Goal: Task Accomplishment & Management: Complete application form

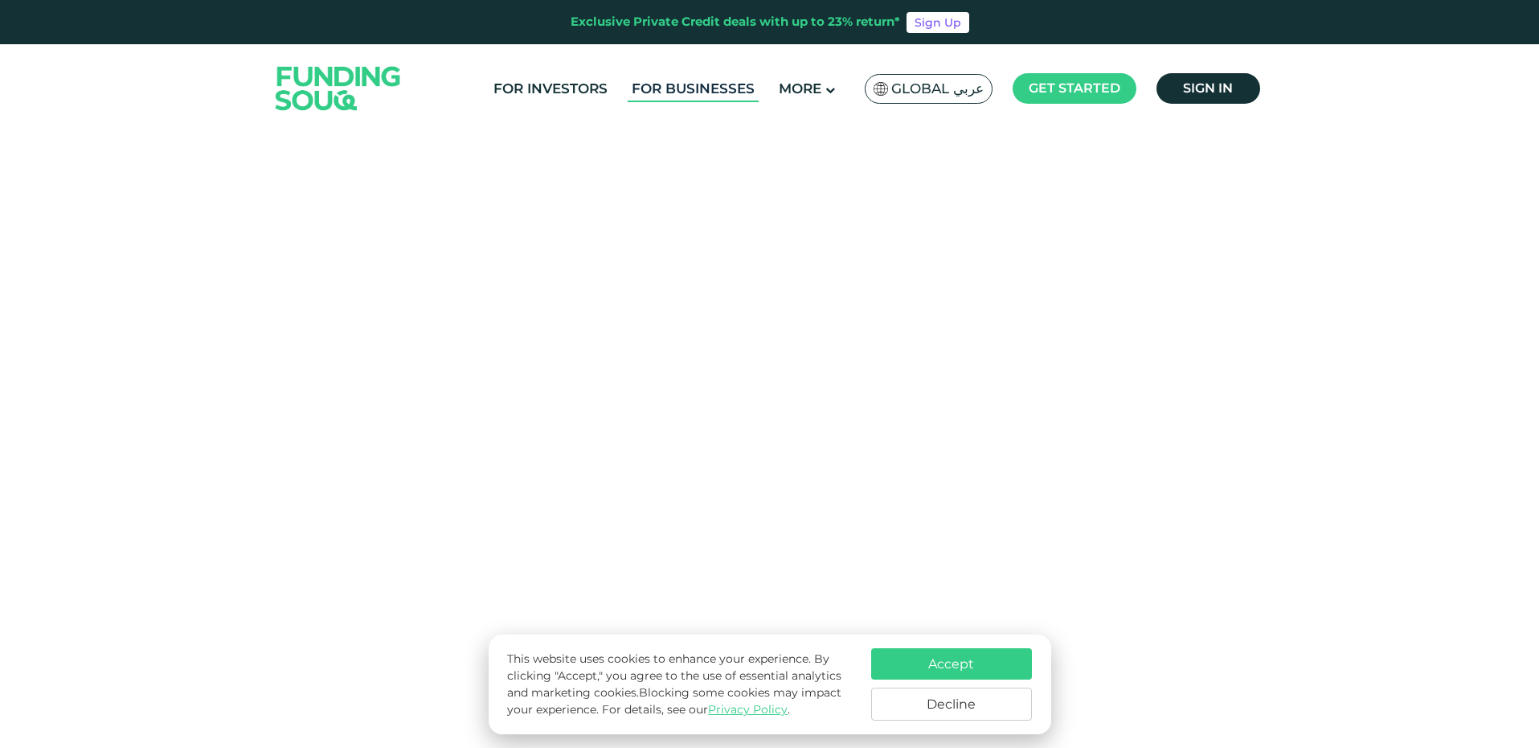
click at [718, 88] on link "For Businesses" at bounding box center [693, 89] width 131 height 27
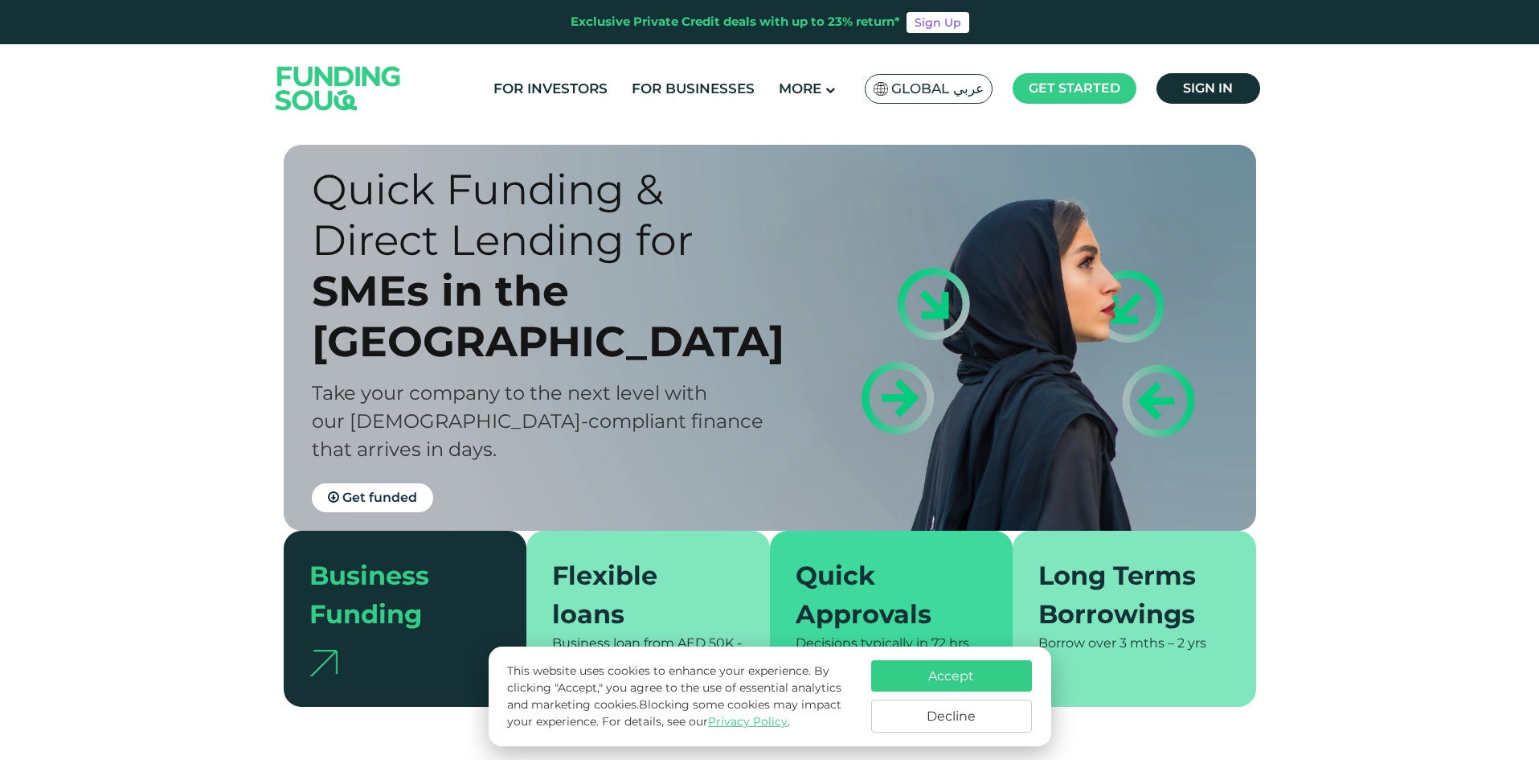
click at [993, 682] on button "Accept" at bounding box center [951, 675] width 161 height 31
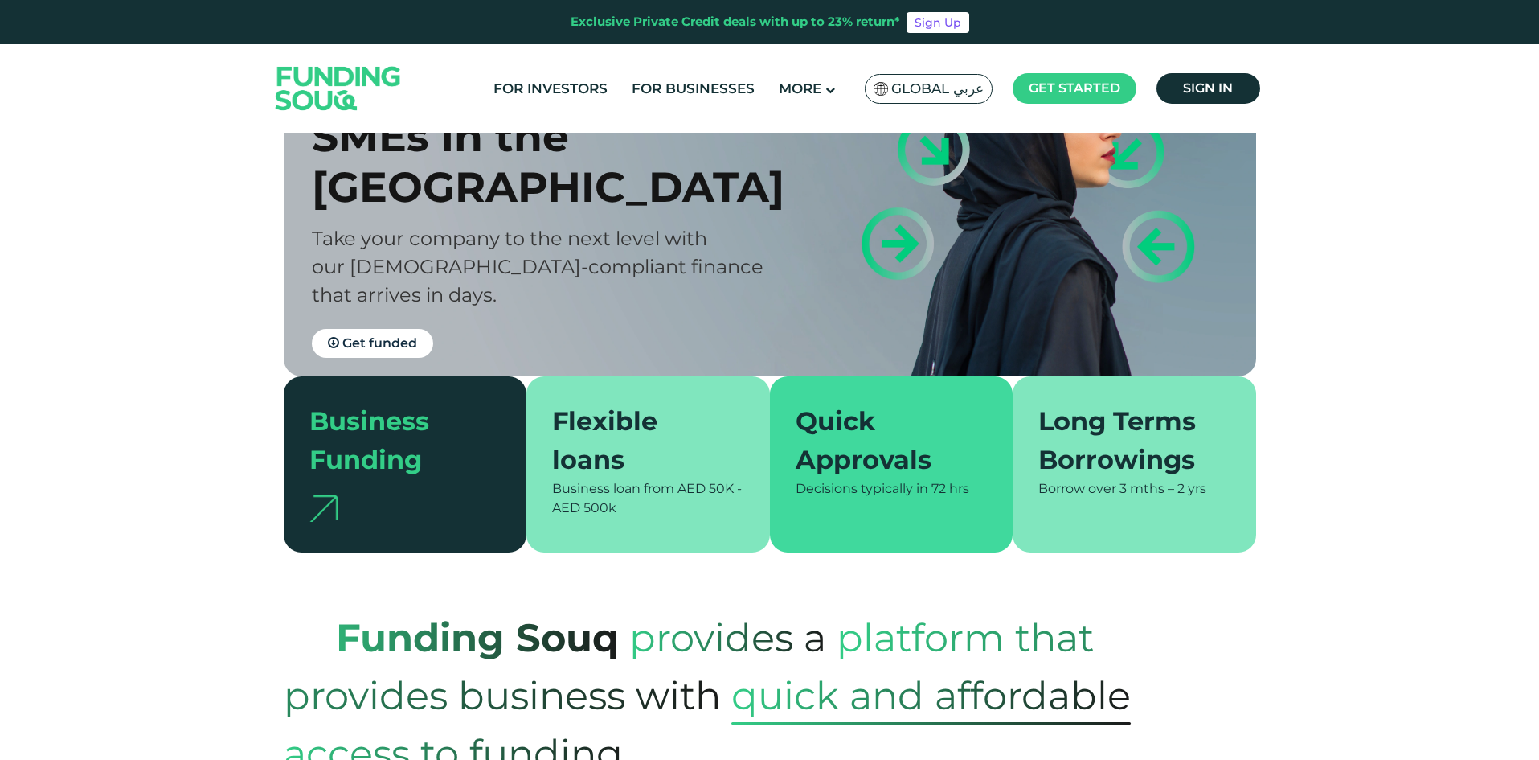
scroll to position [161, 0]
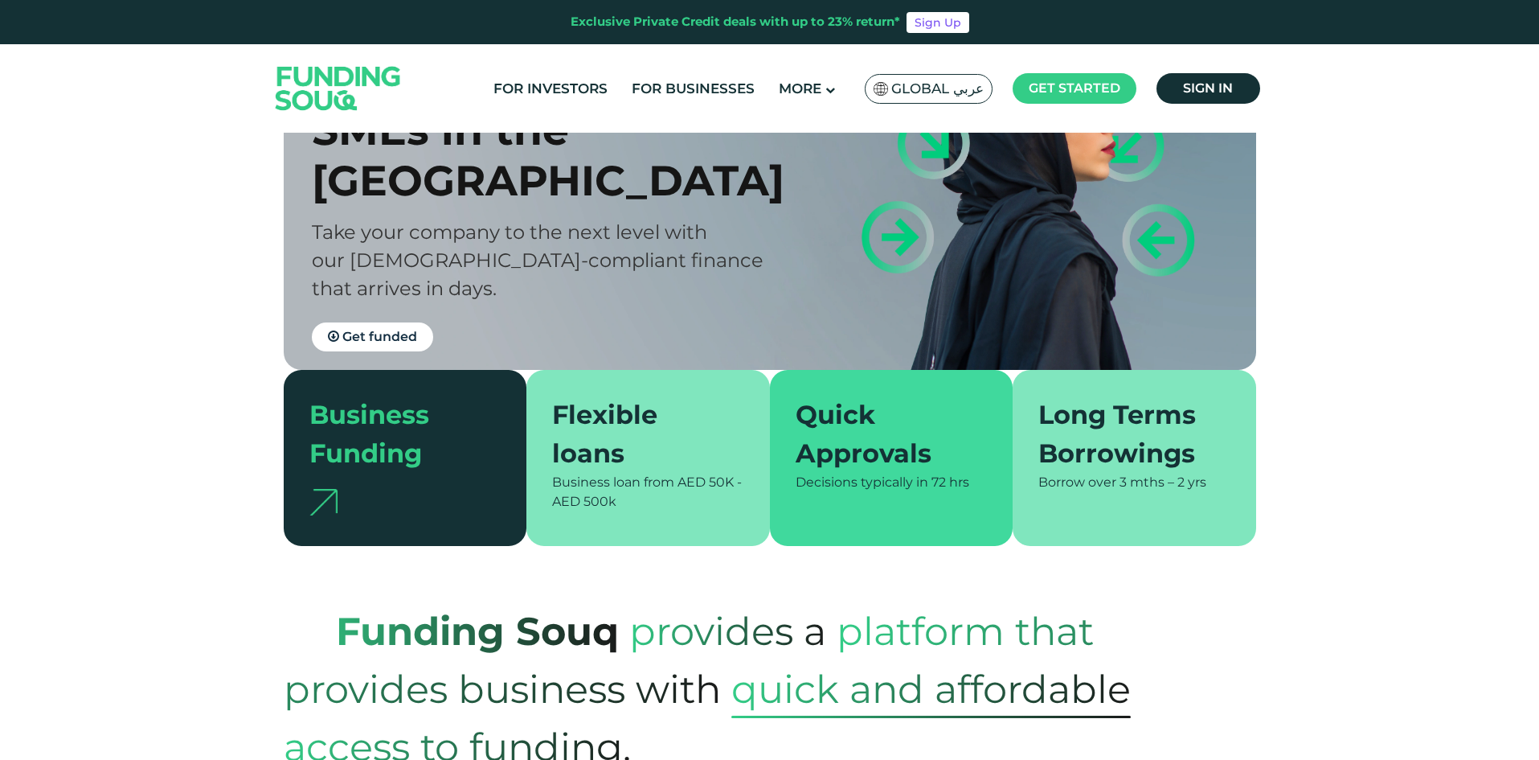
click at [1068, 486] on span "Borrow over" at bounding box center [1078, 481] width 78 height 15
click at [1128, 469] on div "Long Terms Borrowings" at bounding box center [1125, 433] width 173 height 77
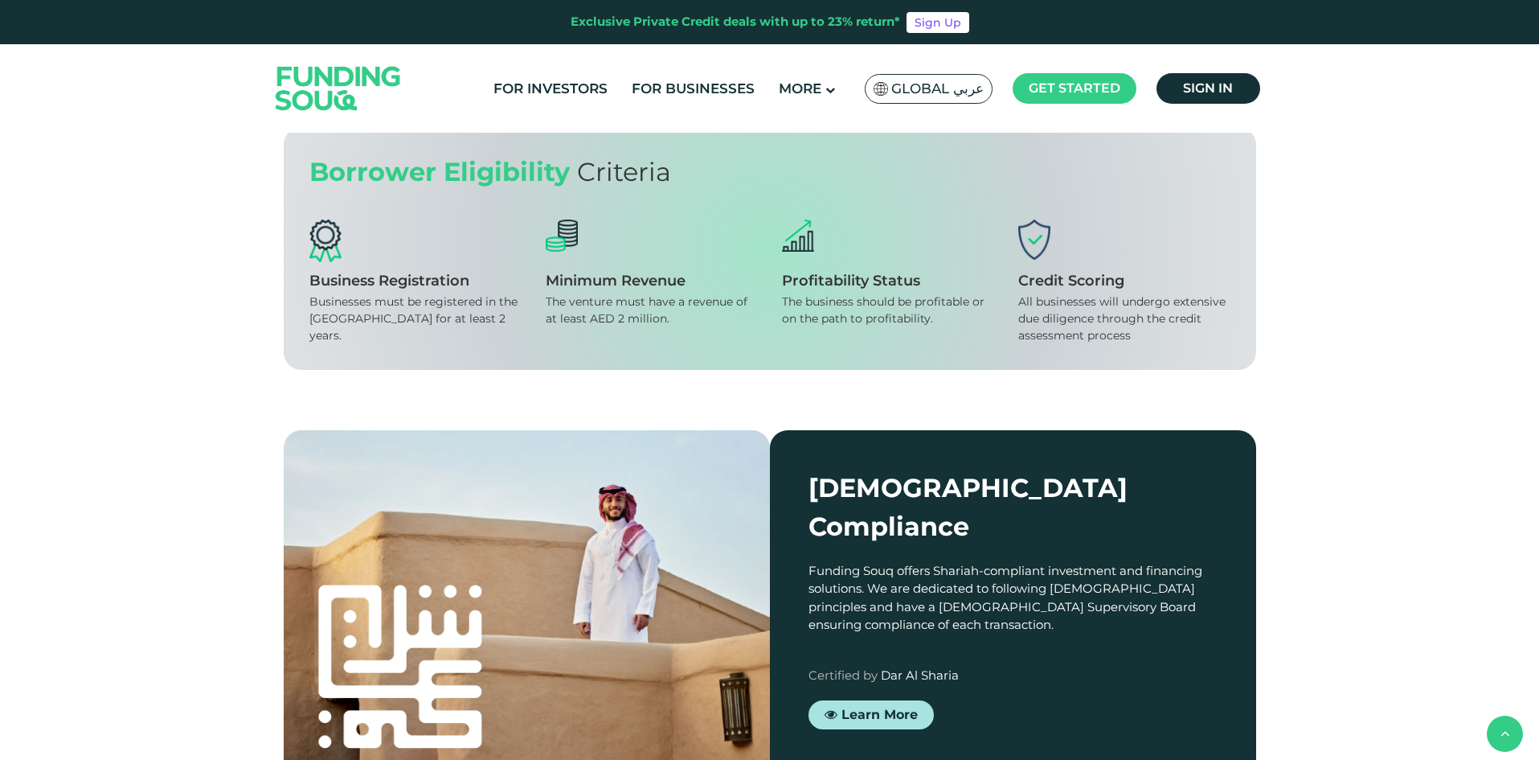
scroll to position [1367, 0]
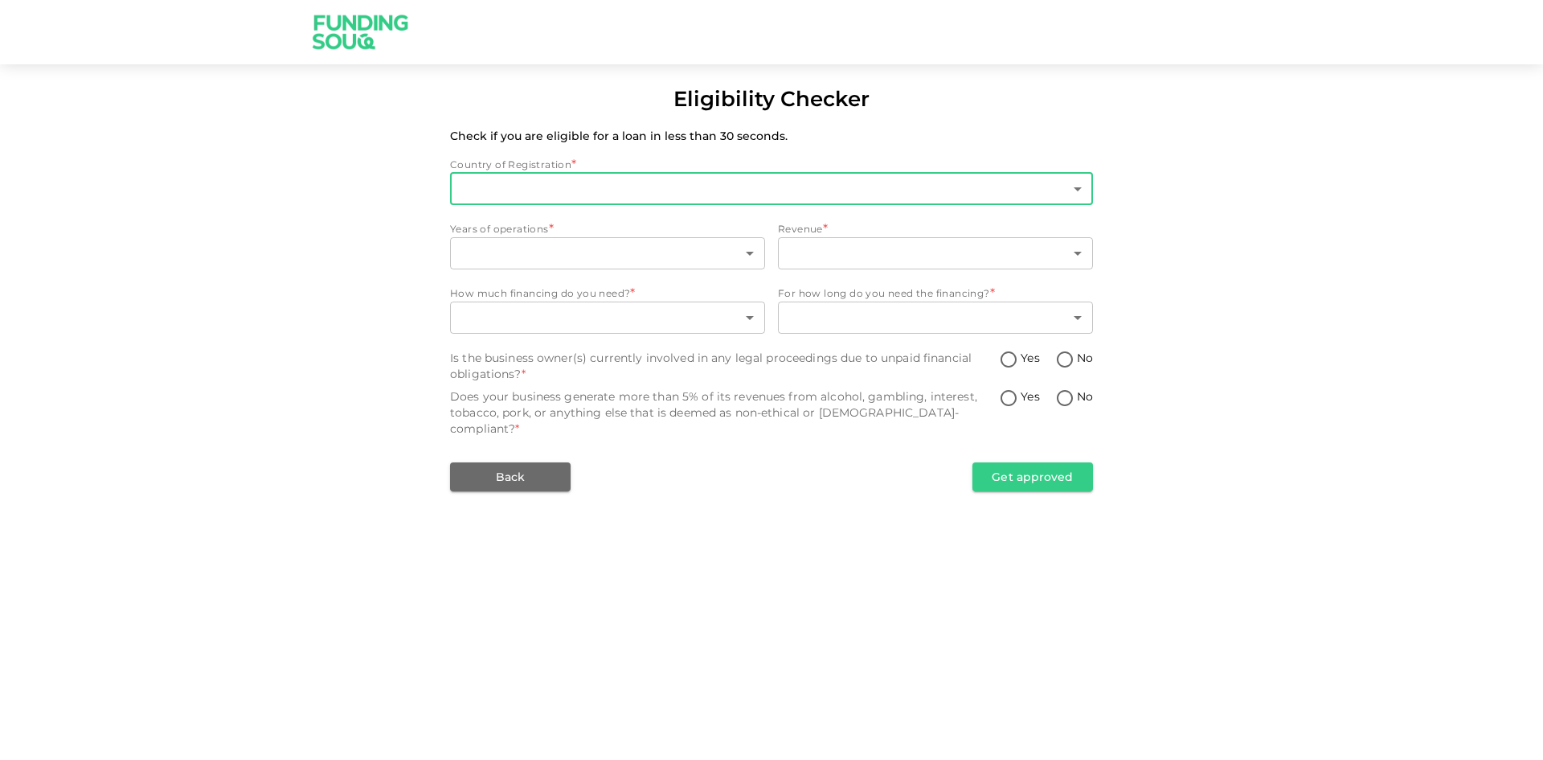
click at [591, 185] on body "Eligibility Checker Check if you are eligible for a loan in less than 30 second…" at bounding box center [771, 380] width 1543 height 760
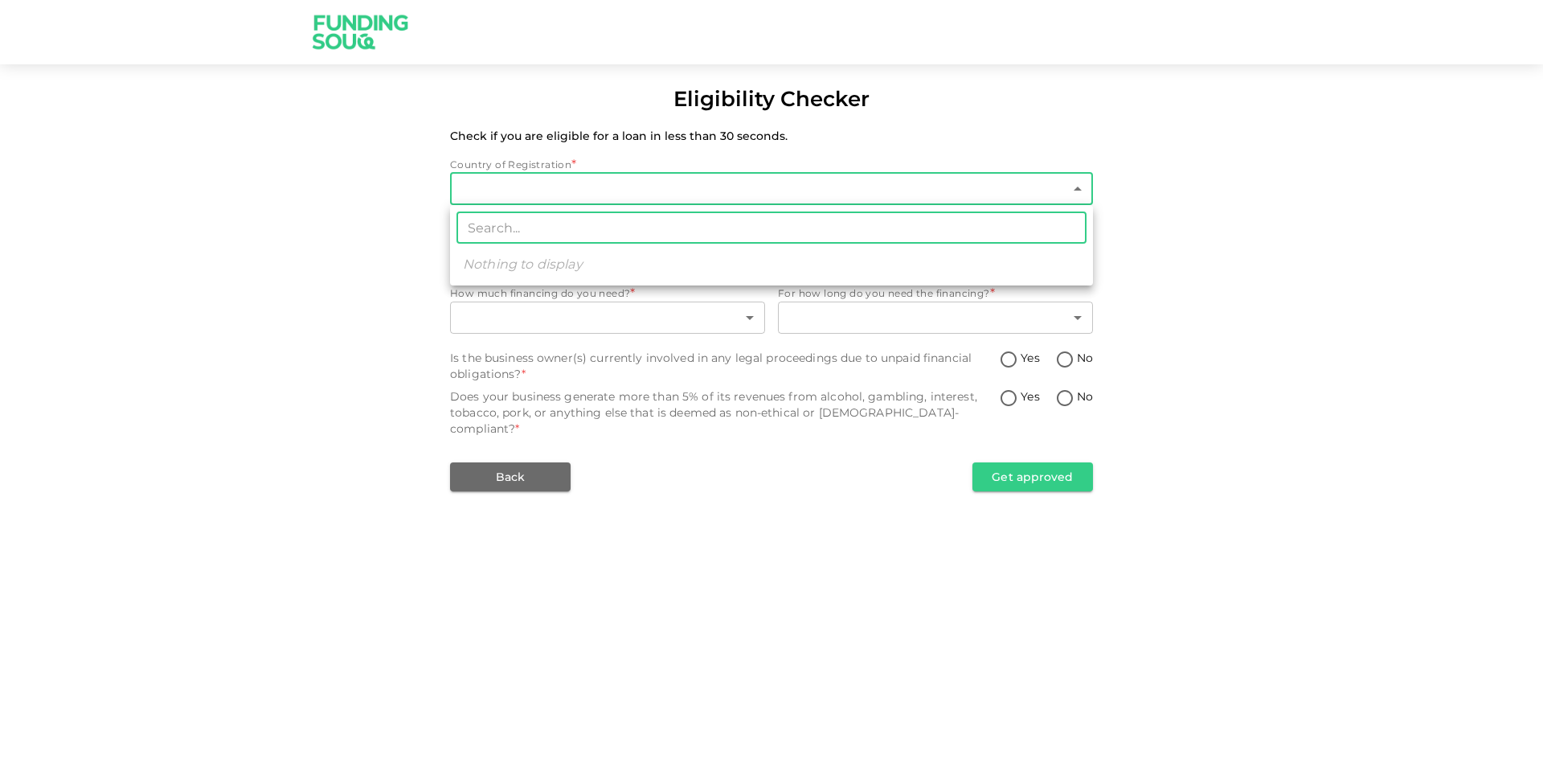
type input "1"
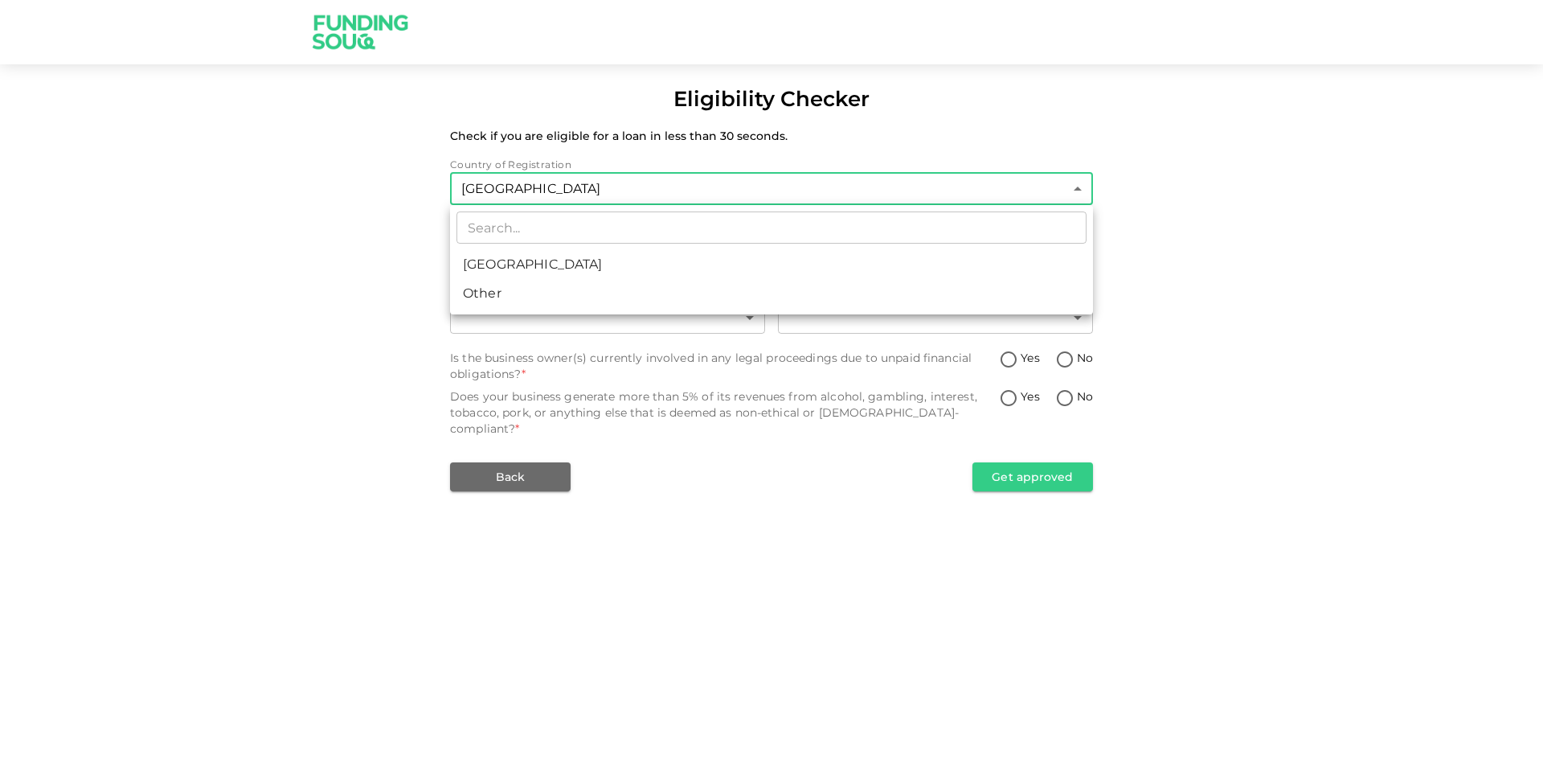
click at [568, 262] on li "United Arab Emirates" at bounding box center [771, 264] width 643 height 29
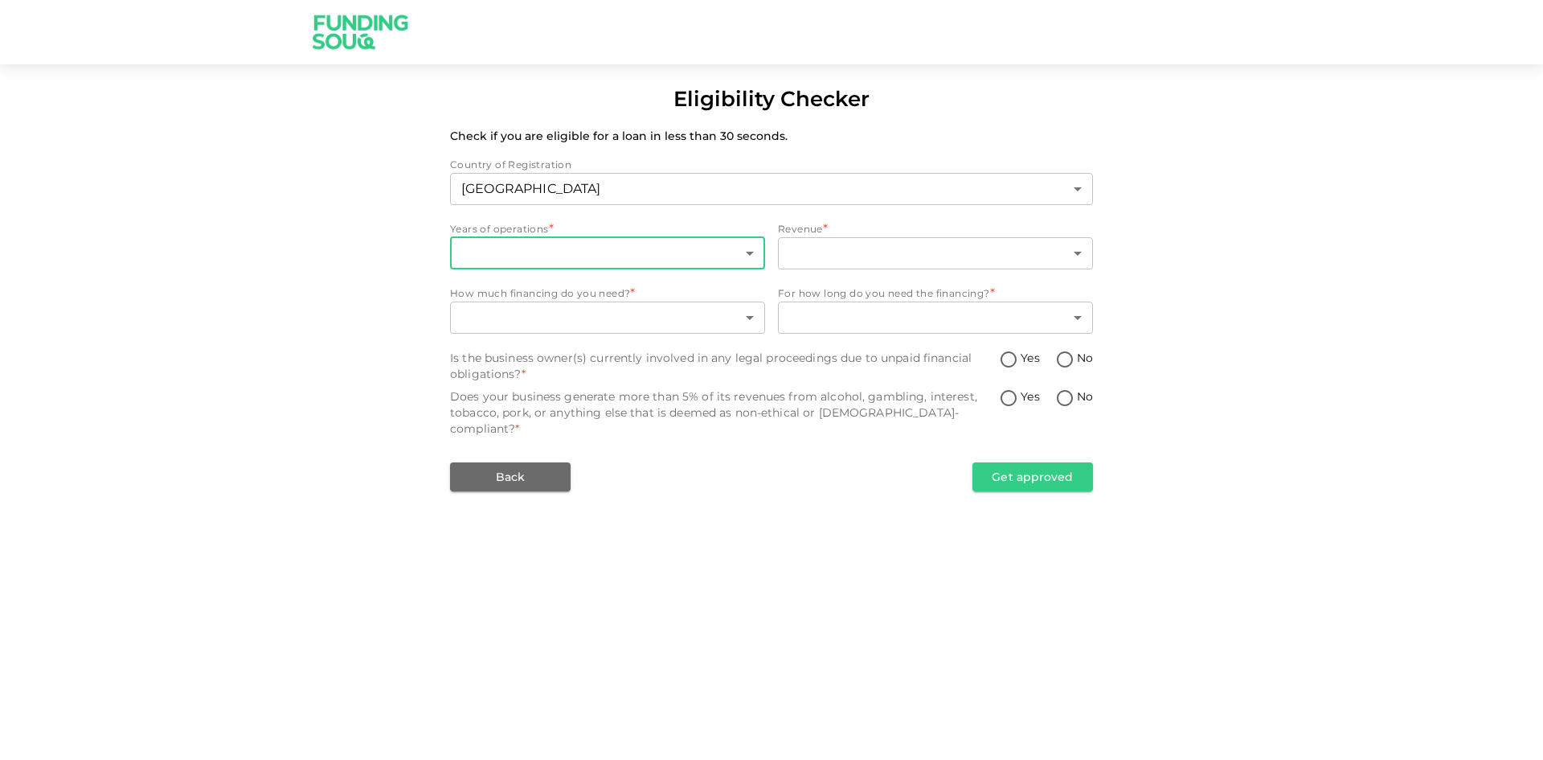
click at [659, 256] on body "Eligibility Checker Check if you are eligible for a loan in less than 30 second…" at bounding box center [771, 380] width 1543 height 760
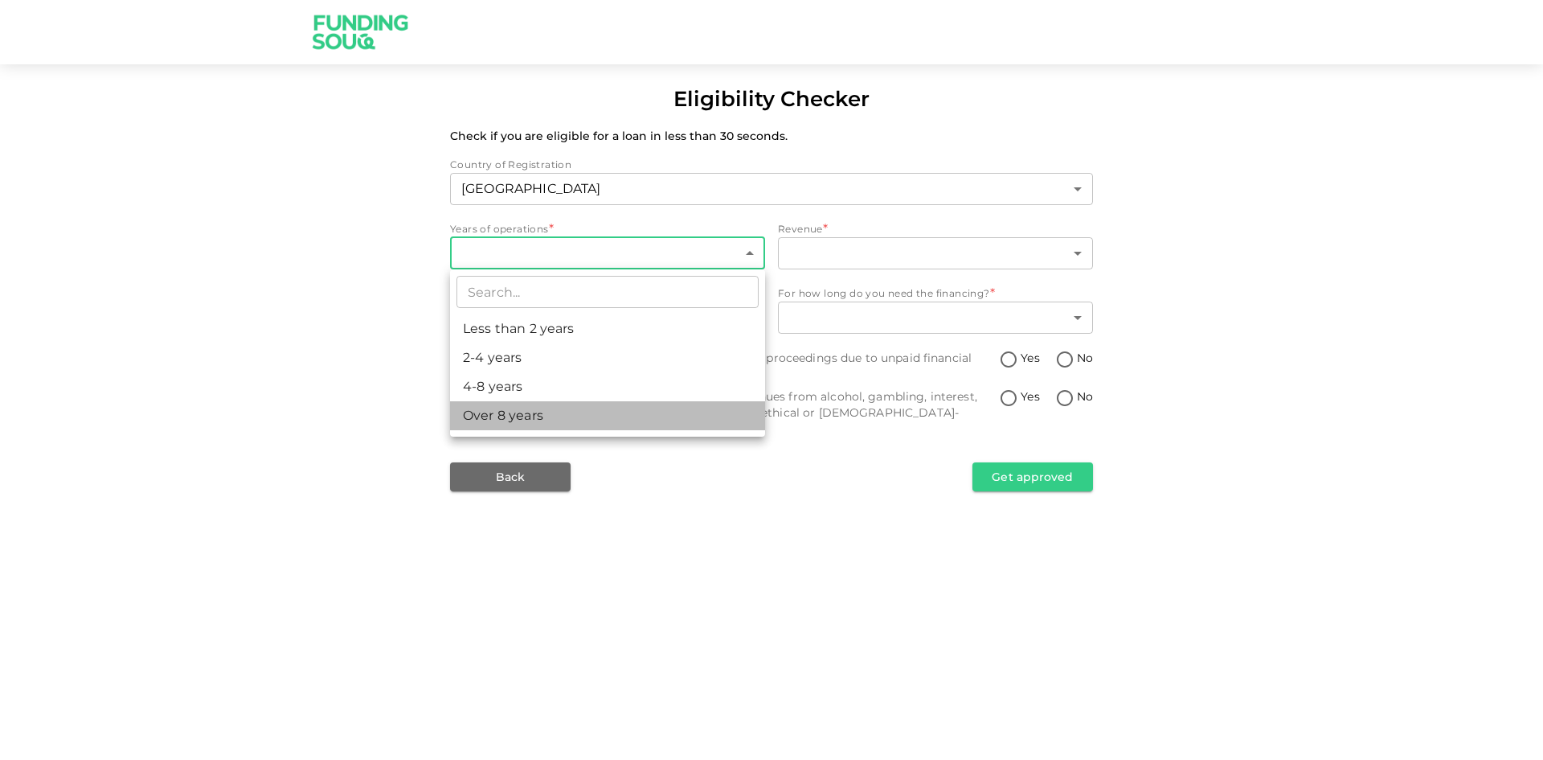
click at [509, 410] on li "Over 8 years" at bounding box center [607, 415] width 315 height 29
type input "4"
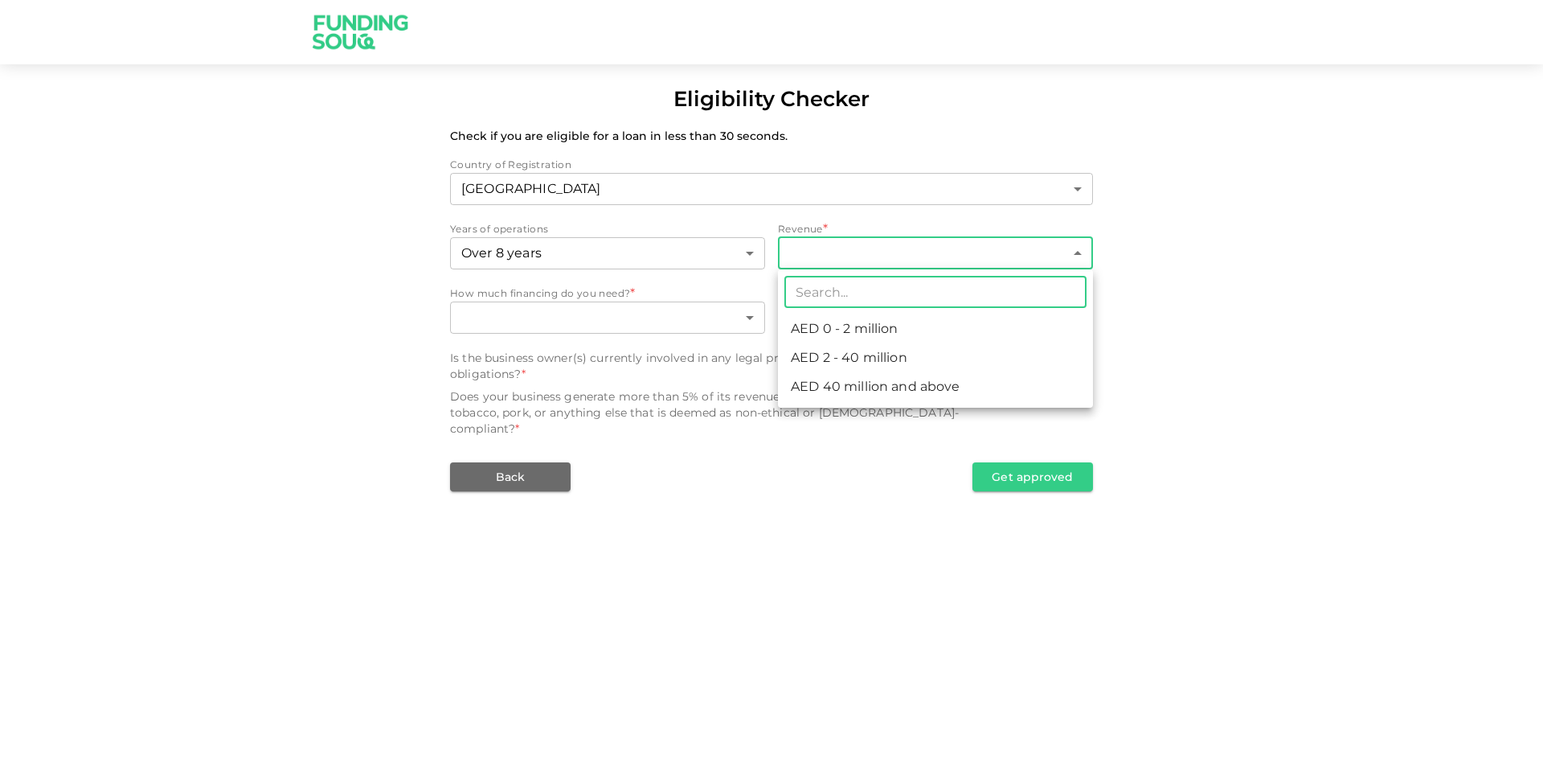
click at [887, 248] on body "Eligibility Checker Check if you are eligible for a loan in less than 30 second…" at bounding box center [771, 380] width 1543 height 760
click at [872, 360] on li "AED 2 - 40 million" at bounding box center [935, 357] width 315 height 29
type input "2"
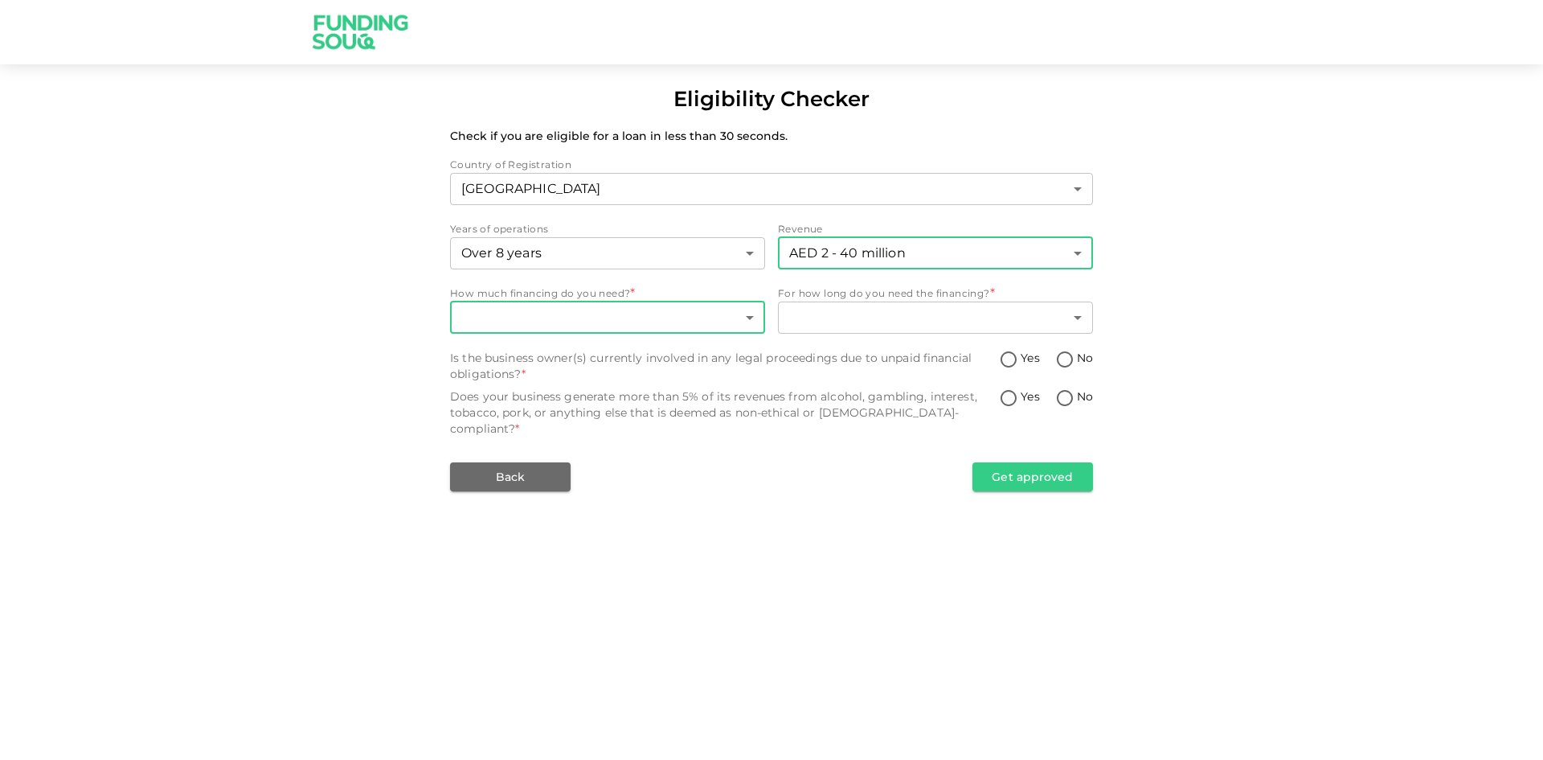
click at [625, 325] on body "Eligibility Checker Check if you are eligible for a loan in less than 30 second…" at bounding box center [771, 380] width 1543 height 760
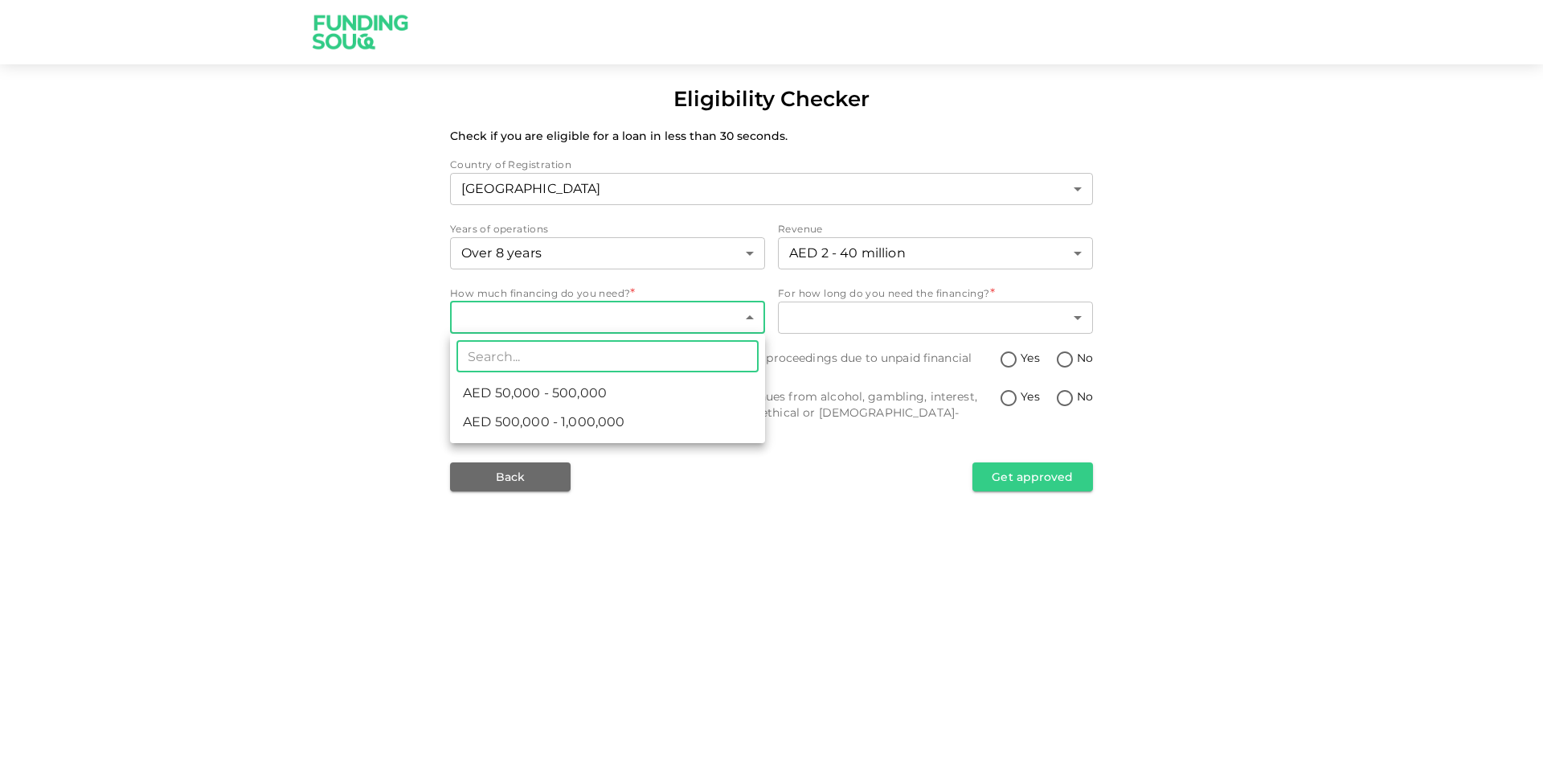
click at [605, 422] on span "AED 500,000 - 1,000,000" at bounding box center [544, 421] width 162 height 19
type input "2"
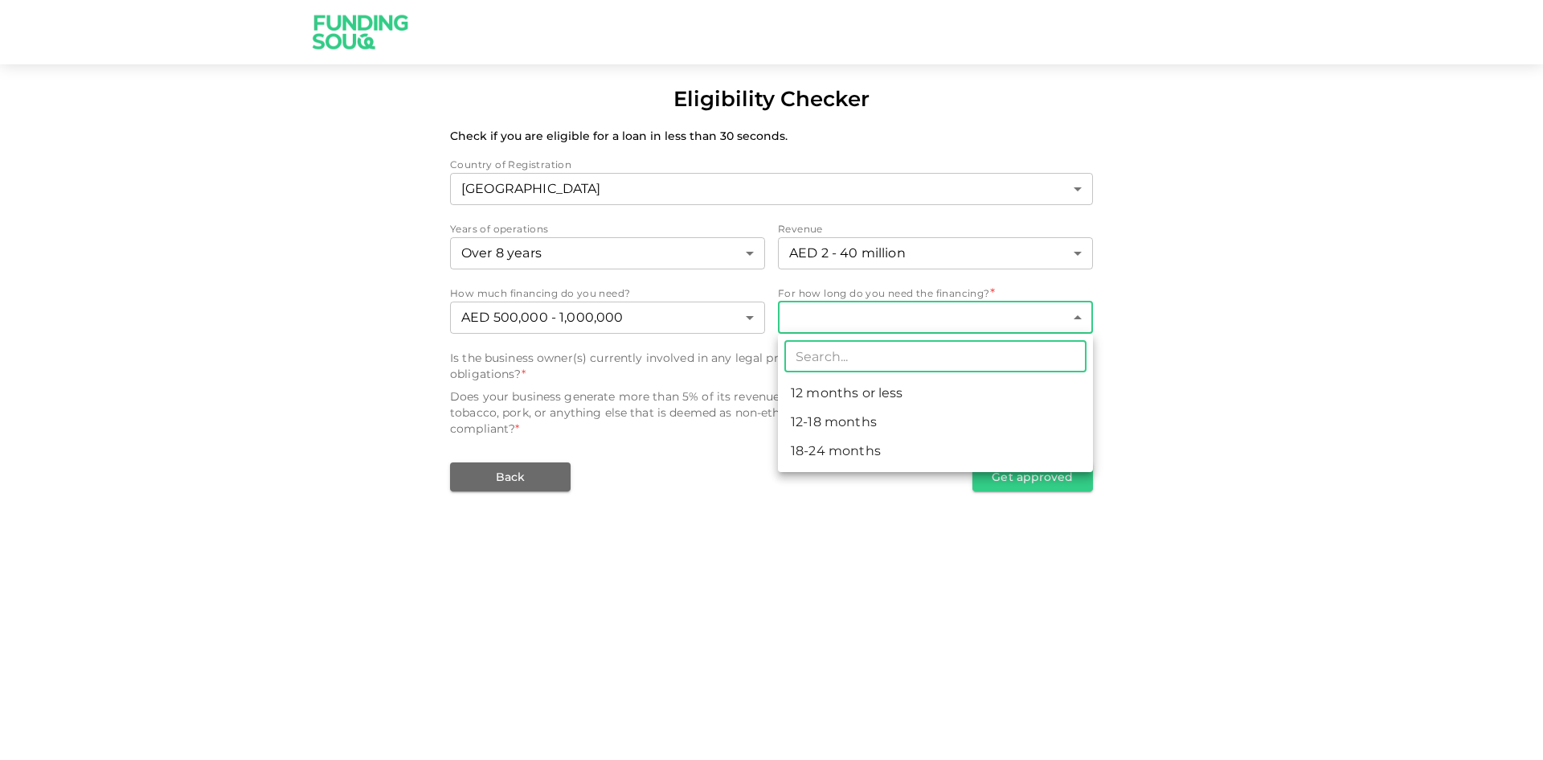
click at [893, 322] on body "Eligibility Checker Check if you are eligible for a loan in less than 30 second…" at bounding box center [771, 380] width 1543 height 760
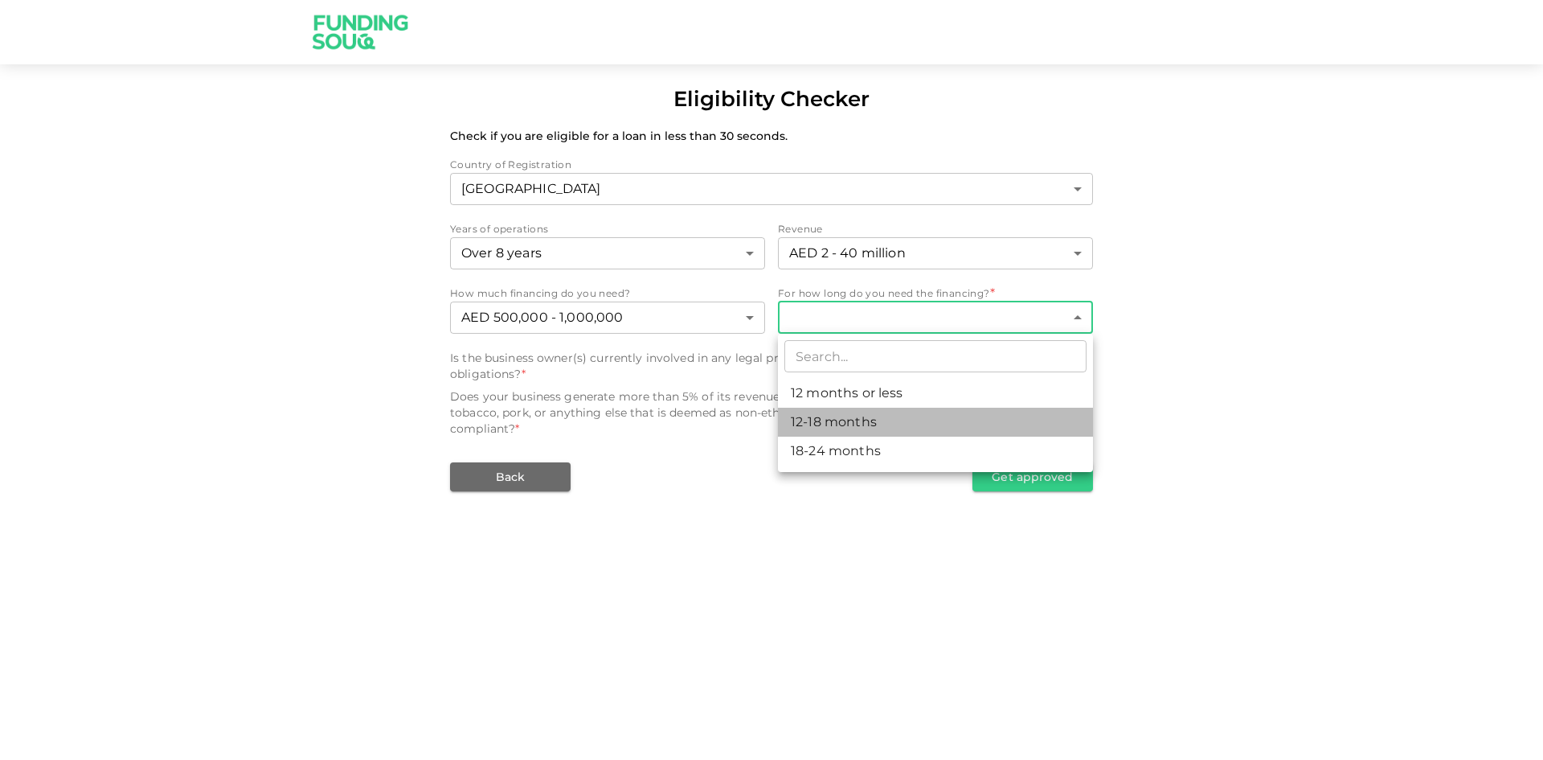
click at [875, 428] on li "12-18 months" at bounding box center [935, 422] width 315 height 29
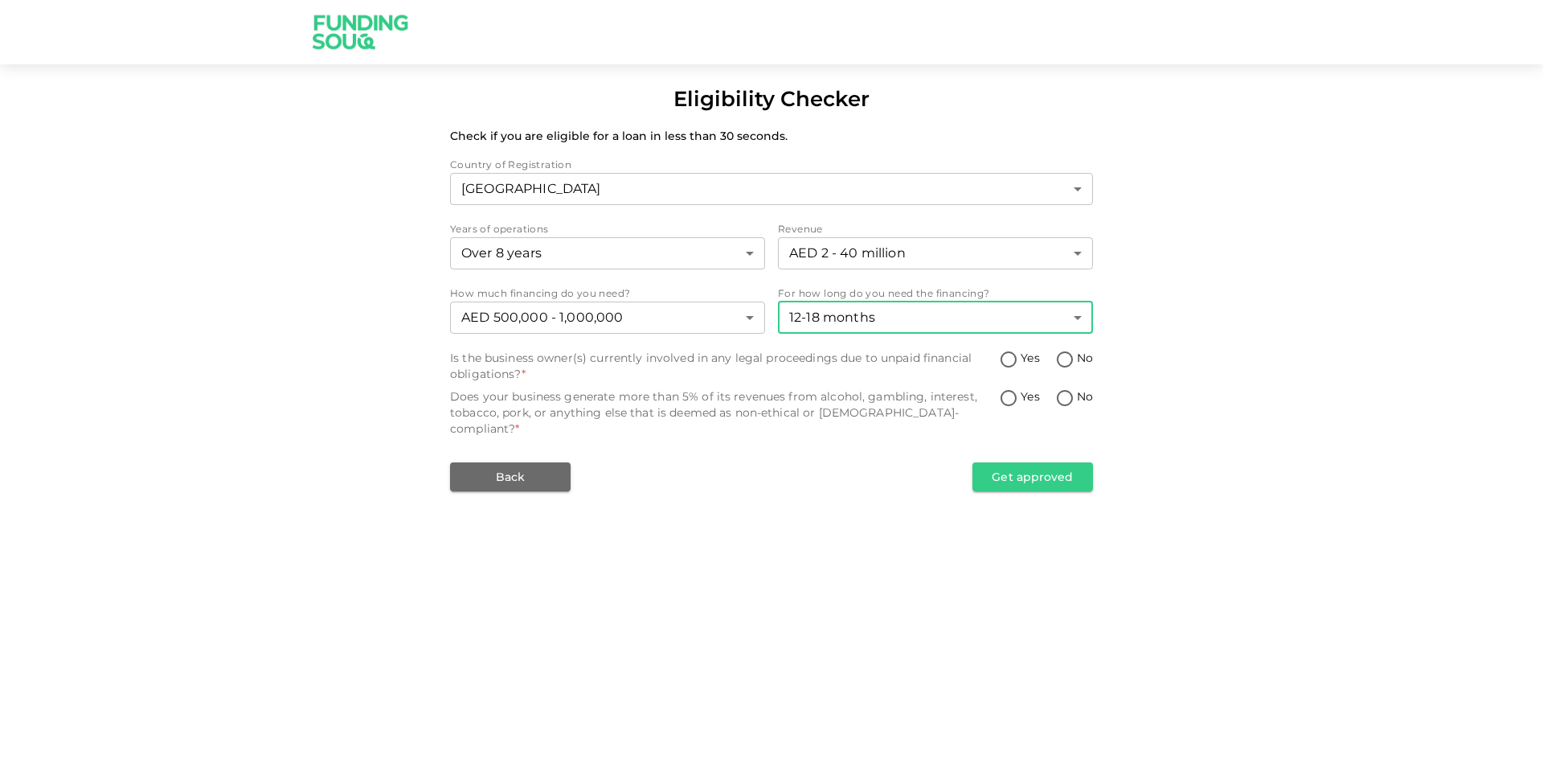
click at [970, 326] on body "Eligibility Checker Check if you are eligible for a loan in less than 30 second…" at bounding box center [771, 380] width 1543 height 760
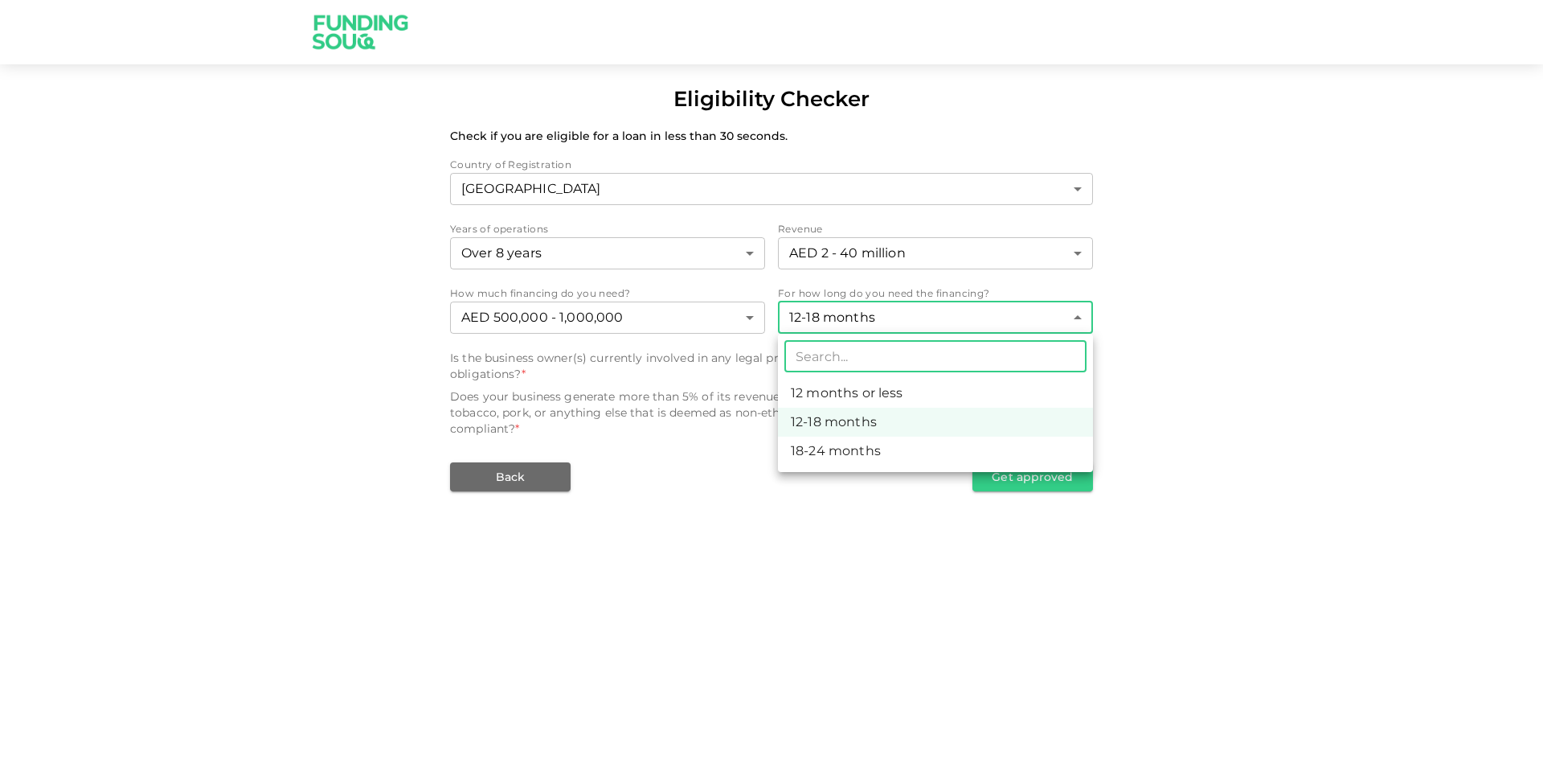
click at [889, 445] on li "18-24 months" at bounding box center [935, 450] width 315 height 29
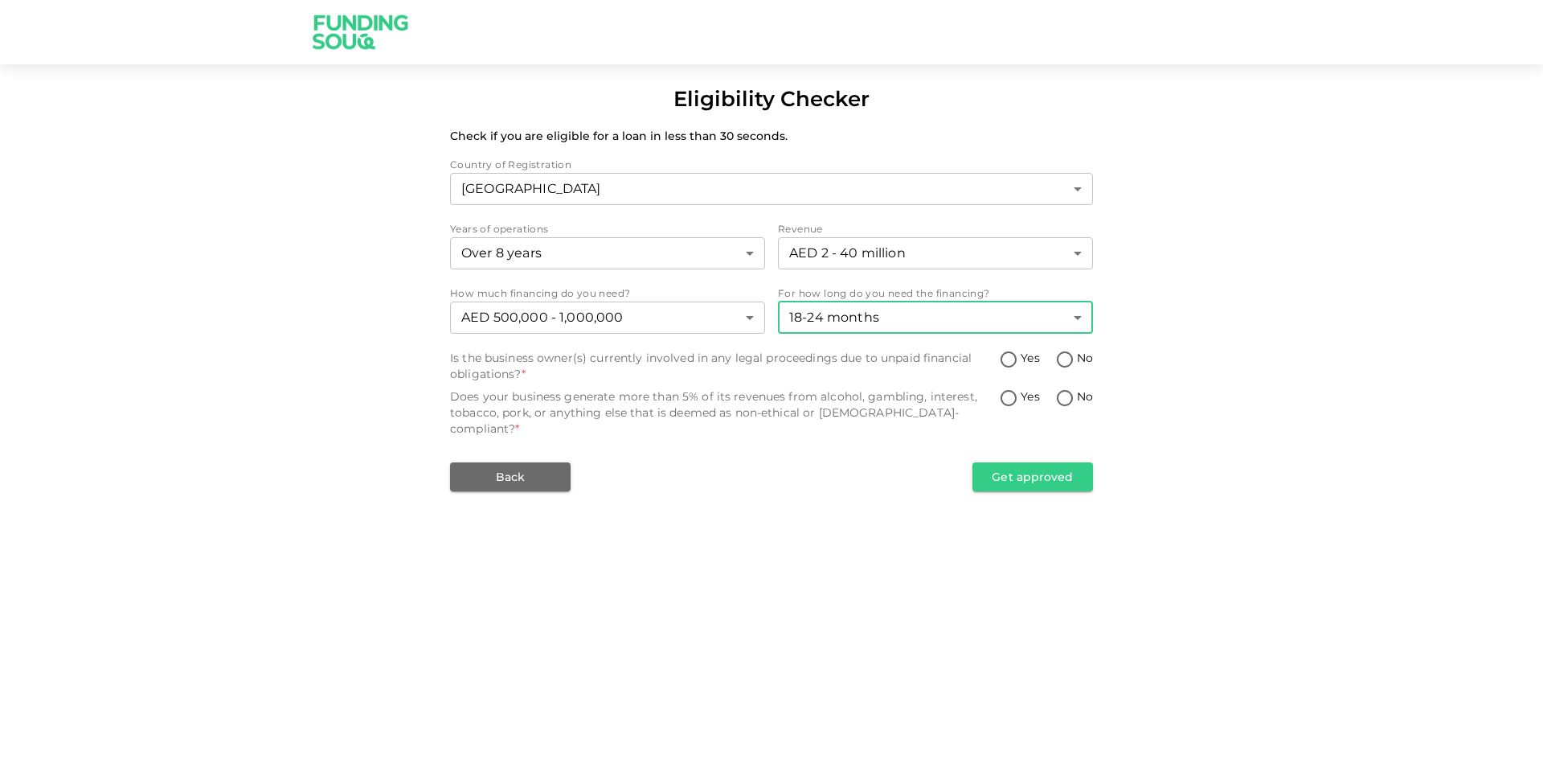
click at [995, 318] on body "Eligibility Checker Check if you are eligible for a loan in less than 30 second…" at bounding box center [771, 380] width 1543 height 760
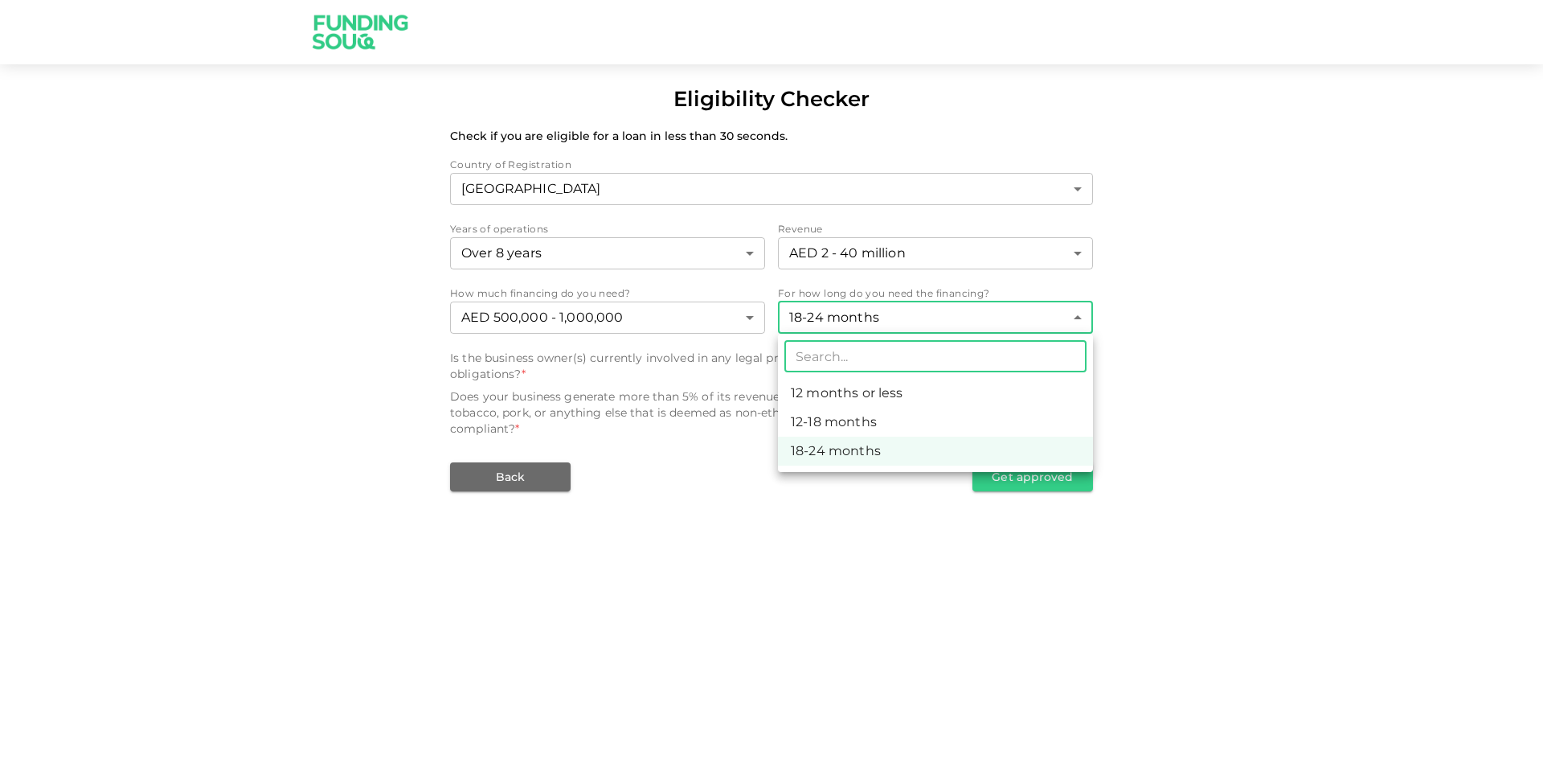
click at [903, 422] on li "12-18 months" at bounding box center [935, 422] width 315 height 29
type input "2"
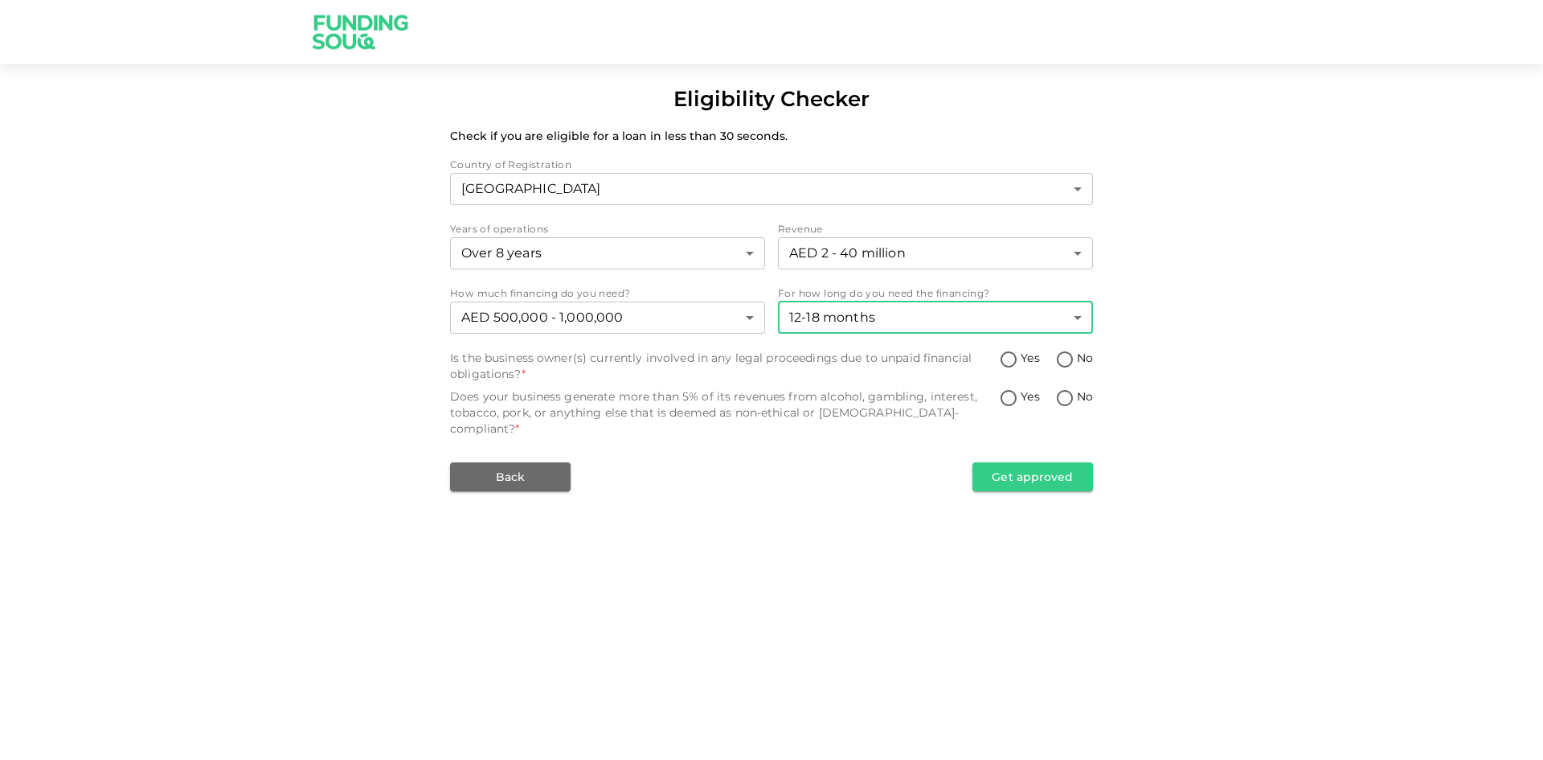
click at [851, 515] on div "Eligibility Checker Check if you are eligible for a loan in less than 30 second…" at bounding box center [771, 380] width 1543 height 760
click at [1066, 354] on input "No" at bounding box center [1065, 361] width 24 height 22
radio input "true"
click at [1071, 401] on input "No" at bounding box center [1065, 399] width 24 height 22
radio input "true"
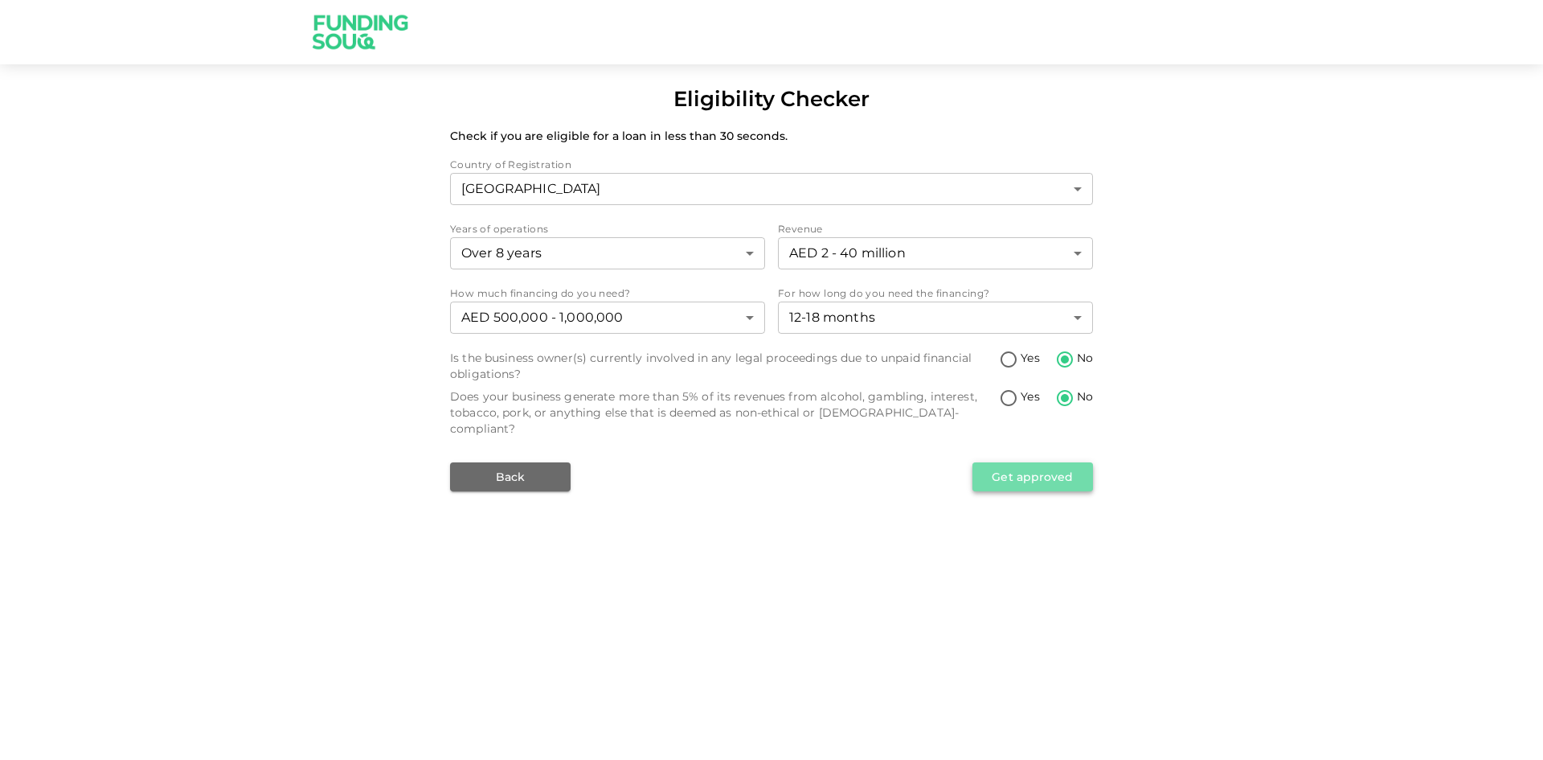
click at [1034, 465] on button "Get approved" at bounding box center [1033, 476] width 121 height 29
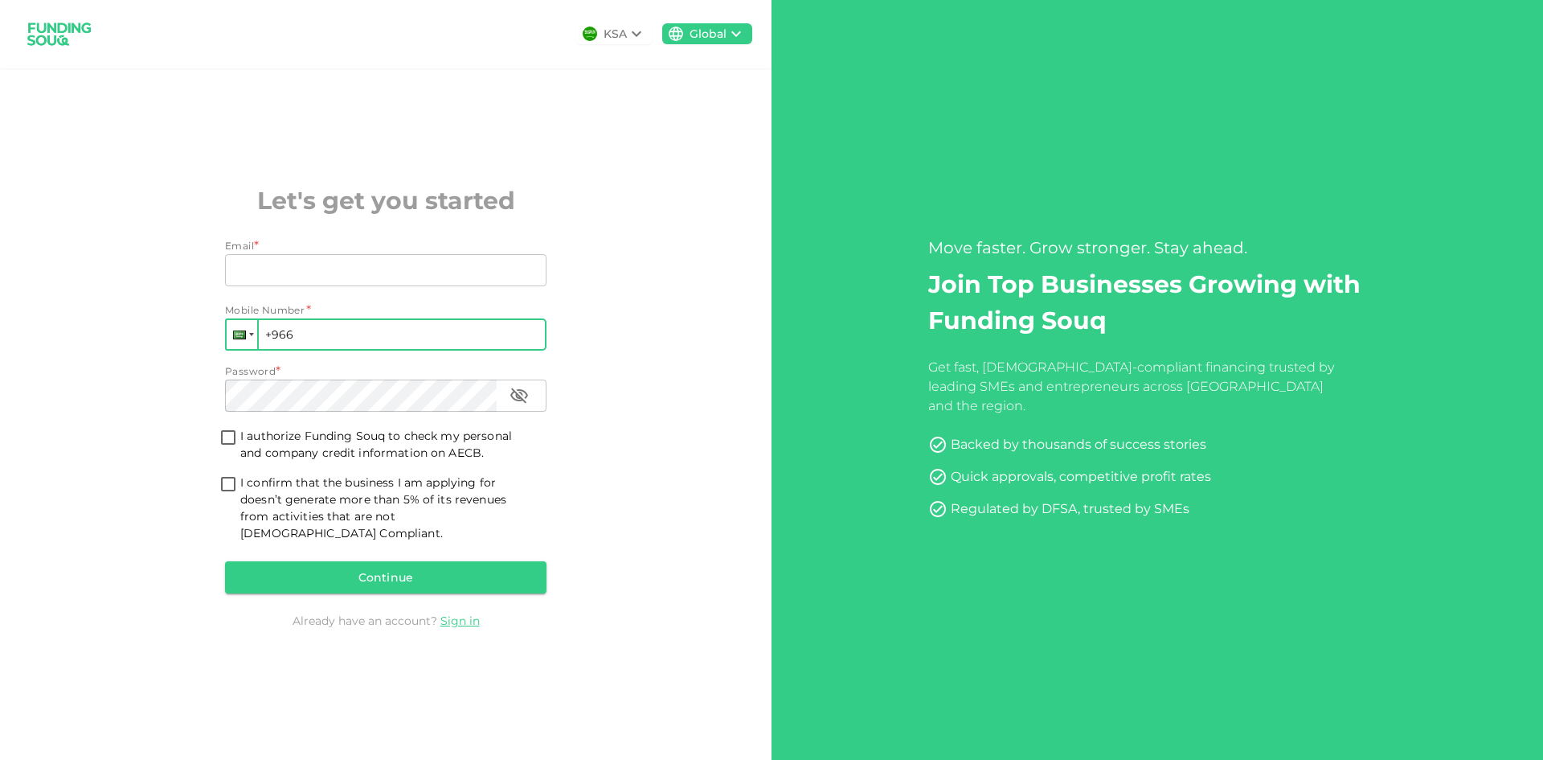
click at [256, 346] on div at bounding box center [242, 334] width 31 height 29
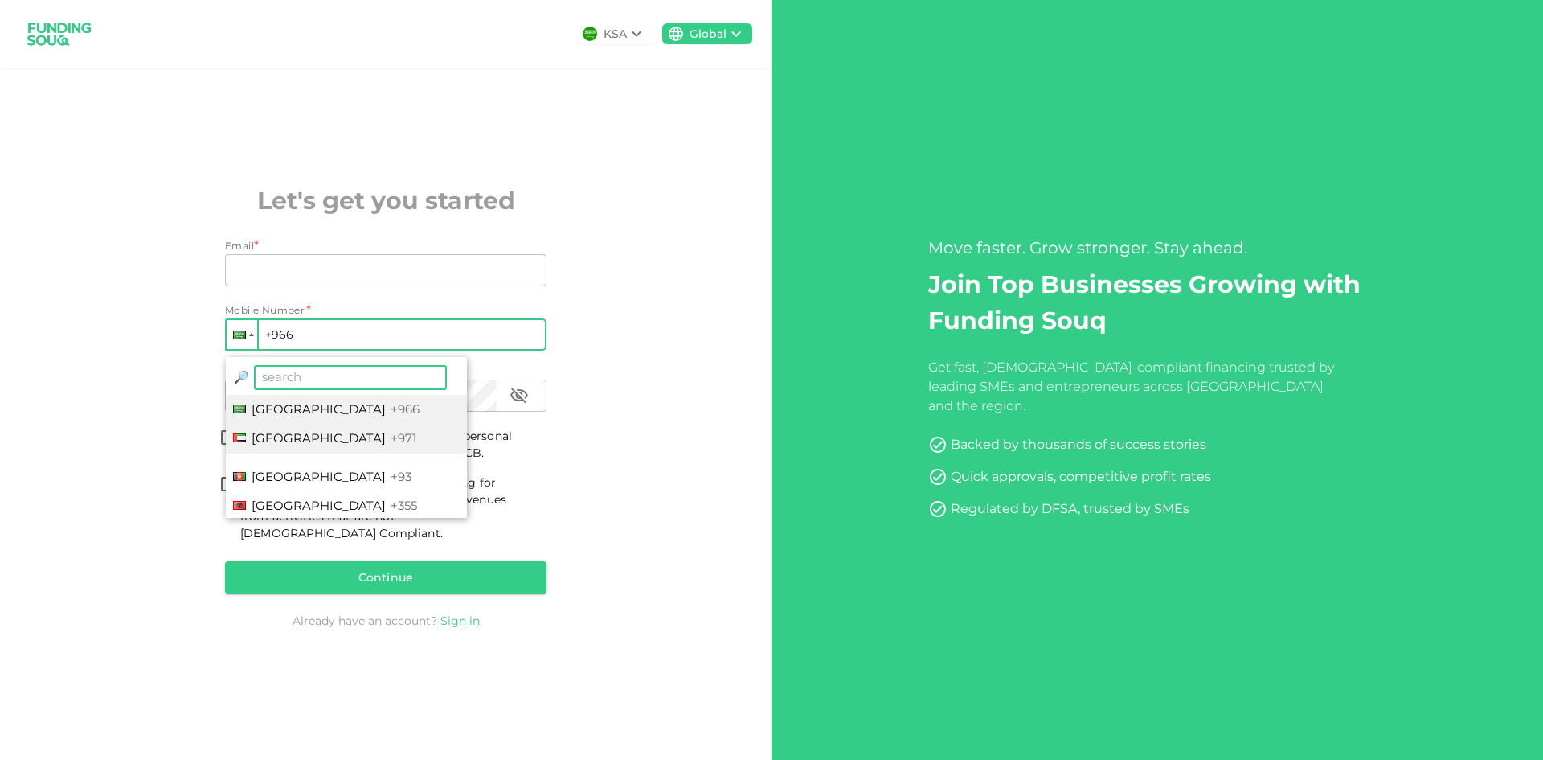
click at [277, 445] on span "United Arab Emirates" at bounding box center [319, 437] width 134 height 15
type input "+971"
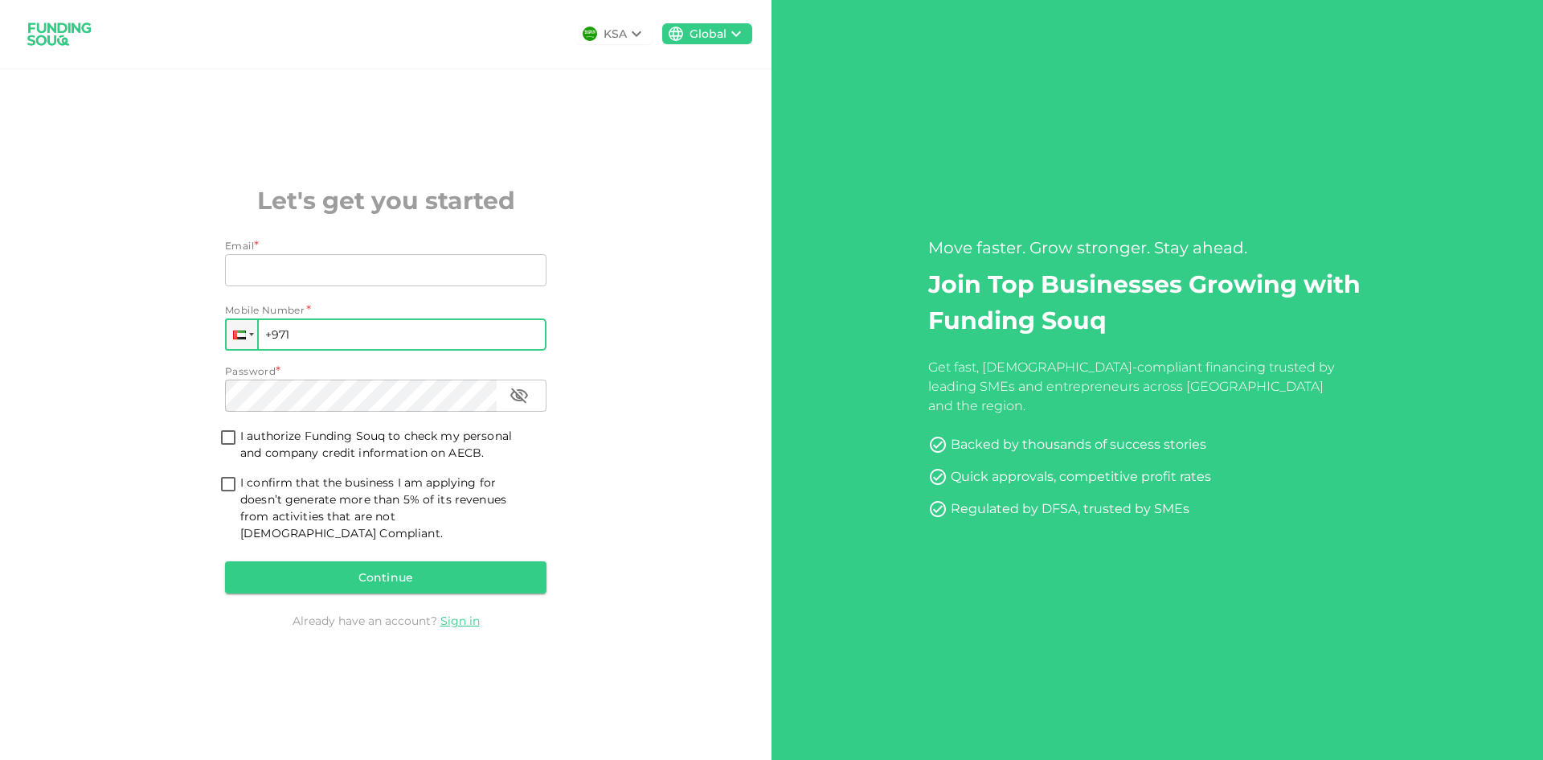
click at [327, 347] on input "+971" at bounding box center [386, 334] width 322 height 32
click at [230, 490] on input "I confirm that the business I am applying for doesn’t generate more than 5% of …" at bounding box center [228, 485] width 24 height 22
checkbox input "true"
click at [236, 446] on input "I authorize Funding Souq to check my personal and company credit information on…" at bounding box center [228, 439] width 24 height 22
checkbox input "true"
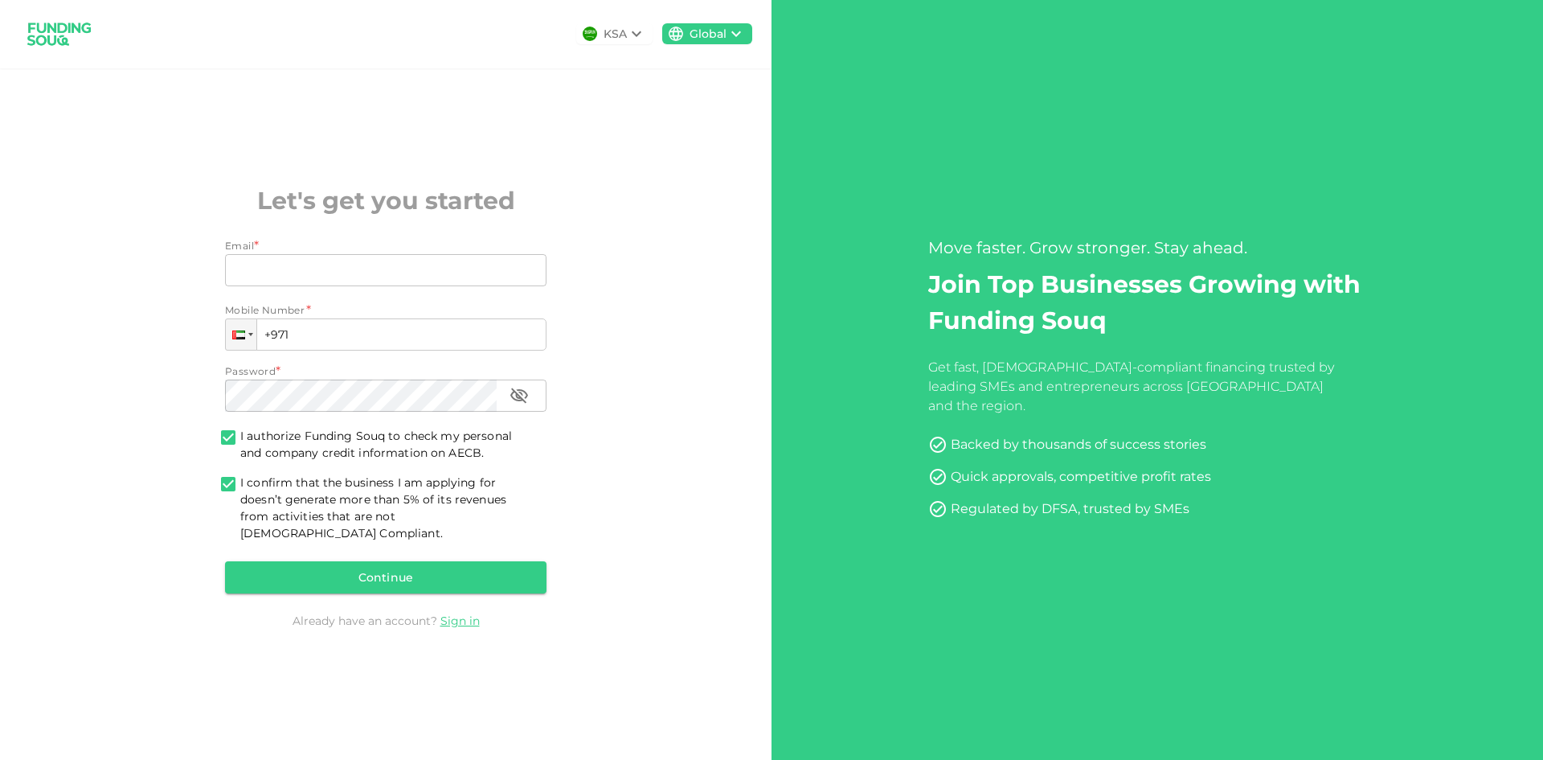
click at [623, 34] on div "KSA" at bounding box center [615, 34] width 23 height 17
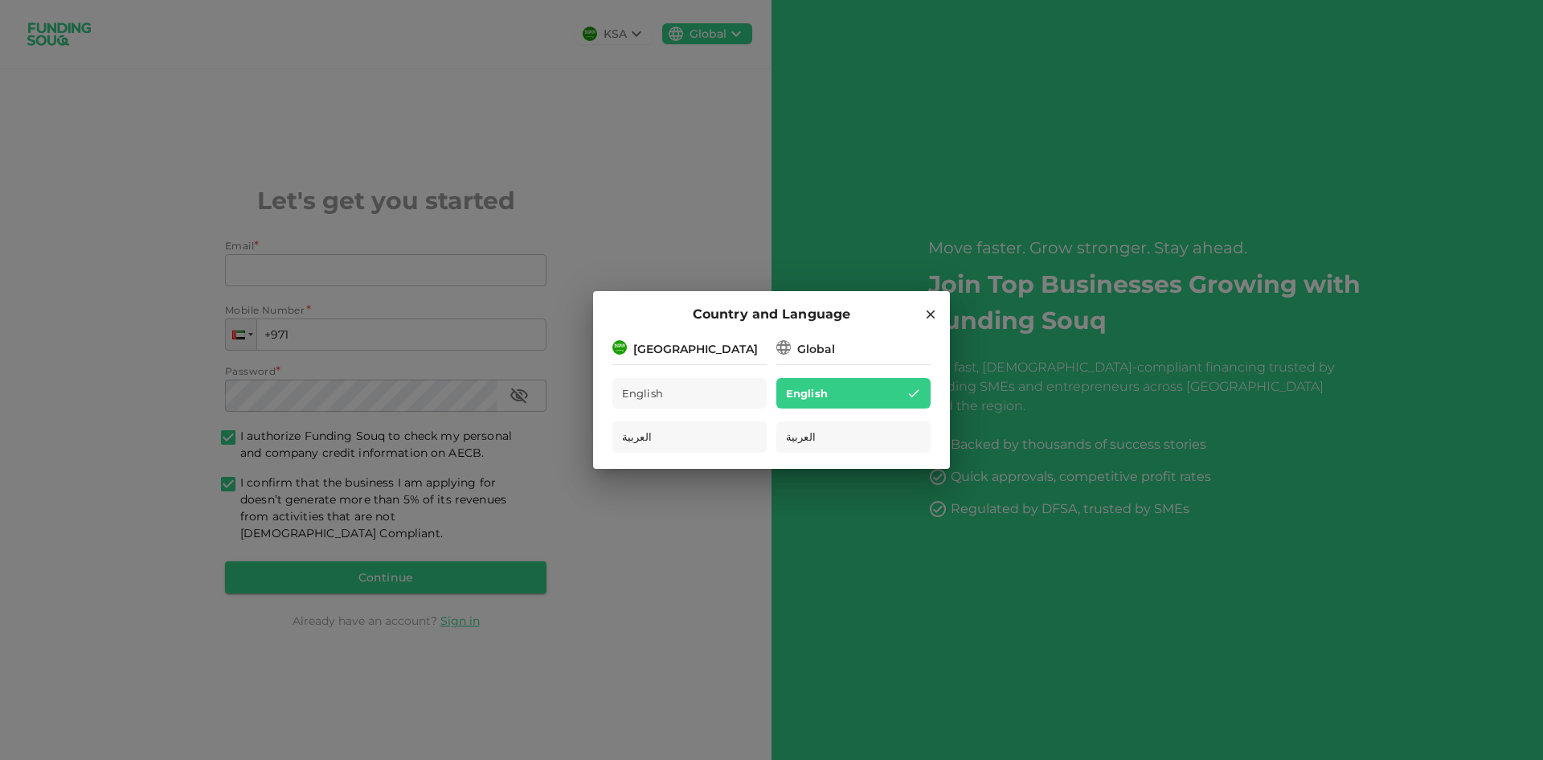
click at [925, 313] on icon at bounding box center [931, 314] width 14 height 14
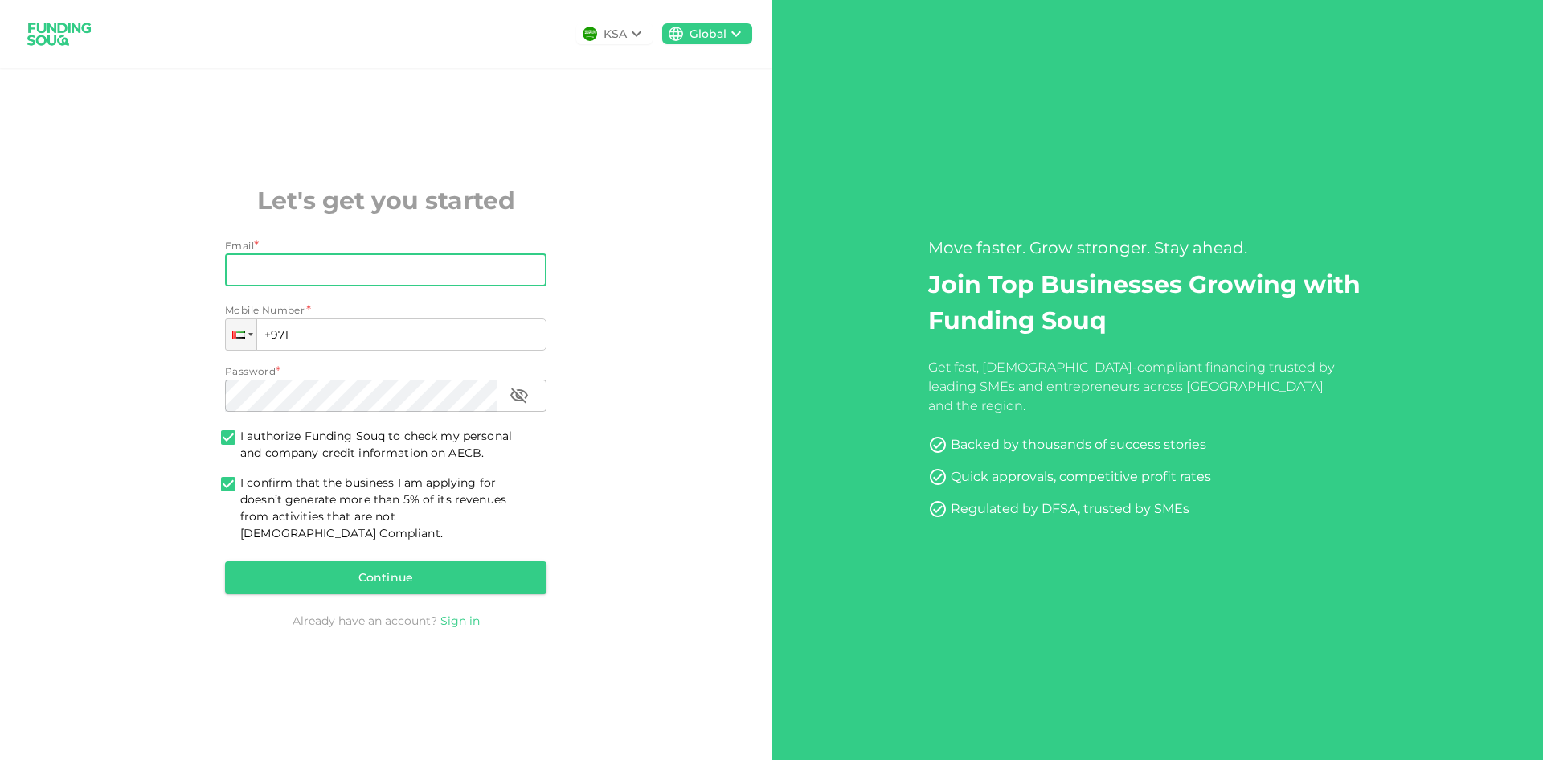
click at [281, 277] on input "Email" at bounding box center [377, 270] width 304 height 32
type input "accounts@metamorphic.ae"
click at [316, 343] on input "+971" at bounding box center [386, 334] width 322 height 32
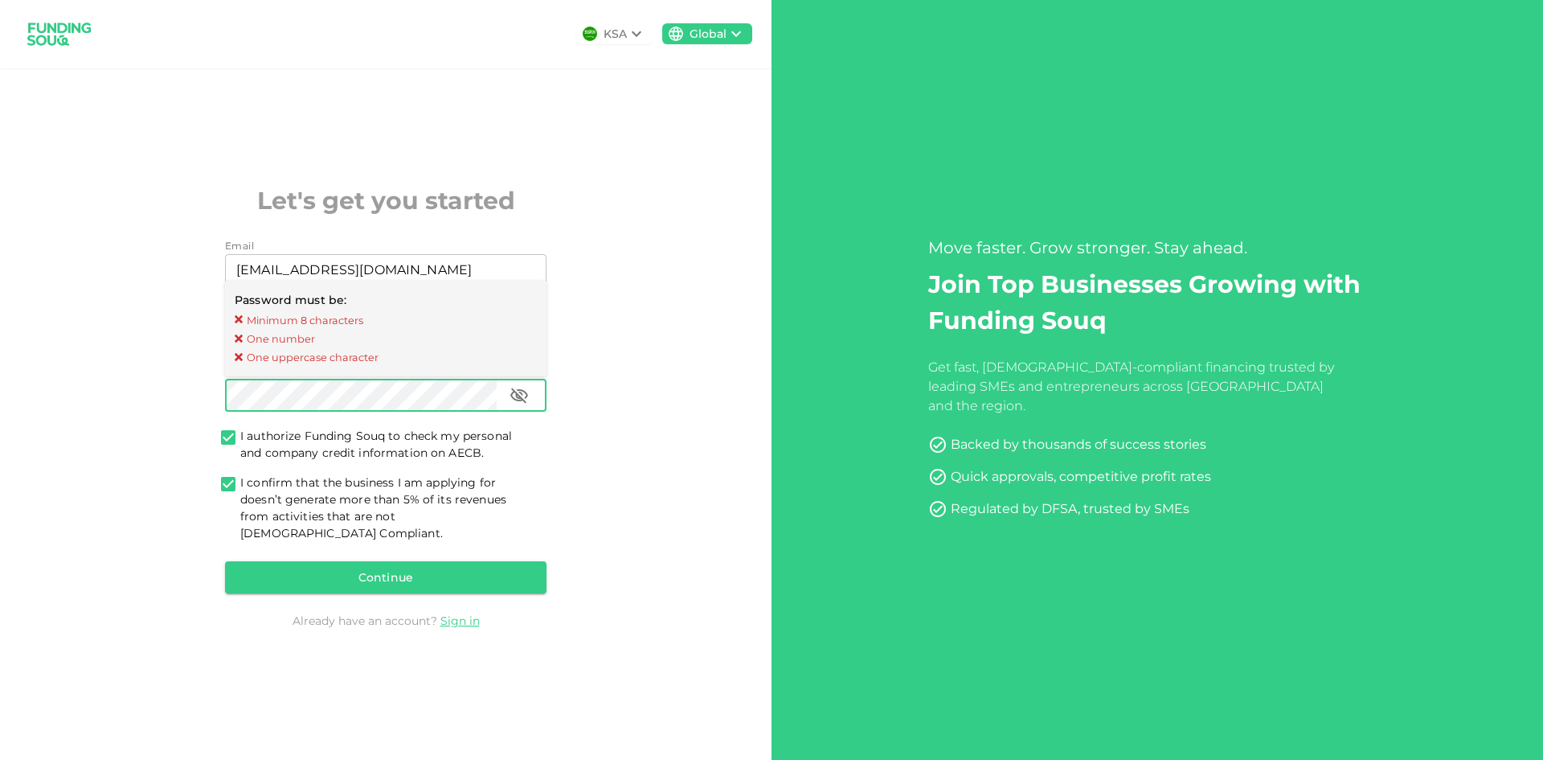
click at [69, 391] on div "KSA Global Let's get you started Email Email accounts@metamorphic.ae Email Mobi…" at bounding box center [386, 380] width 772 height 760
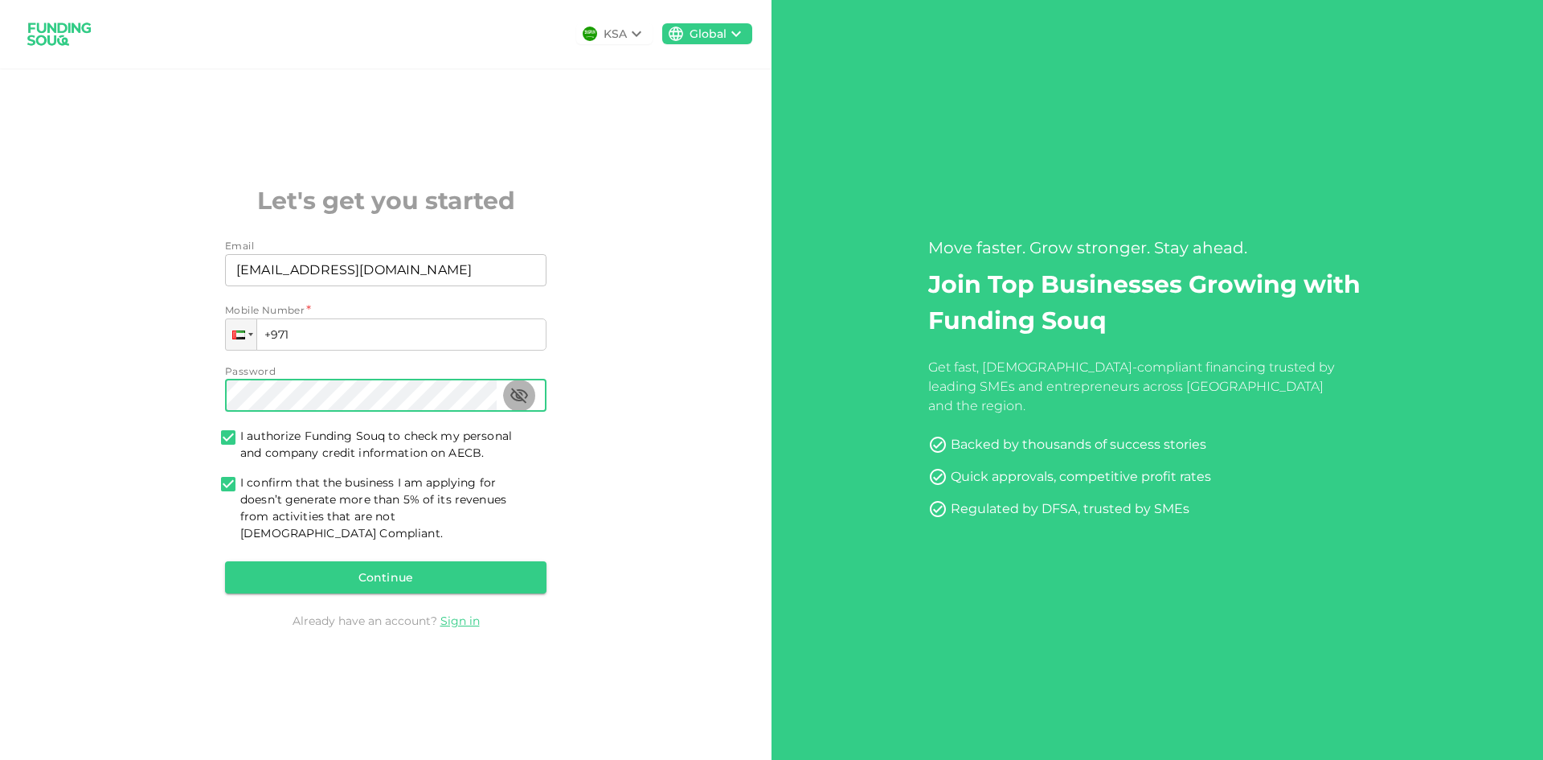
click at [516, 396] on icon "button" at bounding box center [519, 395] width 19 height 19
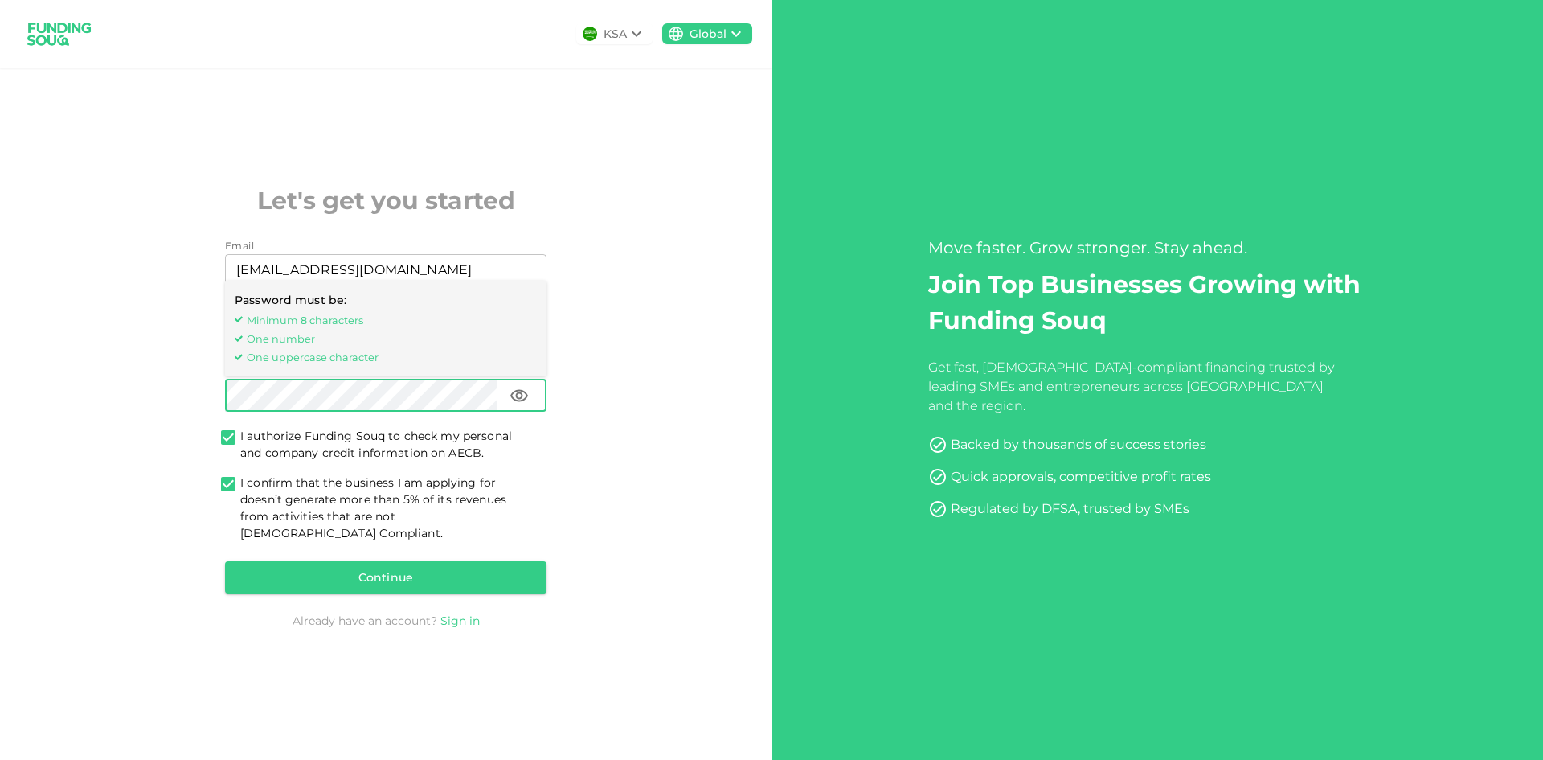
click at [154, 399] on div "KSA Global Let's get you started Email Email accounts@metamorphic.ae Email Mobi…" at bounding box center [386, 380] width 772 height 760
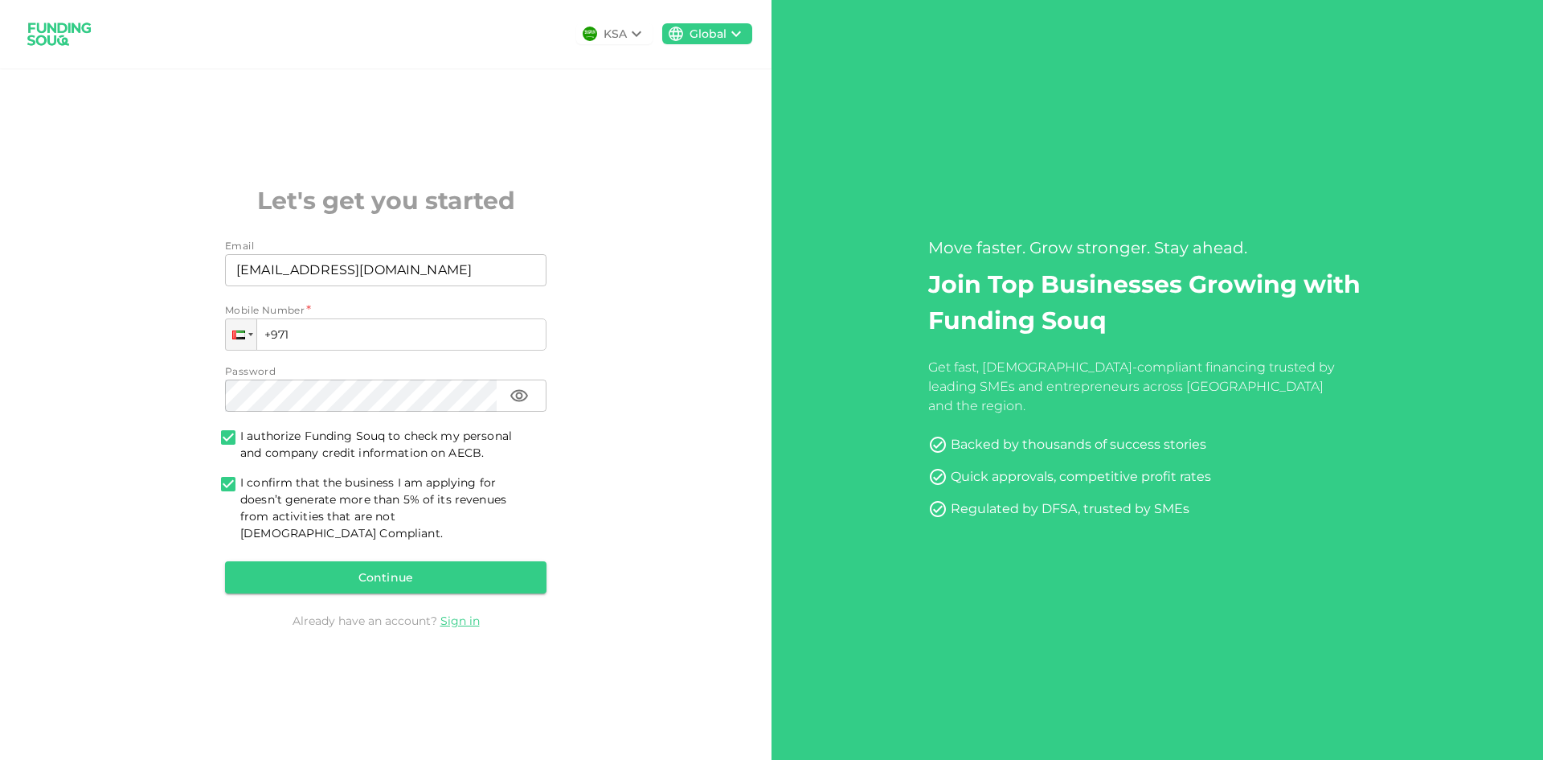
click at [671, 622] on div "KSA Global Let's get you started Email Email accounts@metamorphic.ae Email Mobi…" at bounding box center [386, 380] width 772 height 760
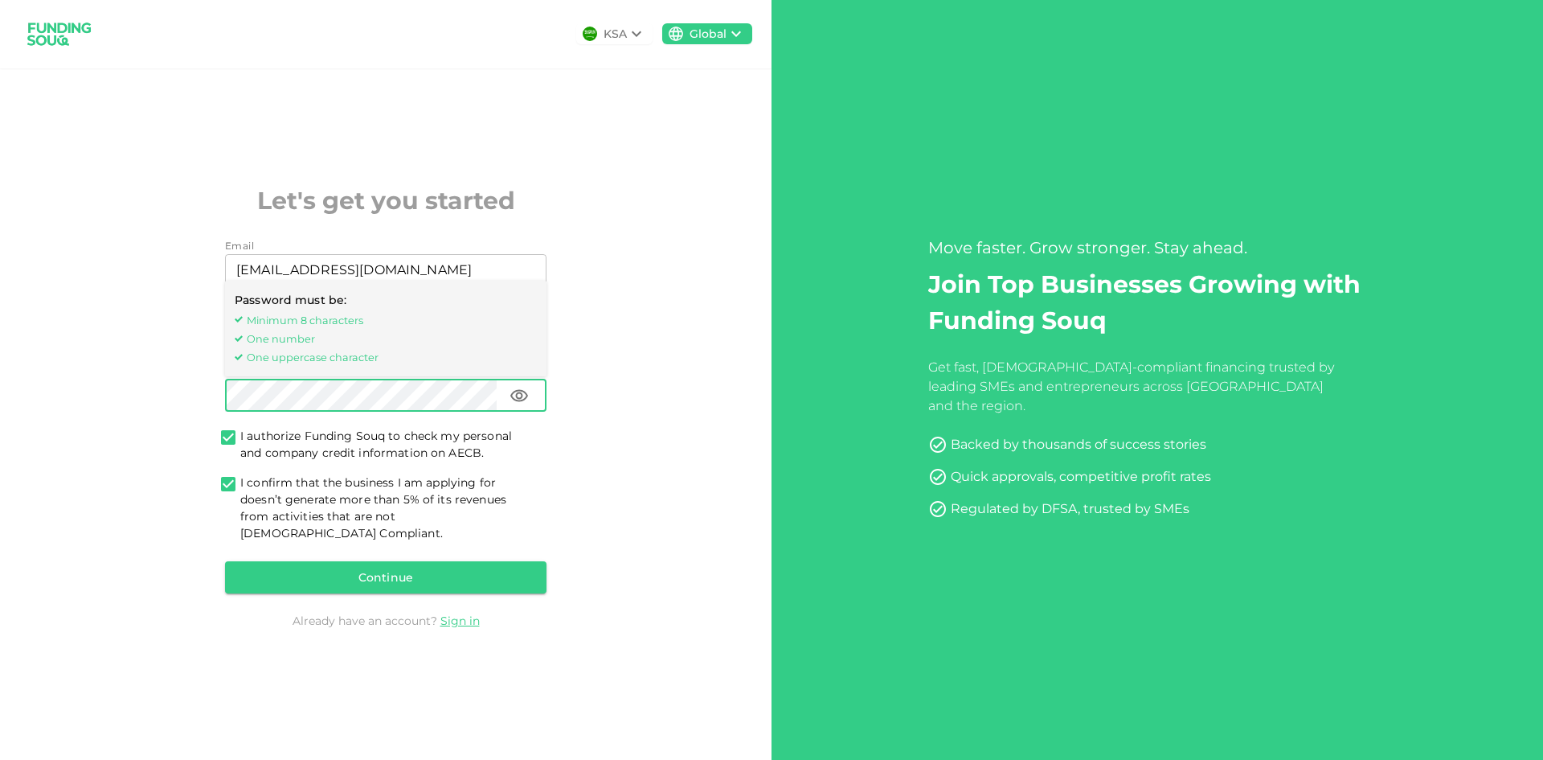
click at [141, 392] on div "KSA Global Let's get you started Email Email accounts@metamorphic.ae Email Mobi…" at bounding box center [386, 380] width 772 height 760
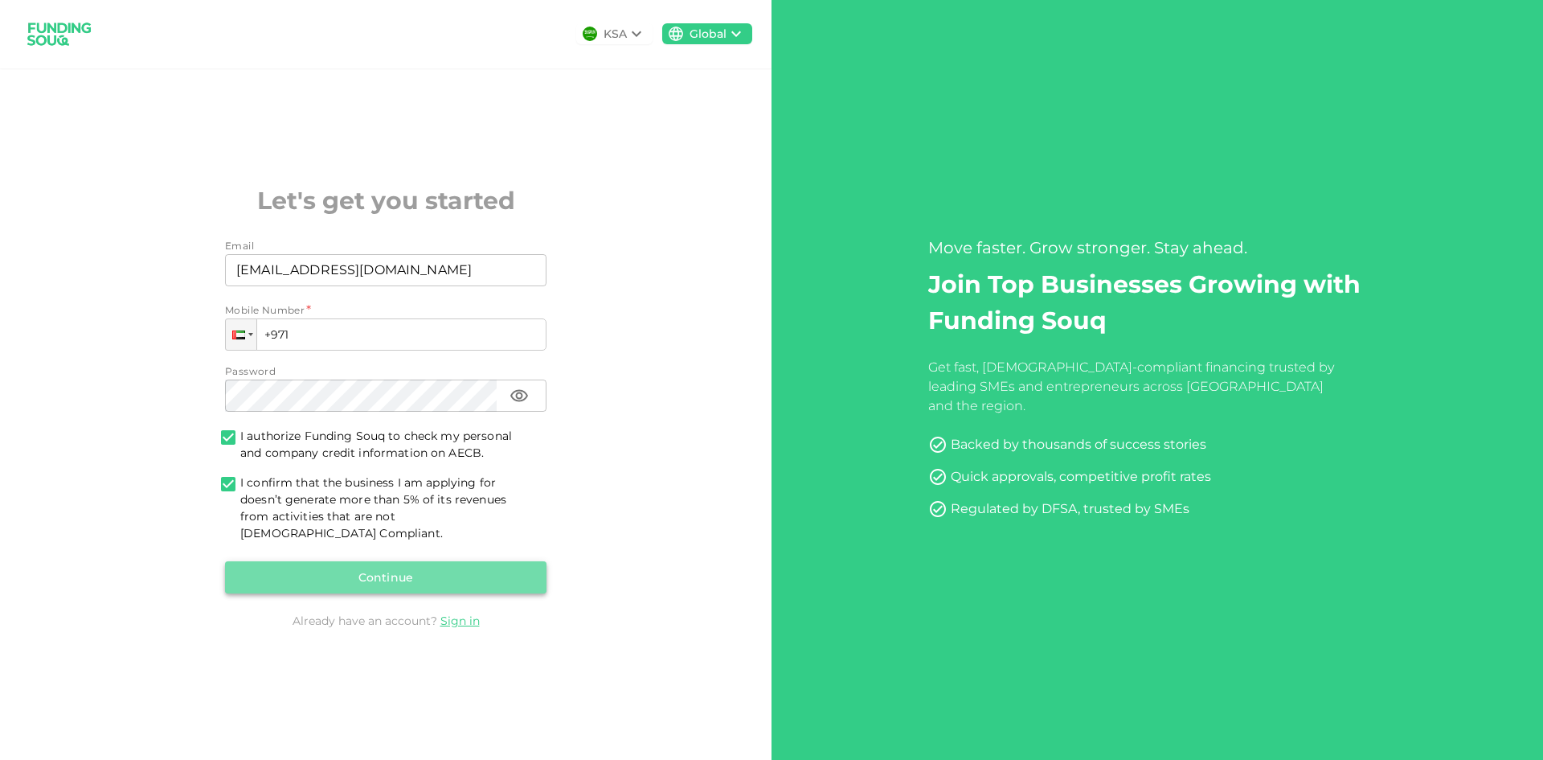
click at [441, 572] on button "Continue" at bounding box center [386, 577] width 322 height 32
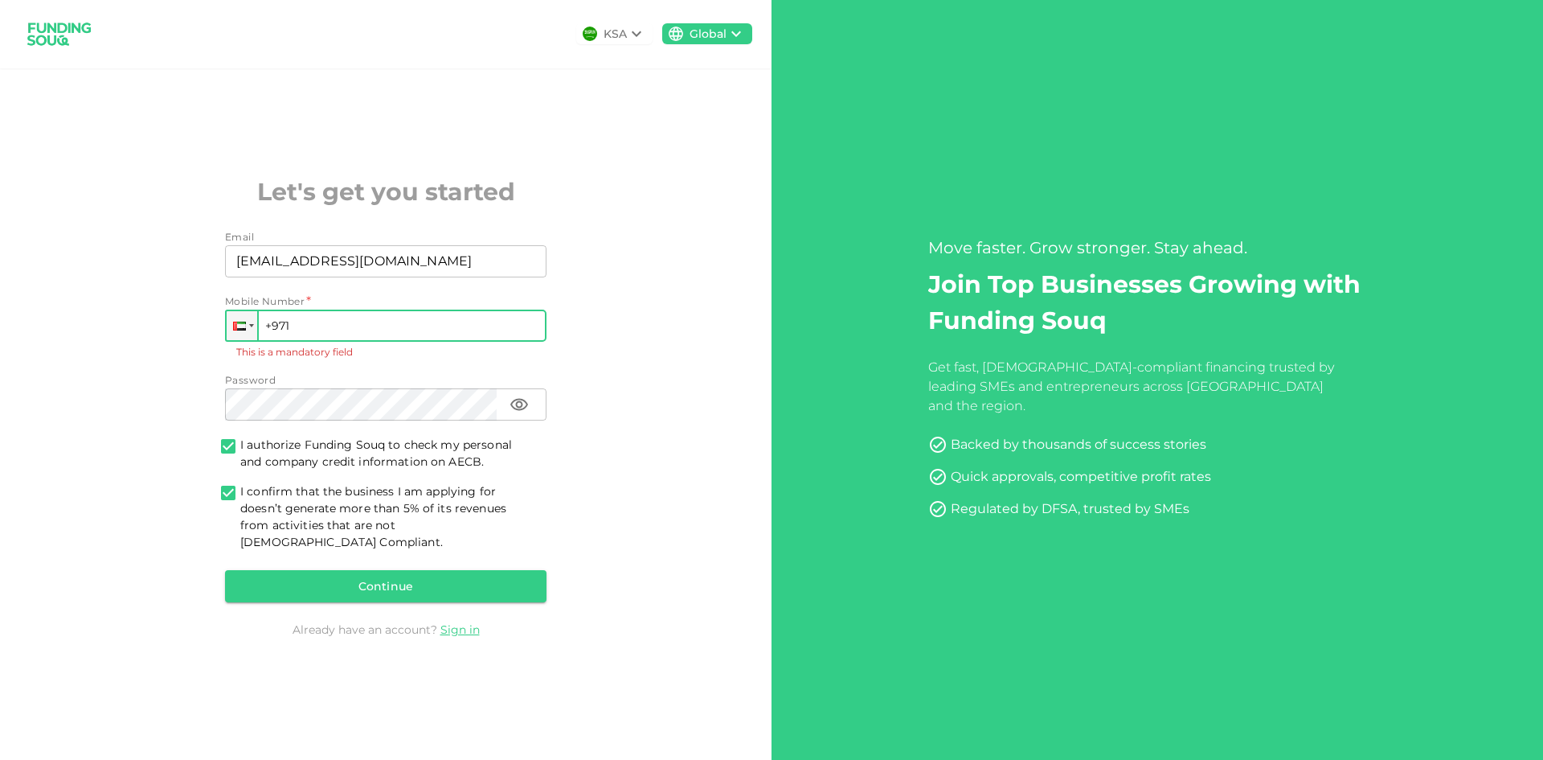
click at [364, 334] on input "+971" at bounding box center [386, 325] width 322 height 32
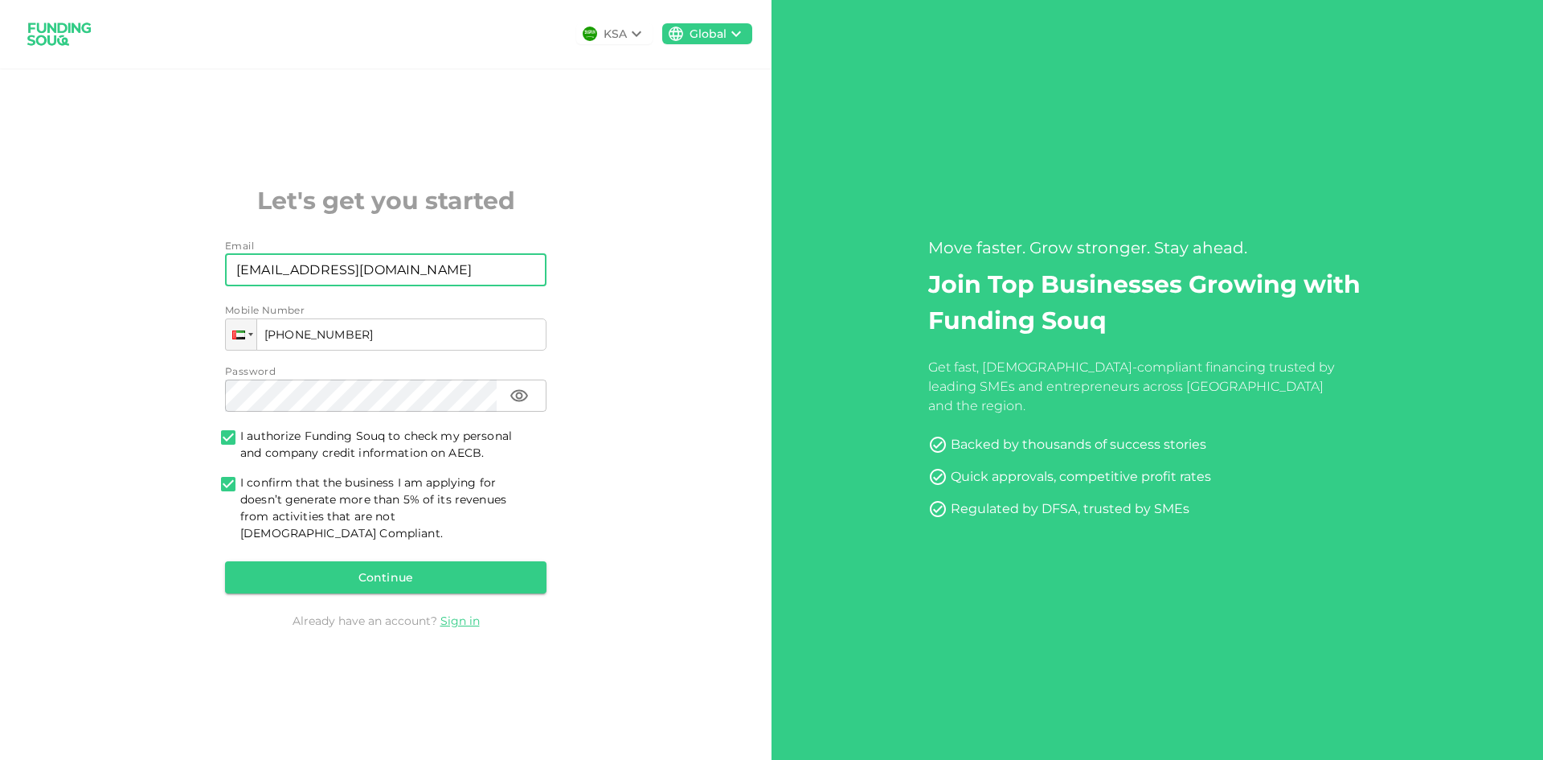
type input "+971 527 417 783"
drag, startPoint x: 295, startPoint y: 279, endPoint x: 89, endPoint y: 282, distance: 205.8
click at [111, 281] on div "KSA Global Let's get you started Email Email accounts@metamorphic.ae Email Mobi…" at bounding box center [386, 380] width 772 height 760
click at [494, 572] on div "Continue" at bounding box center [386, 577] width 322 height 32
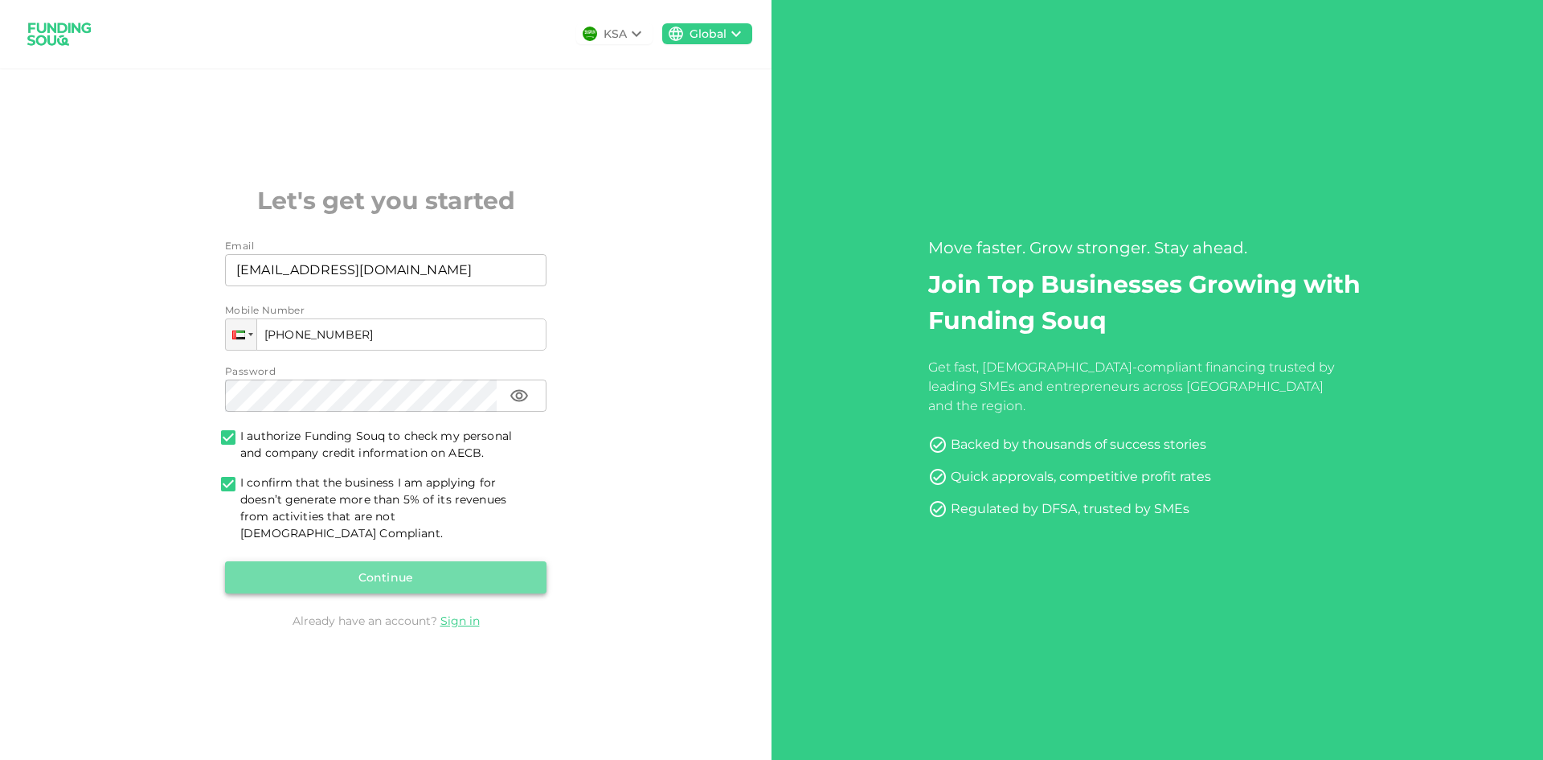
click at [457, 564] on button "Continue" at bounding box center [386, 577] width 322 height 32
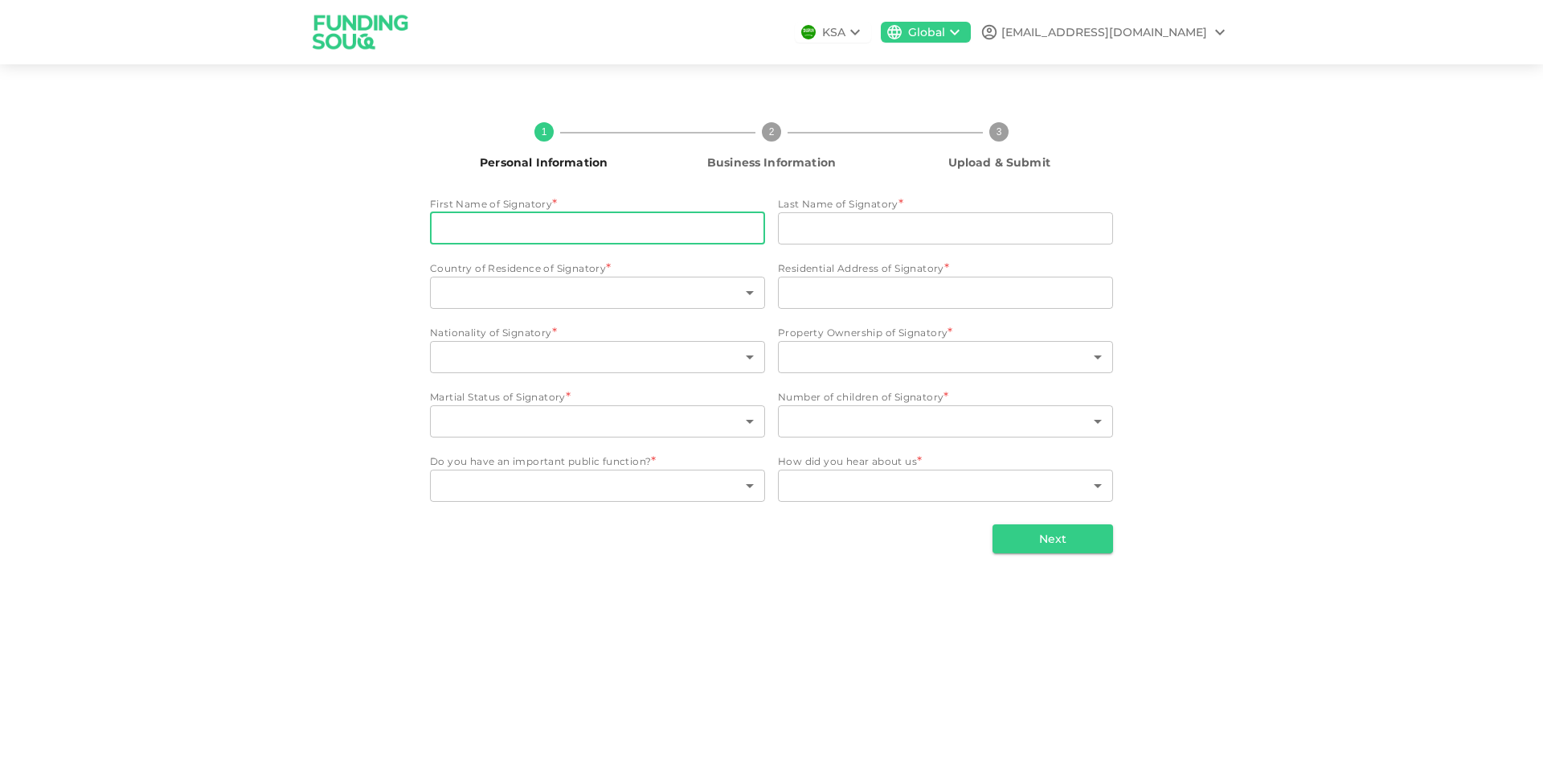
click at [530, 231] on input "First Name of Signatory" at bounding box center [597, 228] width 335 height 32
click at [824, 231] on input "Last Name of Signatory" at bounding box center [945, 228] width 335 height 32
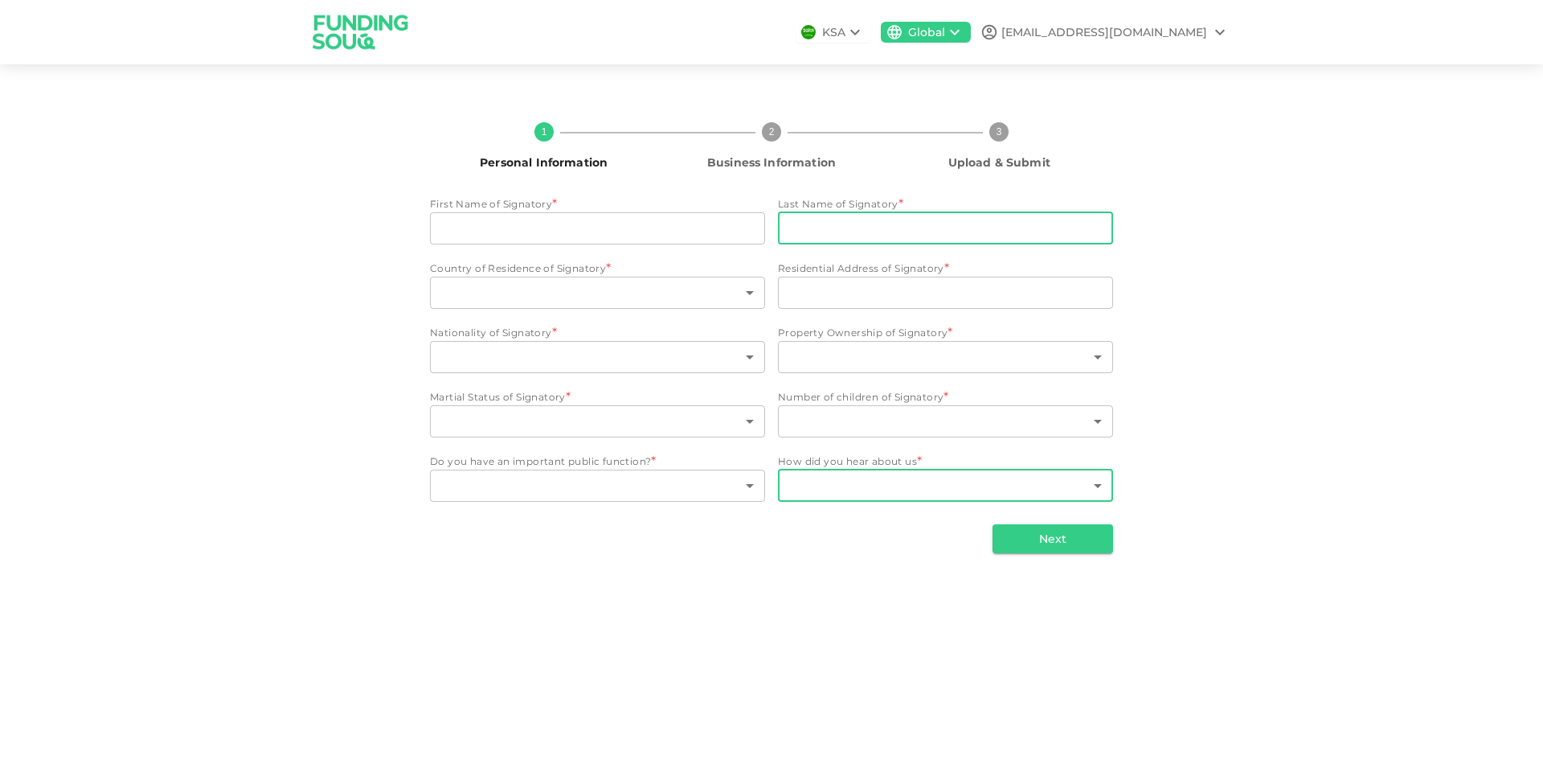
click at [838, 486] on body "KSA Global accounts@metamorphic.ae 1 Personal Information 2 Business Informatio…" at bounding box center [771, 380] width 1543 height 760
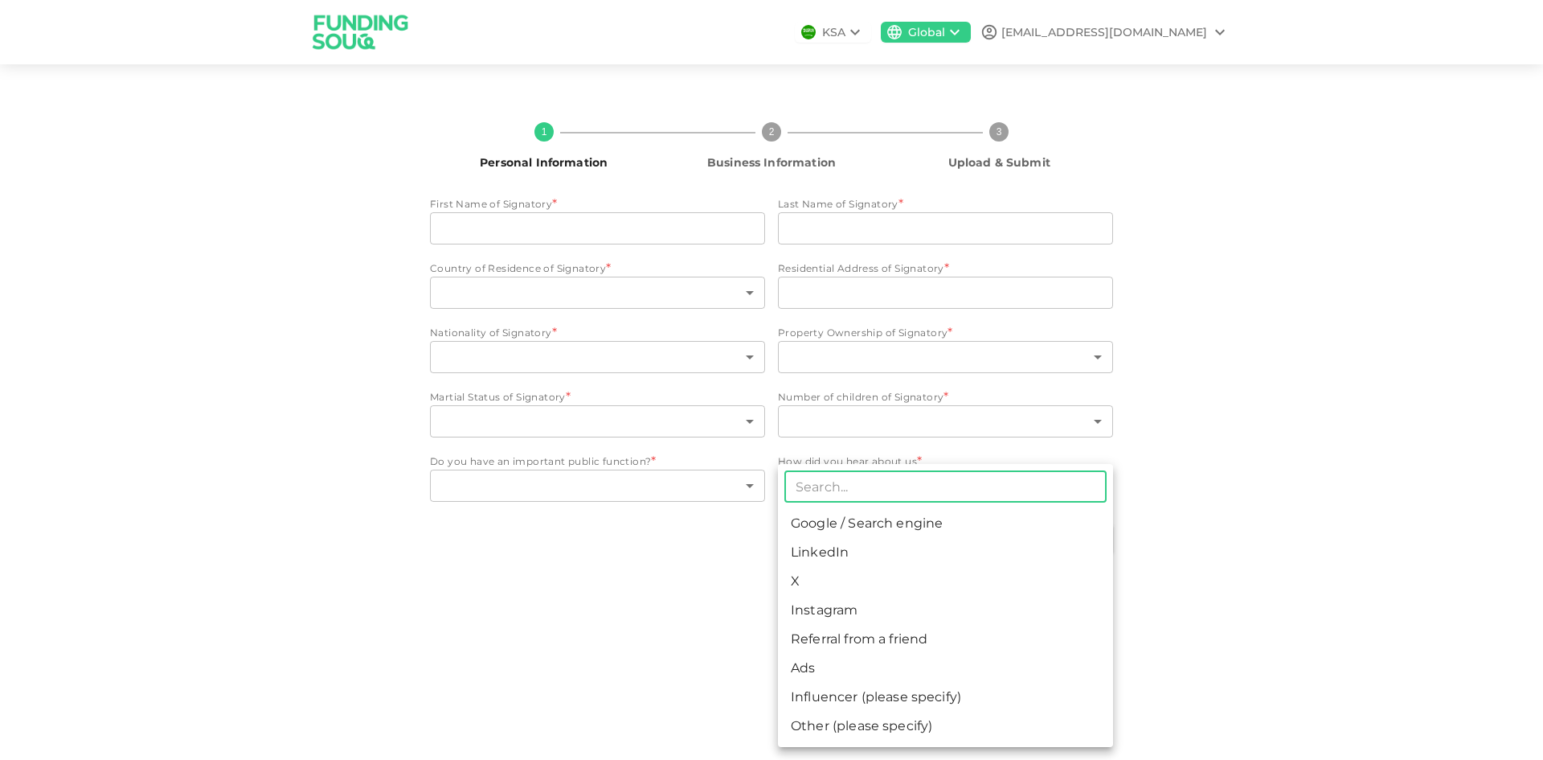
click at [842, 522] on li "Google / Search engine" at bounding box center [945, 523] width 335 height 29
type input "1"
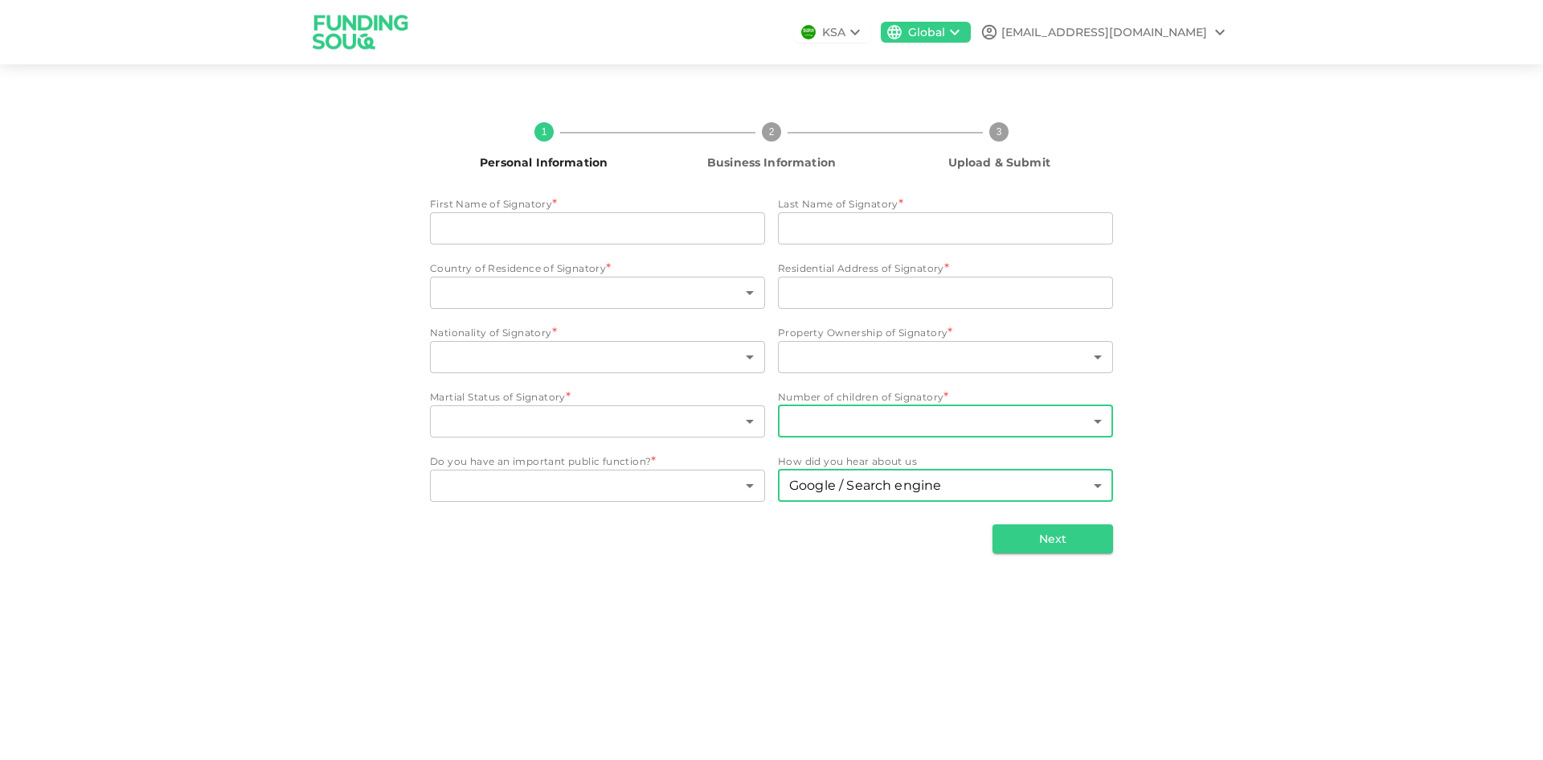
click at [847, 428] on body "KSA Global accounts@metamorphic.ae 1 Personal Information 2 Business Informatio…" at bounding box center [771, 380] width 1543 height 760
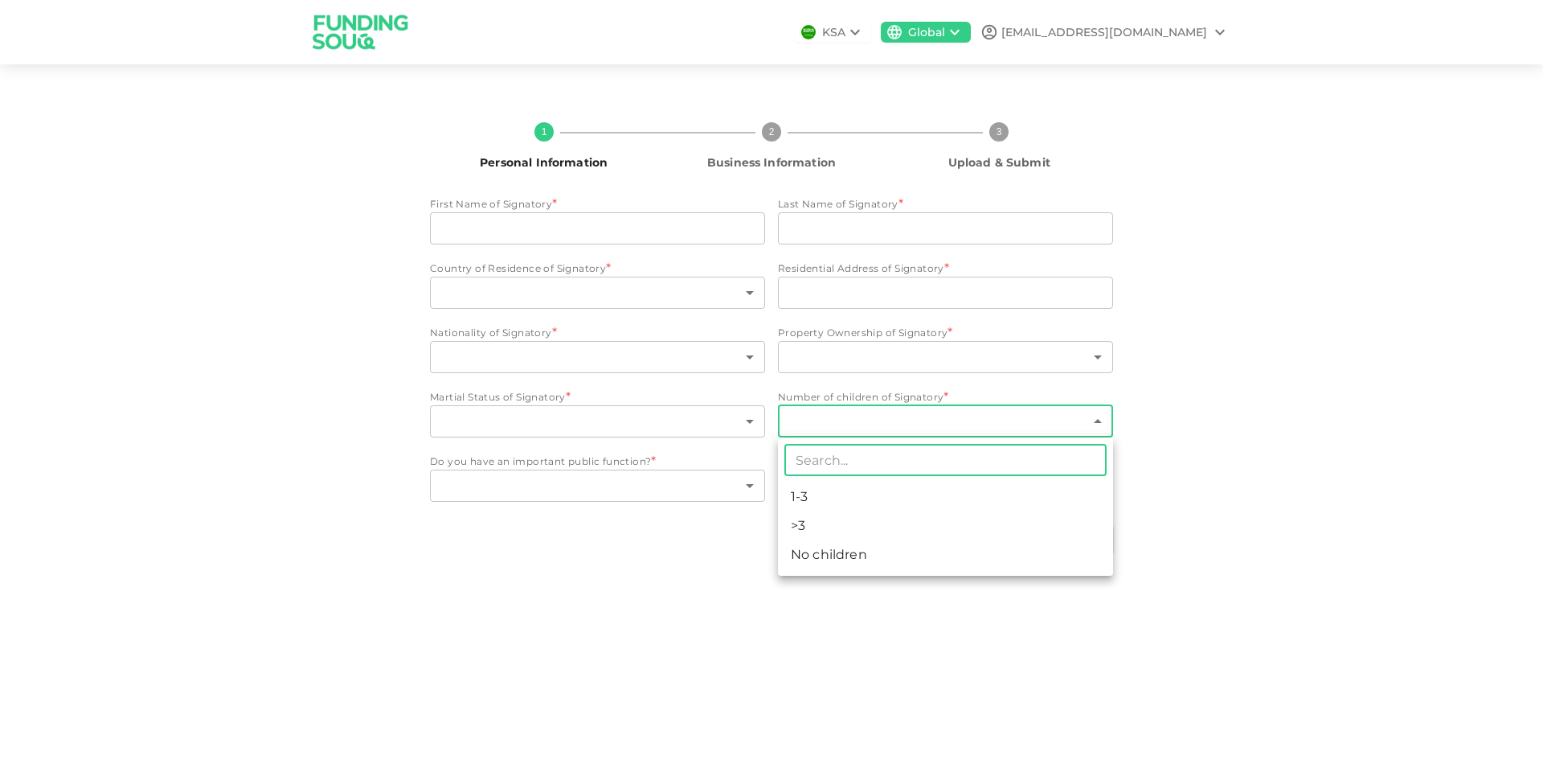
click at [828, 556] on li "No children" at bounding box center [945, 554] width 335 height 29
type input "3"
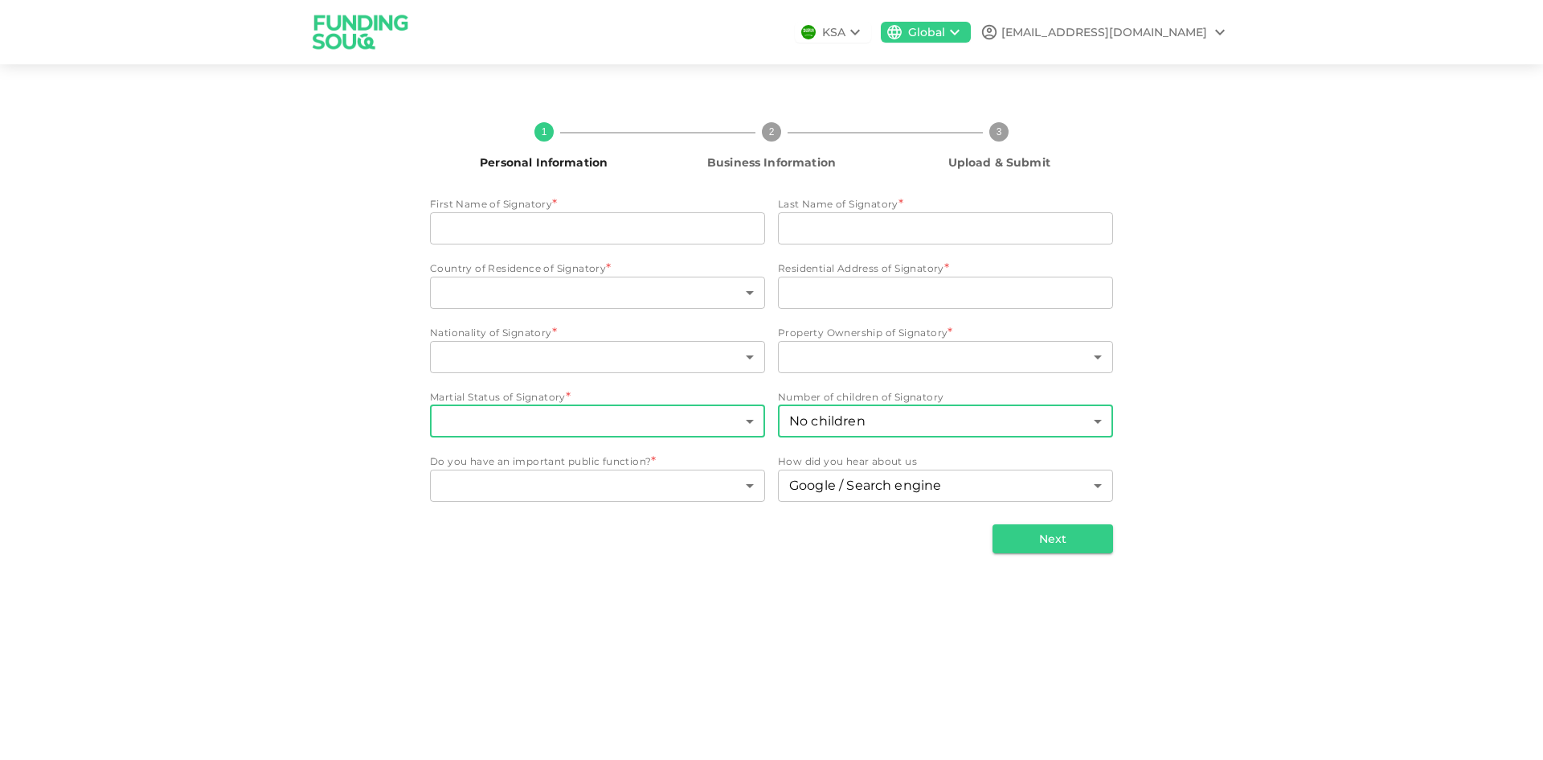
click at [631, 427] on body "KSA Global accounts@metamorphic.ae 1 Personal Information 2 Business Informatio…" at bounding box center [771, 380] width 1543 height 760
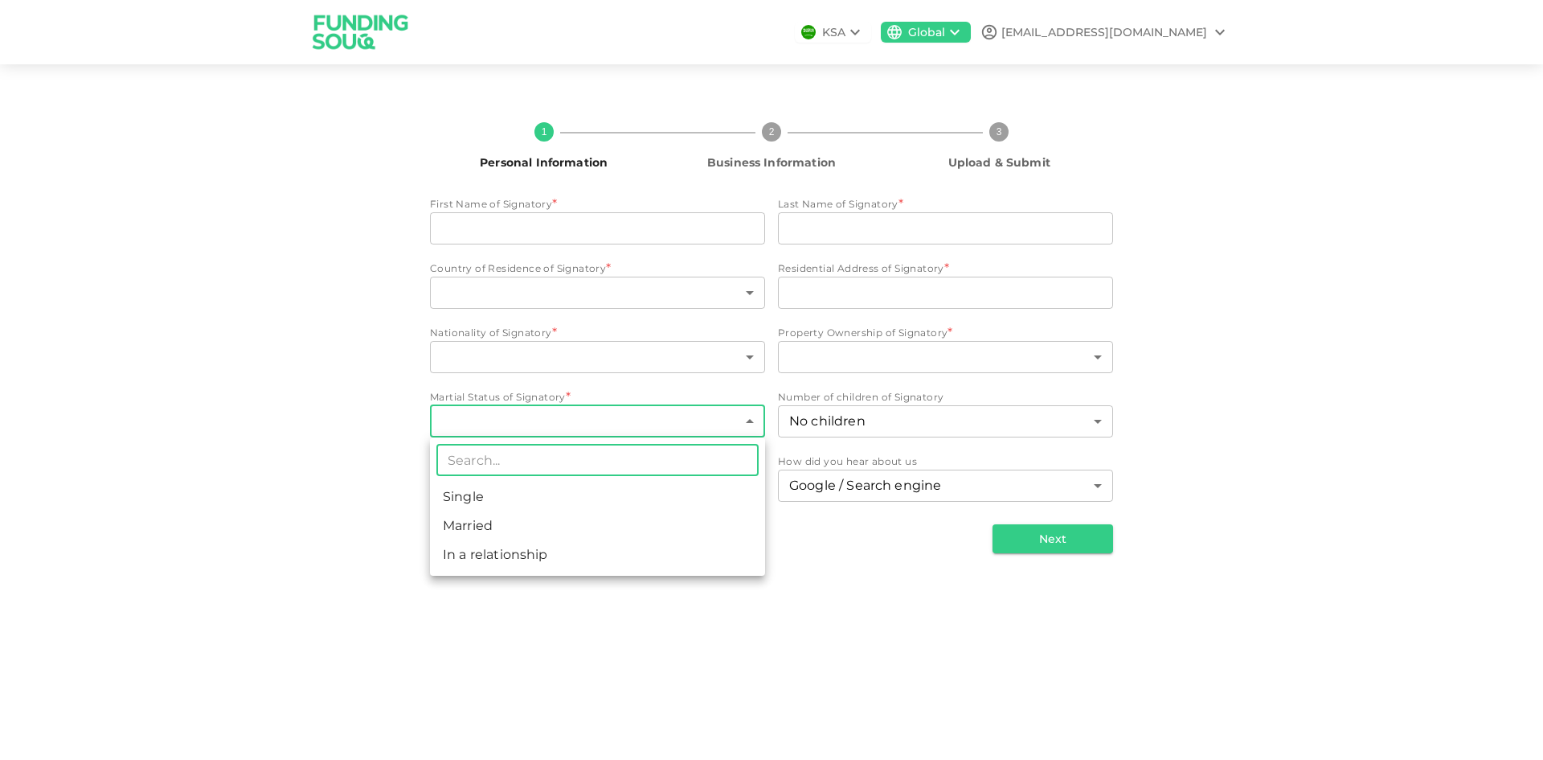
click at [583, 496] on li "Single" at bounding box center [597, 496] width 335 height 29
type input "1"
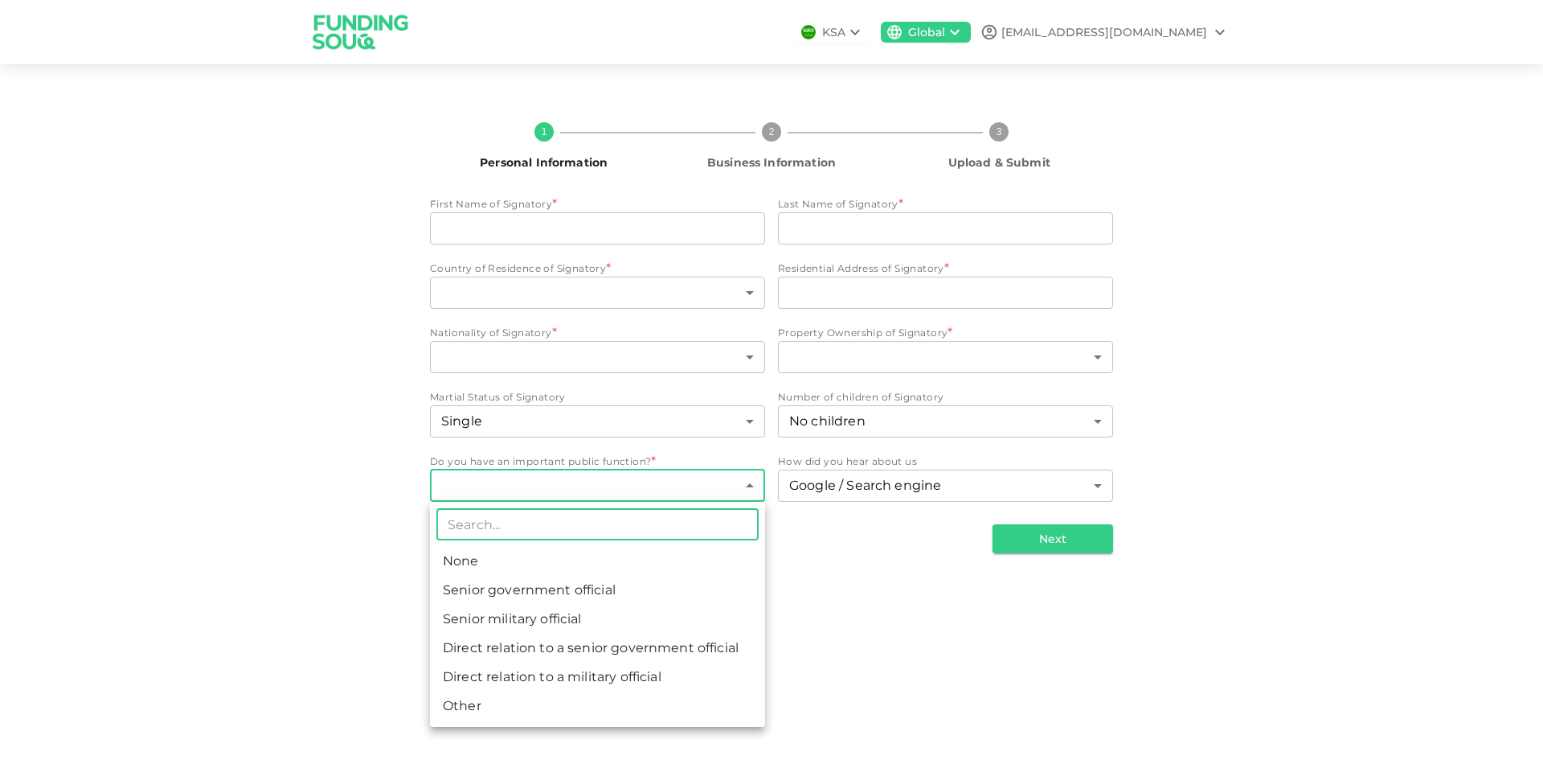
click at [553, 486] on body "KSA Global accounts@metamorphic.ae 1 Personal Information 2 Business Informatio…" at bounding box center [771, 380] width 1543 height 760
click at [541, 566] on li "None" at bounding box center [597, 561] width 335 height 29
type input "1"
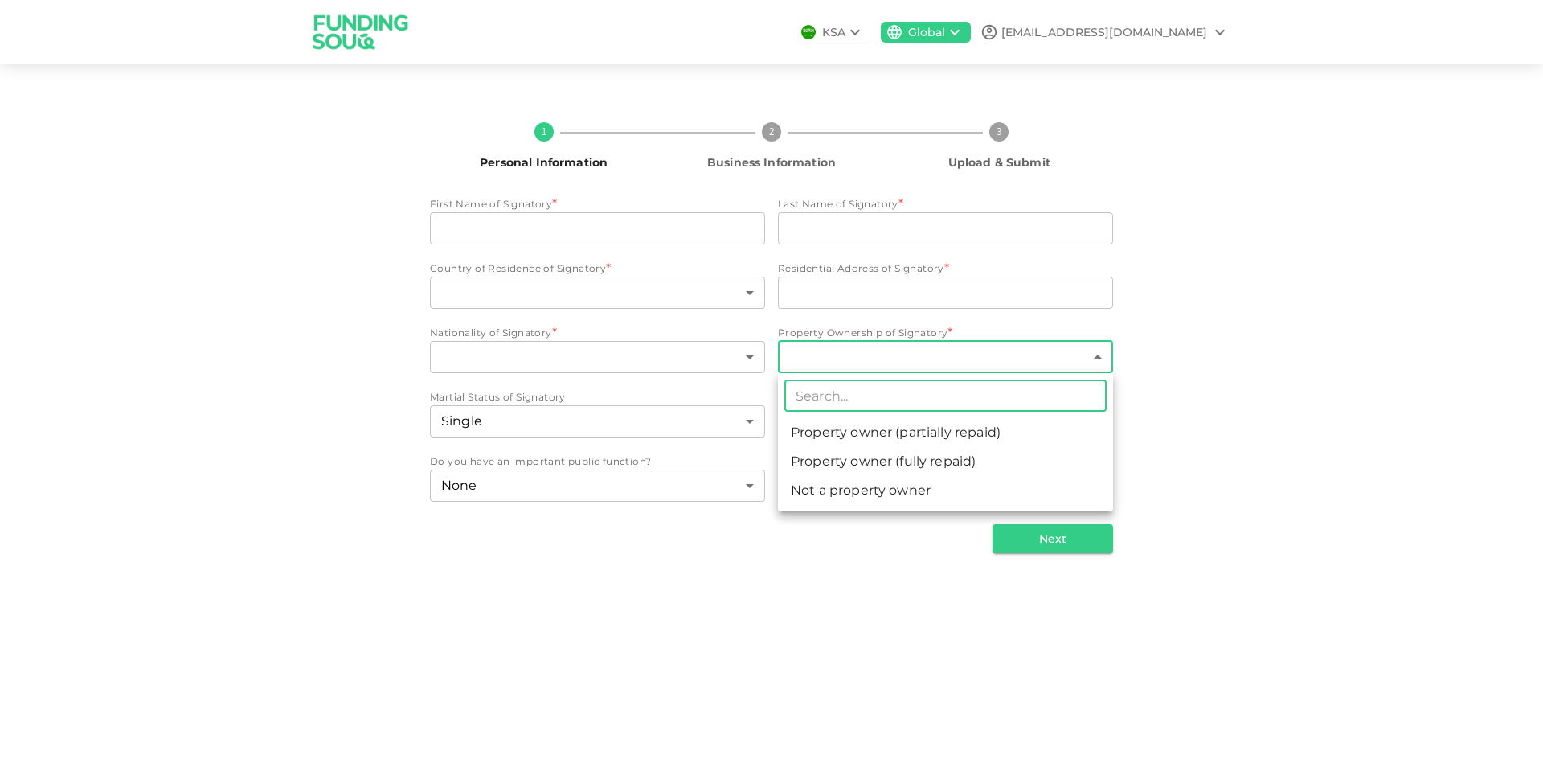
click at [944, 369] on body "KSA Global accounts@metamorphic.ae 1 Personal Information 2 Business Informatio…" at bounding box center [771, 380] width 1543 height 760
click at [935, 490] on li "Not a property owner" at bounding box center [945, 490] width 335 height 29
type input "3"
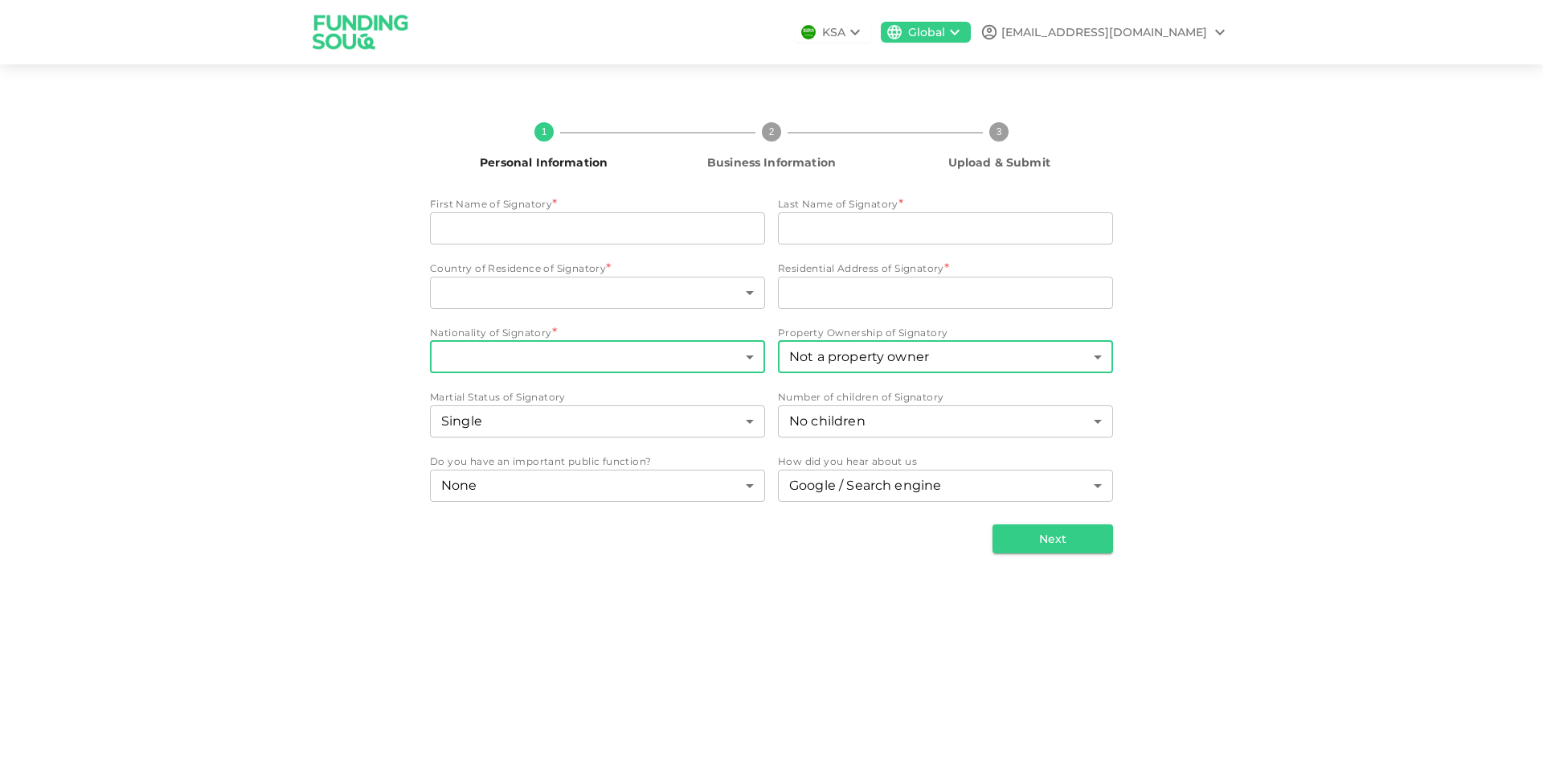
click at [652, 354] on body "KSA Global accounts@metamorphic.ae 1 Personal Information 2 Business Informatio…" at bounding box center [771, 380] width 1543 height 760
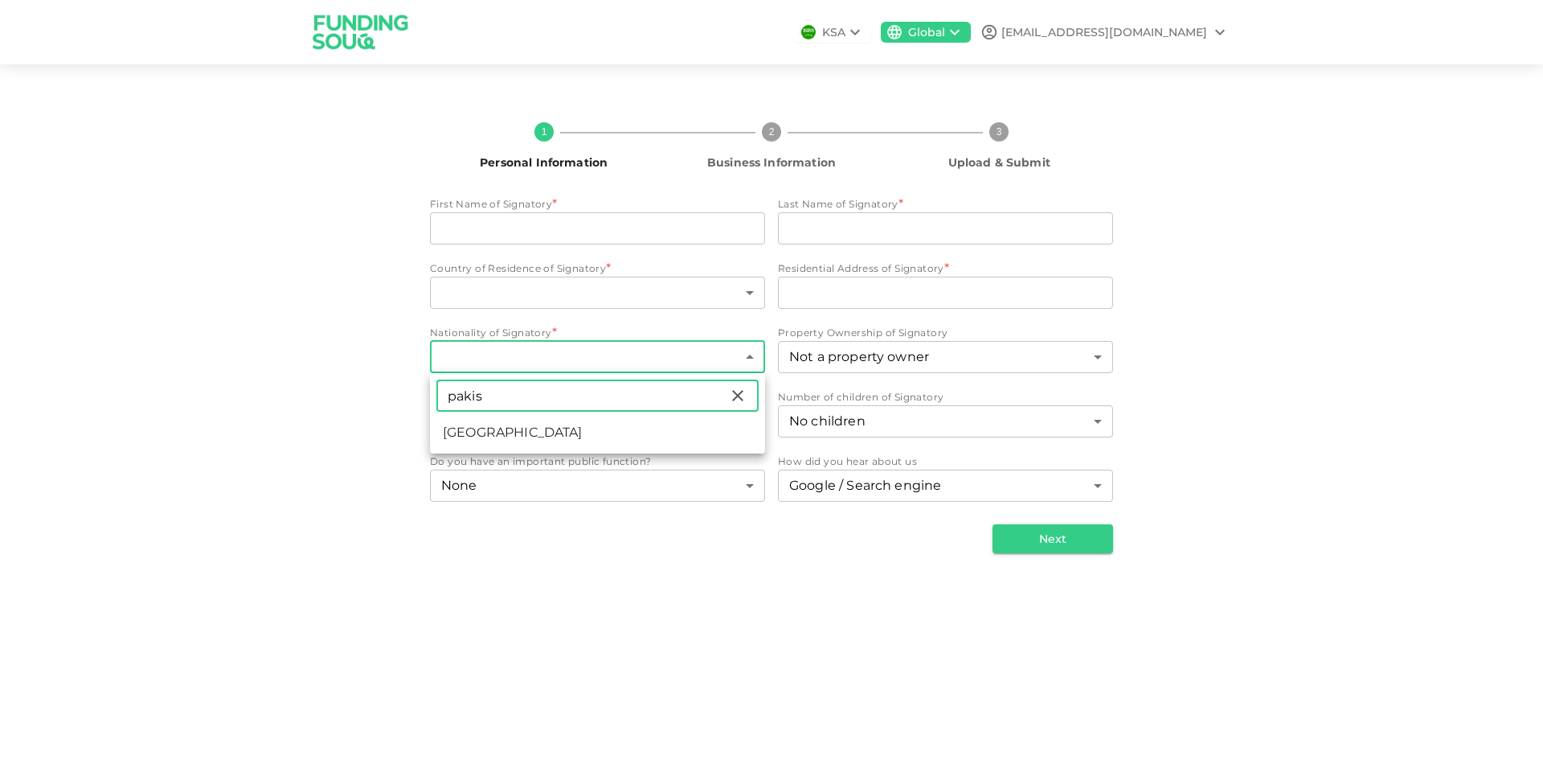
type input "pakis"
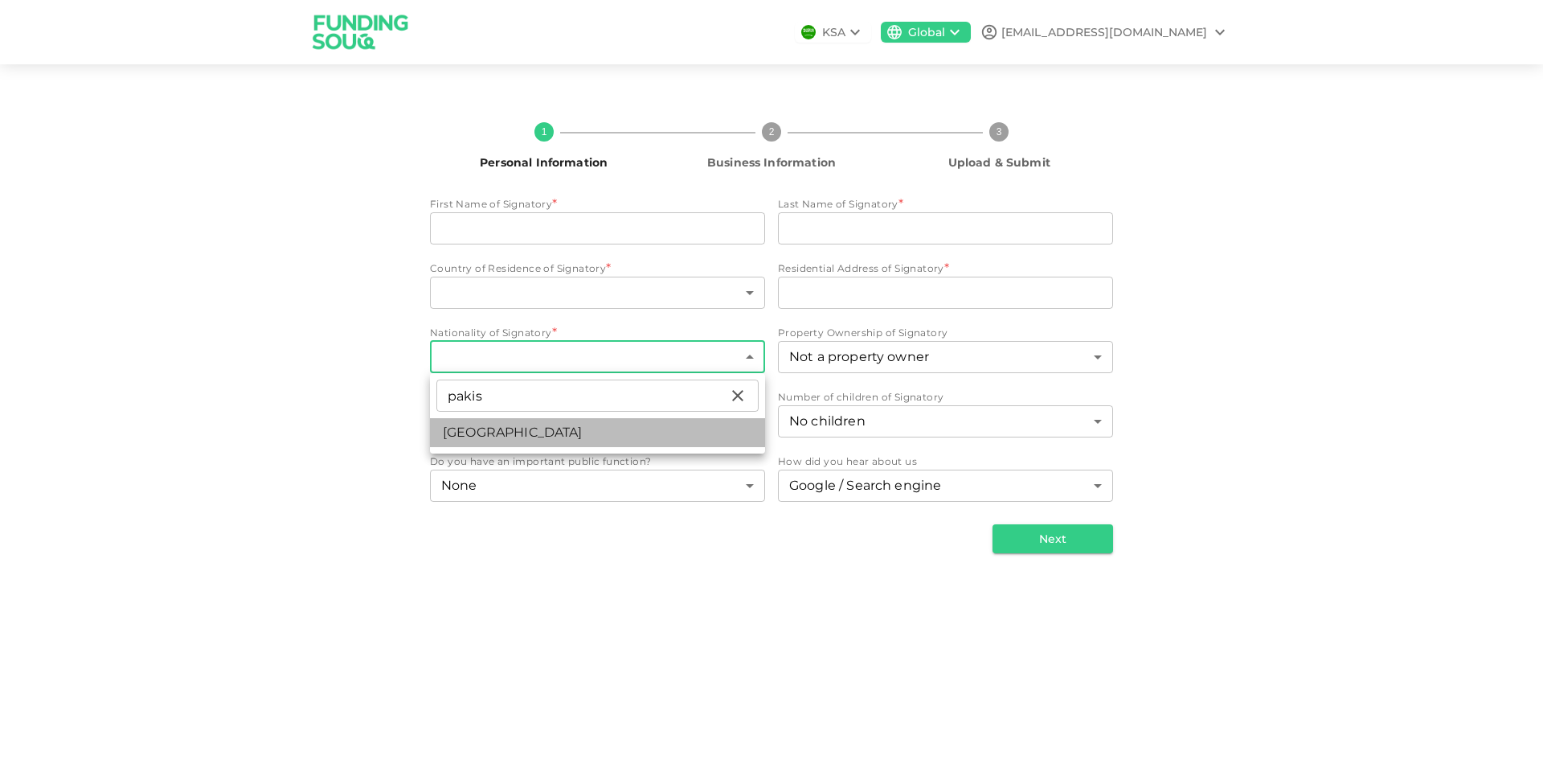
click at [677, 441] on li "Pakistan" at bounding box center [597, 432] width 335 height 29
type input "149"
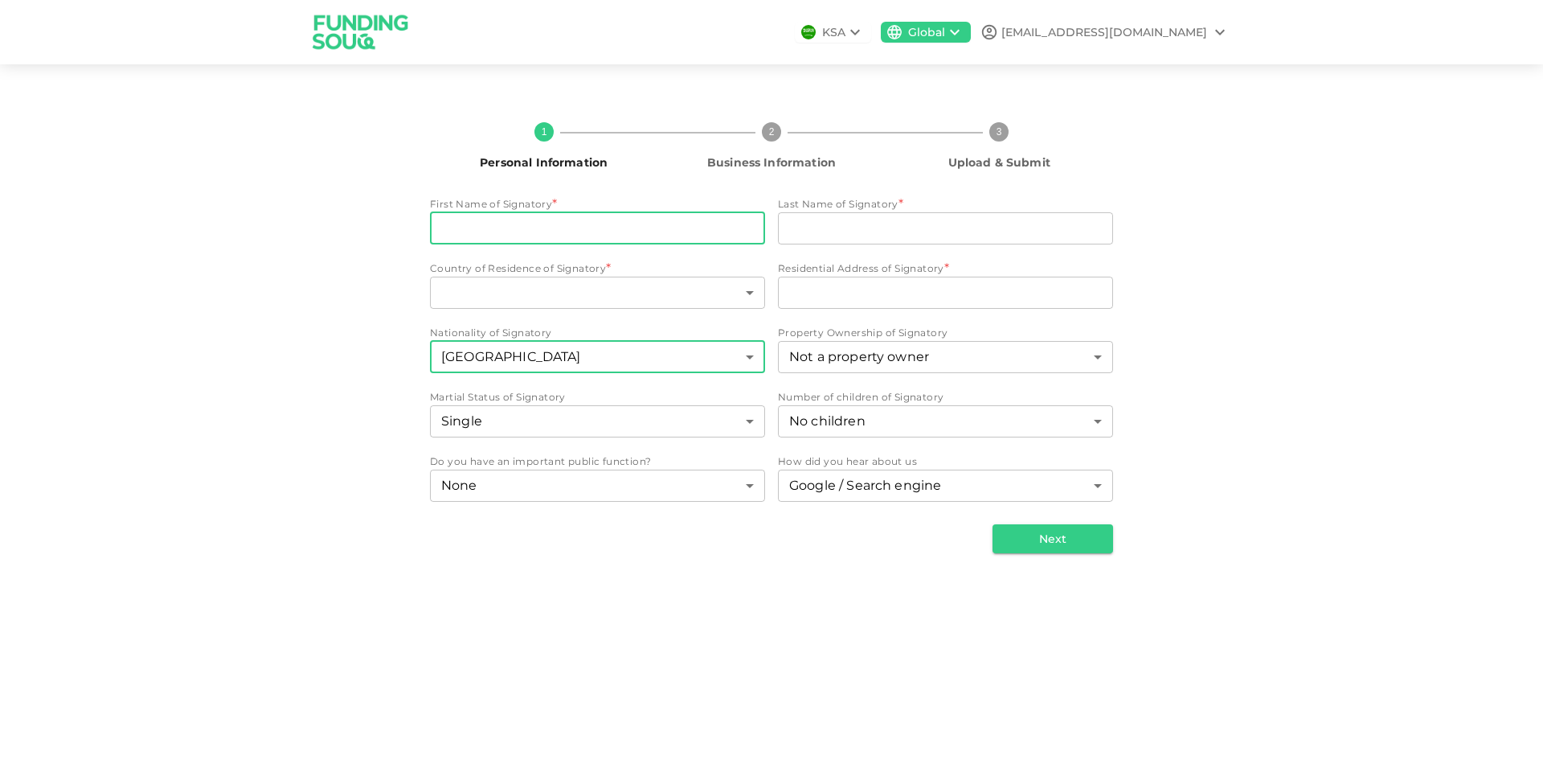
click at [695, 223] on input "First Name of Signatory" at bounding box center [597, 228] width 335 height 32
type input "Mutahir"
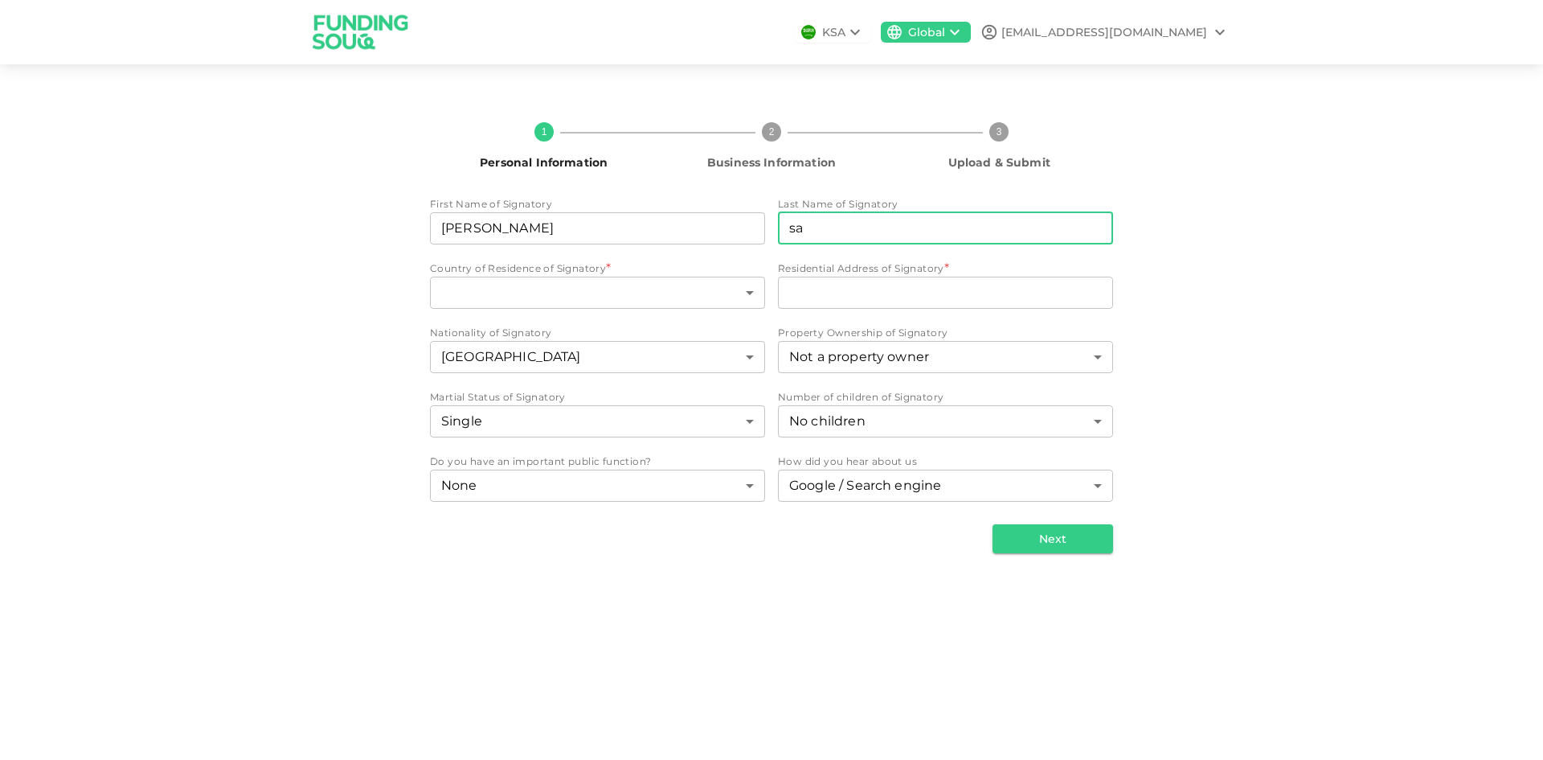
type input "s"
type input "Sardar"
click at [719, 290] on body "KSA Global accounts@metamorphic.ae 1 Personal Information 2 Business Informatio…" at bounding box center [771, 380] width 1543 height 760
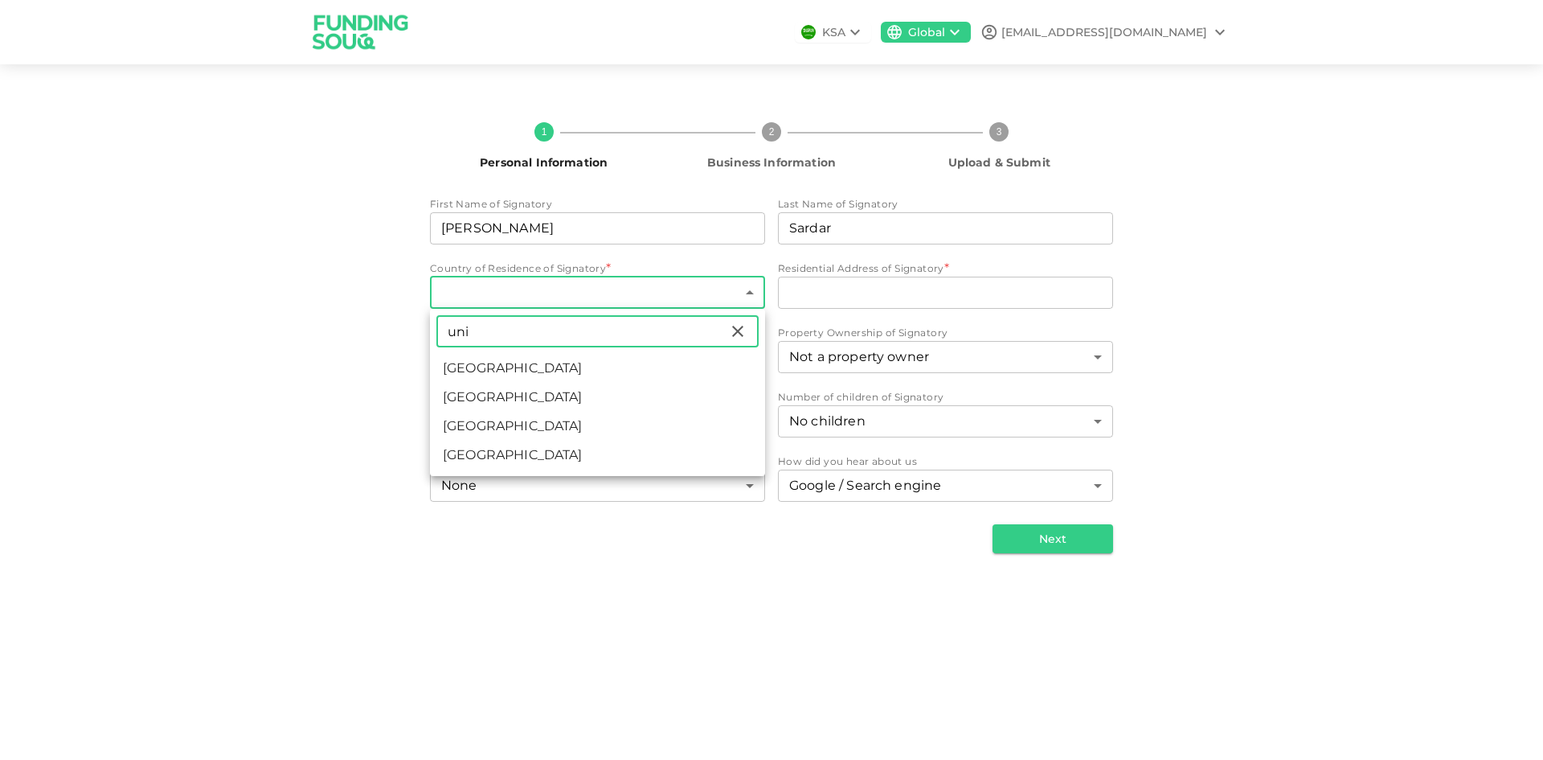
type input "uni"
click at [574, 359] on li "United Arab Emirates" at bounding box center [597, 368] width 335 height 29
type input "2"
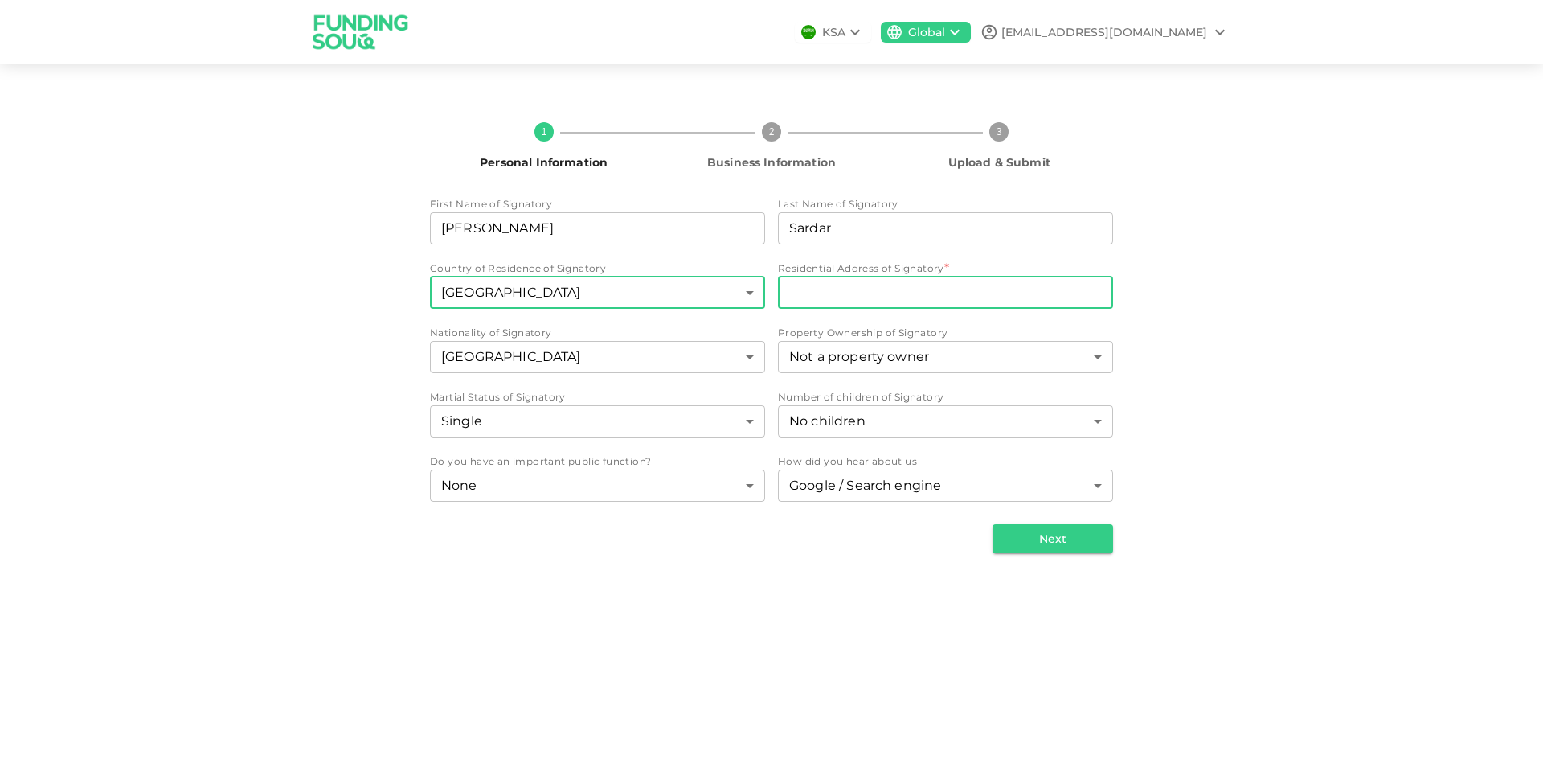
click at [854, 288] on input "Residential Address of Signatory" at bounding box center [945, 293] width 335 height 32
click at [854, 289] on input "Residential Address of Signatory" at bounding box center [945, 293] width 335 height 32
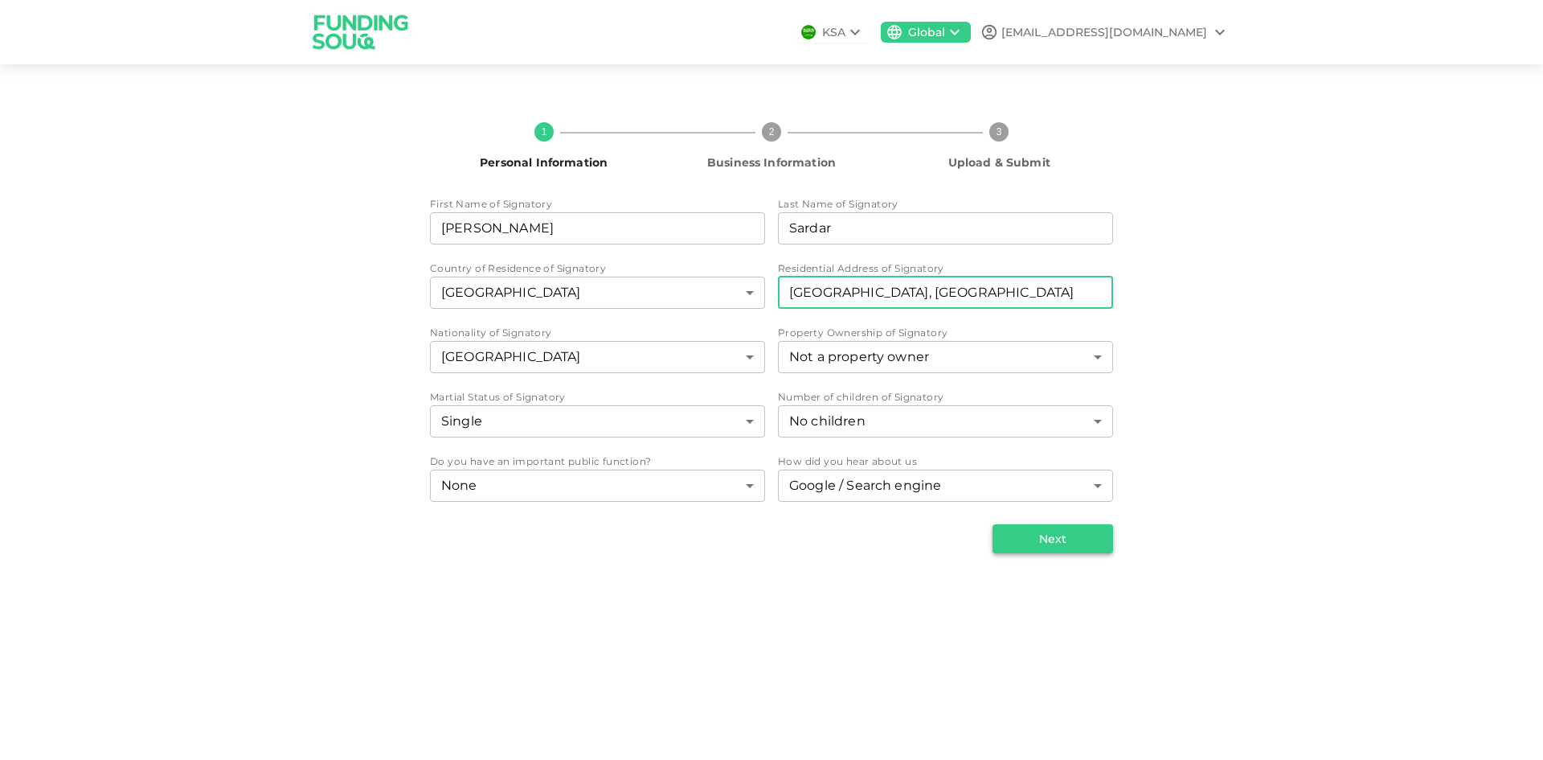
type input "Dubai, UAE"
click at [1059, 532] on button "Next" at bounding box center [1053, 538] width 121 height 29
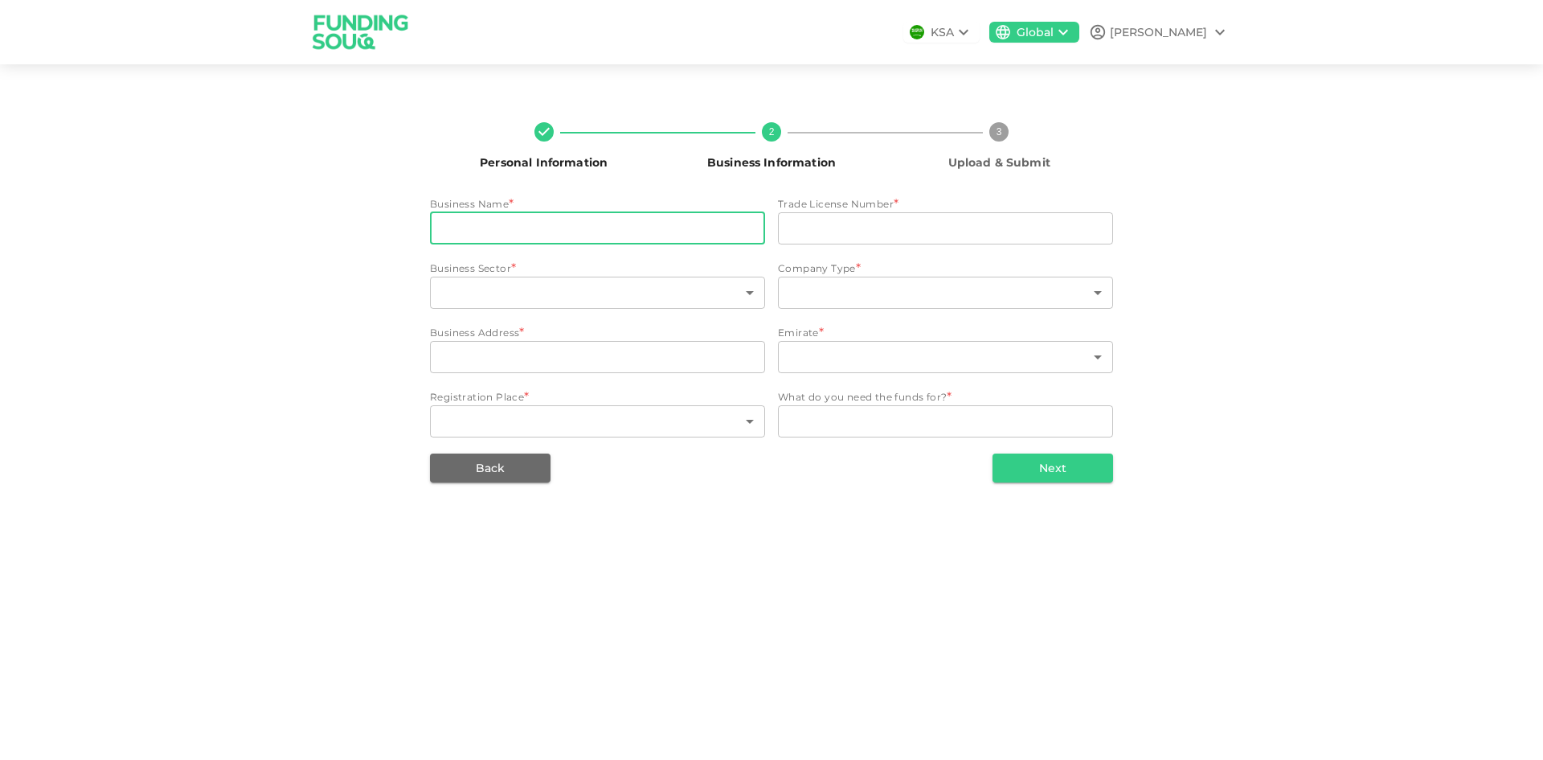
click at [686, 234] on input "businessName" at bounding box center [597, 228] width 335 height 32
type input "Metamorphic Building Contracting"
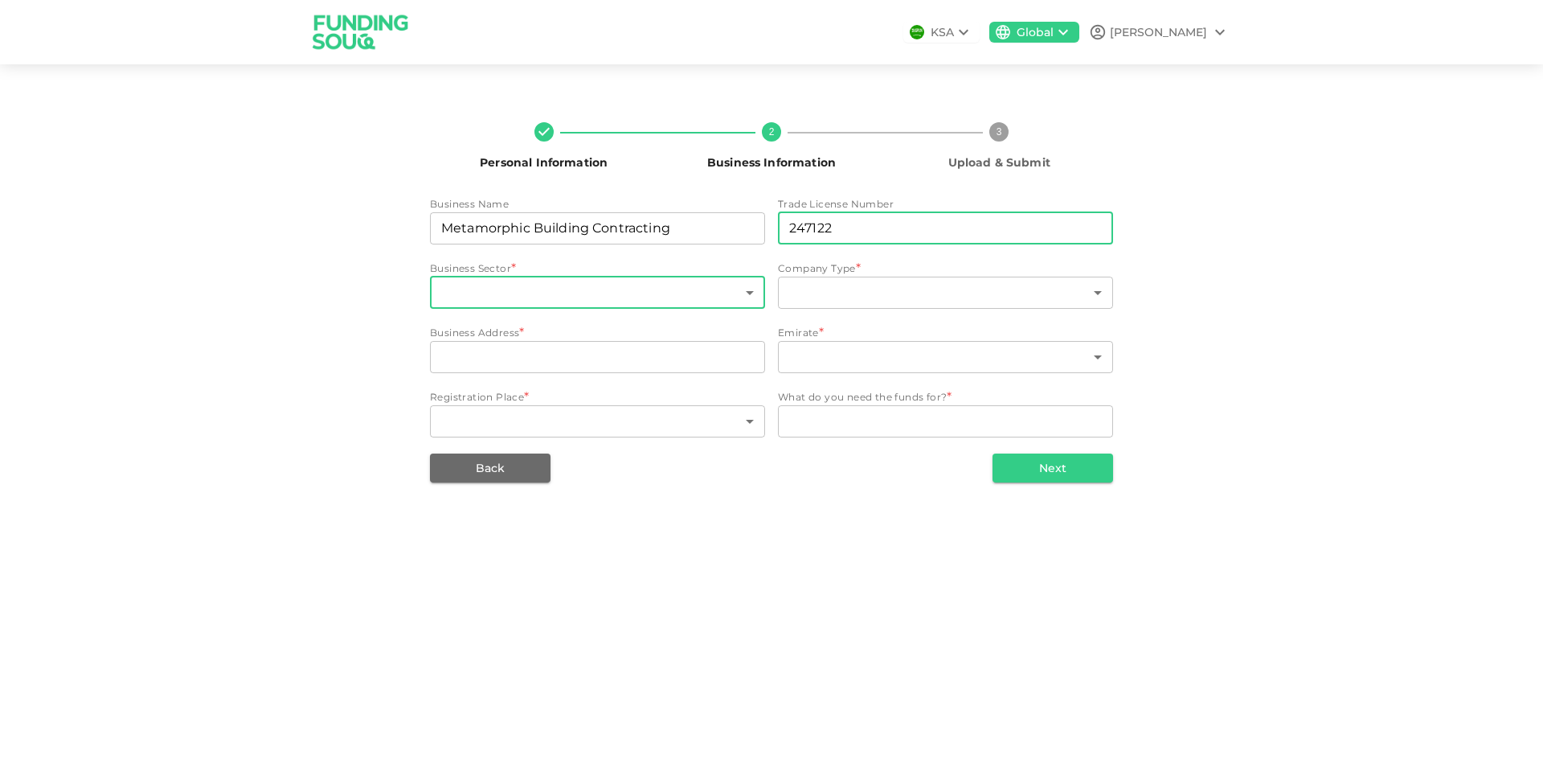
type input "247122"
click at [707, 283] on body "KSA Global Mutahir Personal Information 2 Business Information 3 Upload & Submi…" at bounding box center [771, 380] width 1543 height 760
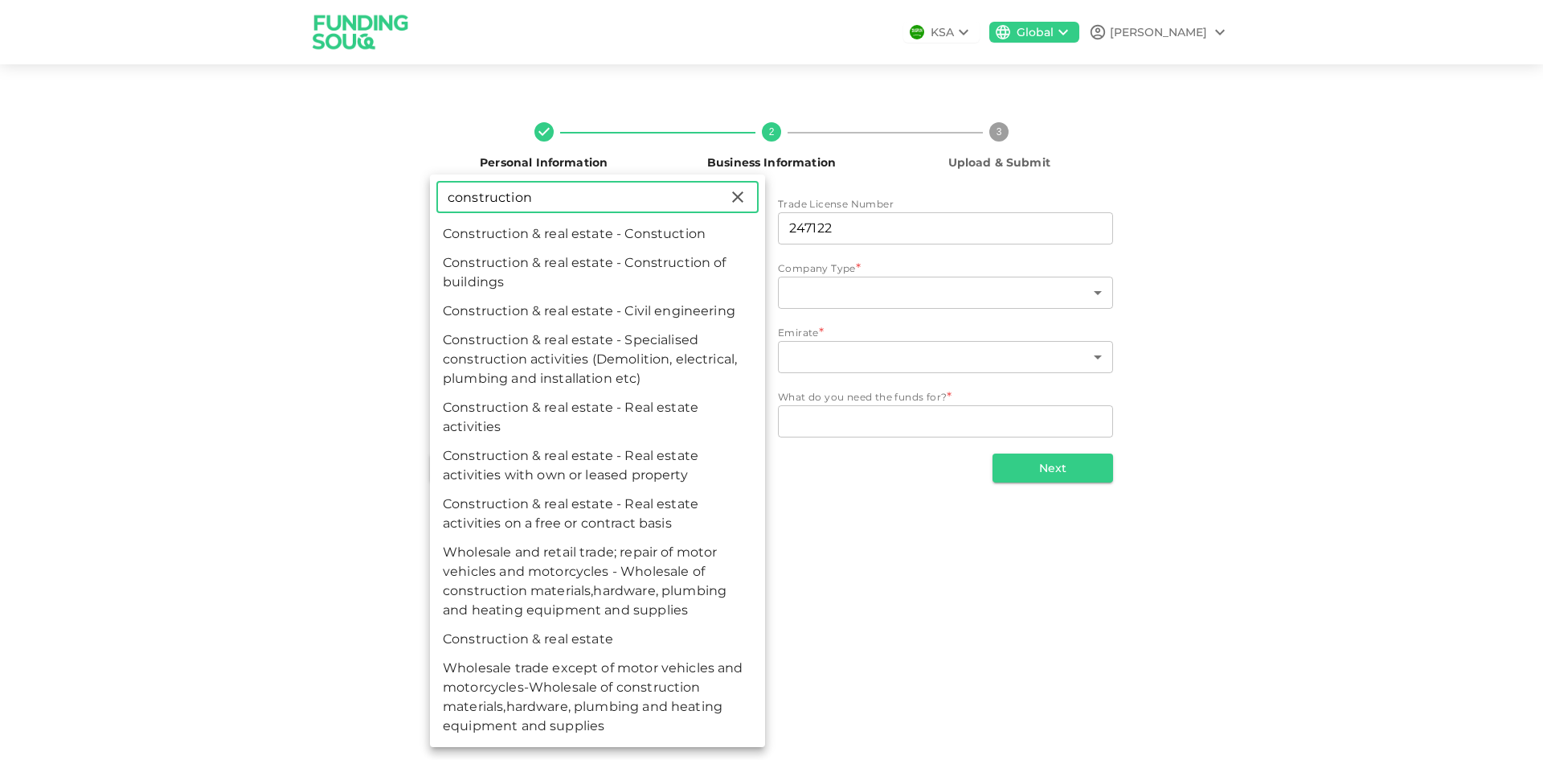
type input "construction"
click at [678, 240] on li "Construction & real estate - Constuction" at bounding box center [597, 233] width 335 height 29
type input "54"
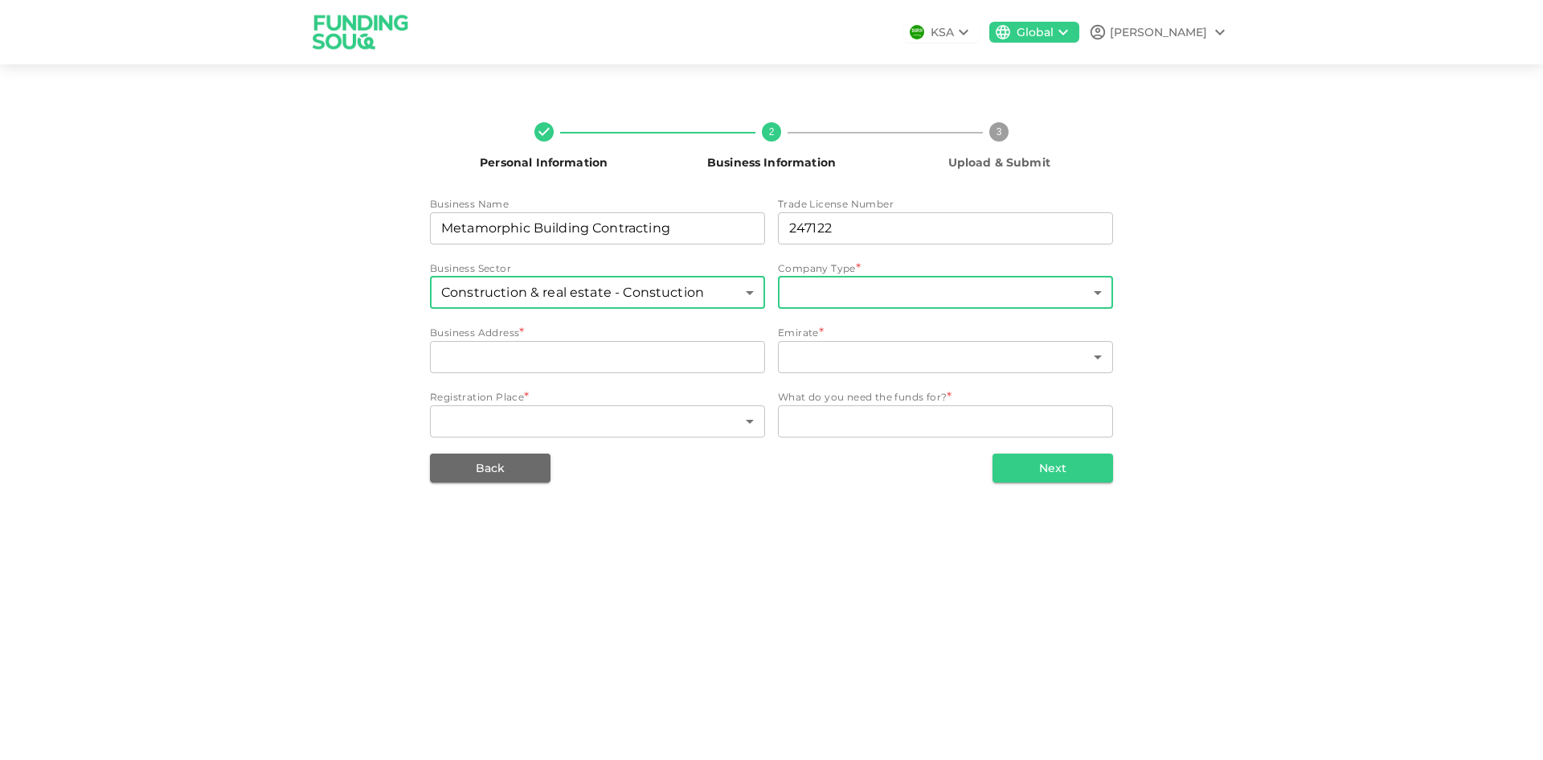
click at [917, 295] on body "KSA Global Mutahir Personal Information 2 Business Information 3 Upload & Submi…" at bounding box center [771, 380] width 1543 height 760
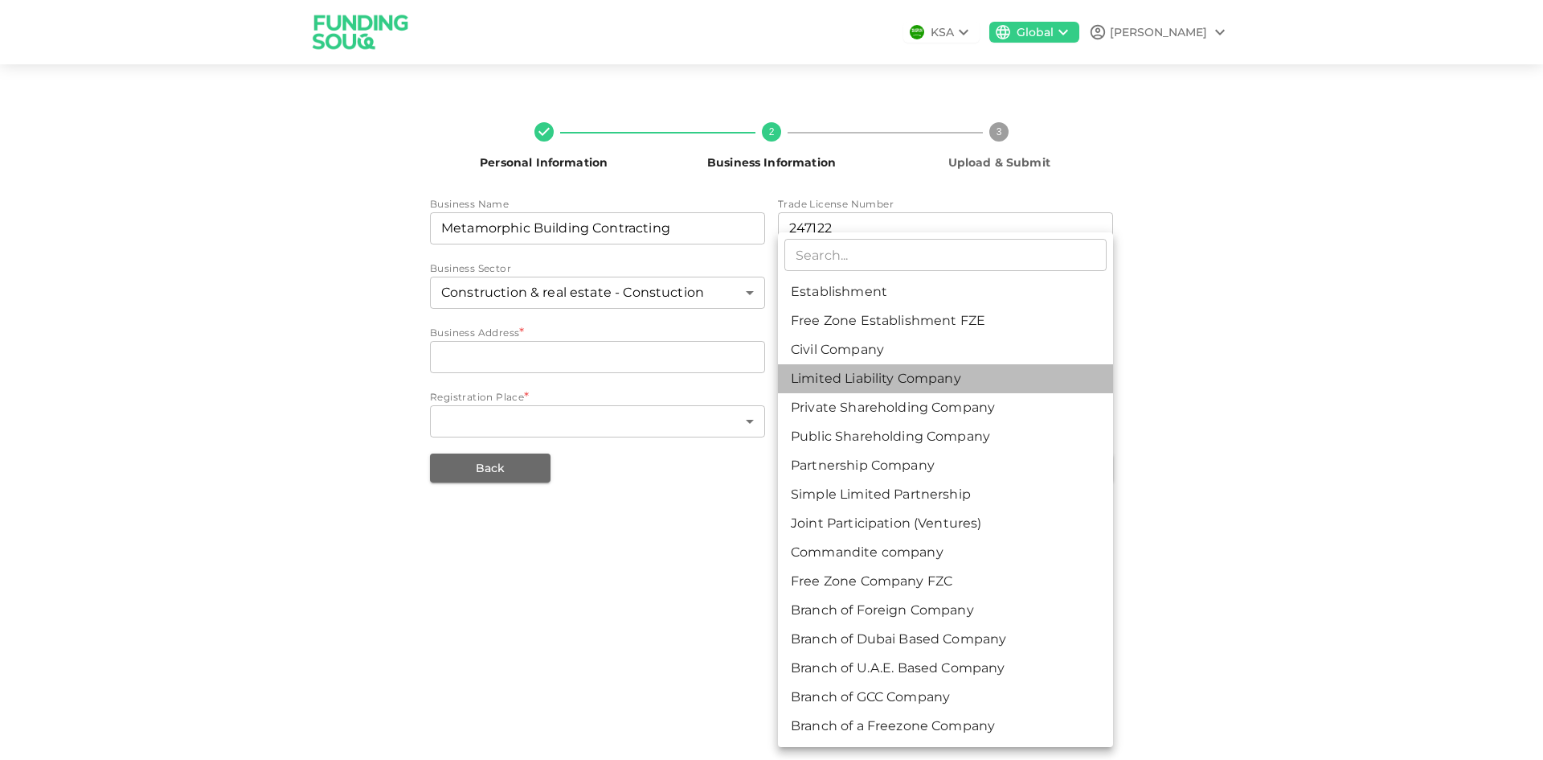
click at [912, 370] on li "Limited Liability Company" at bounding box center [945, 378] width 335 height 29
type input "4"
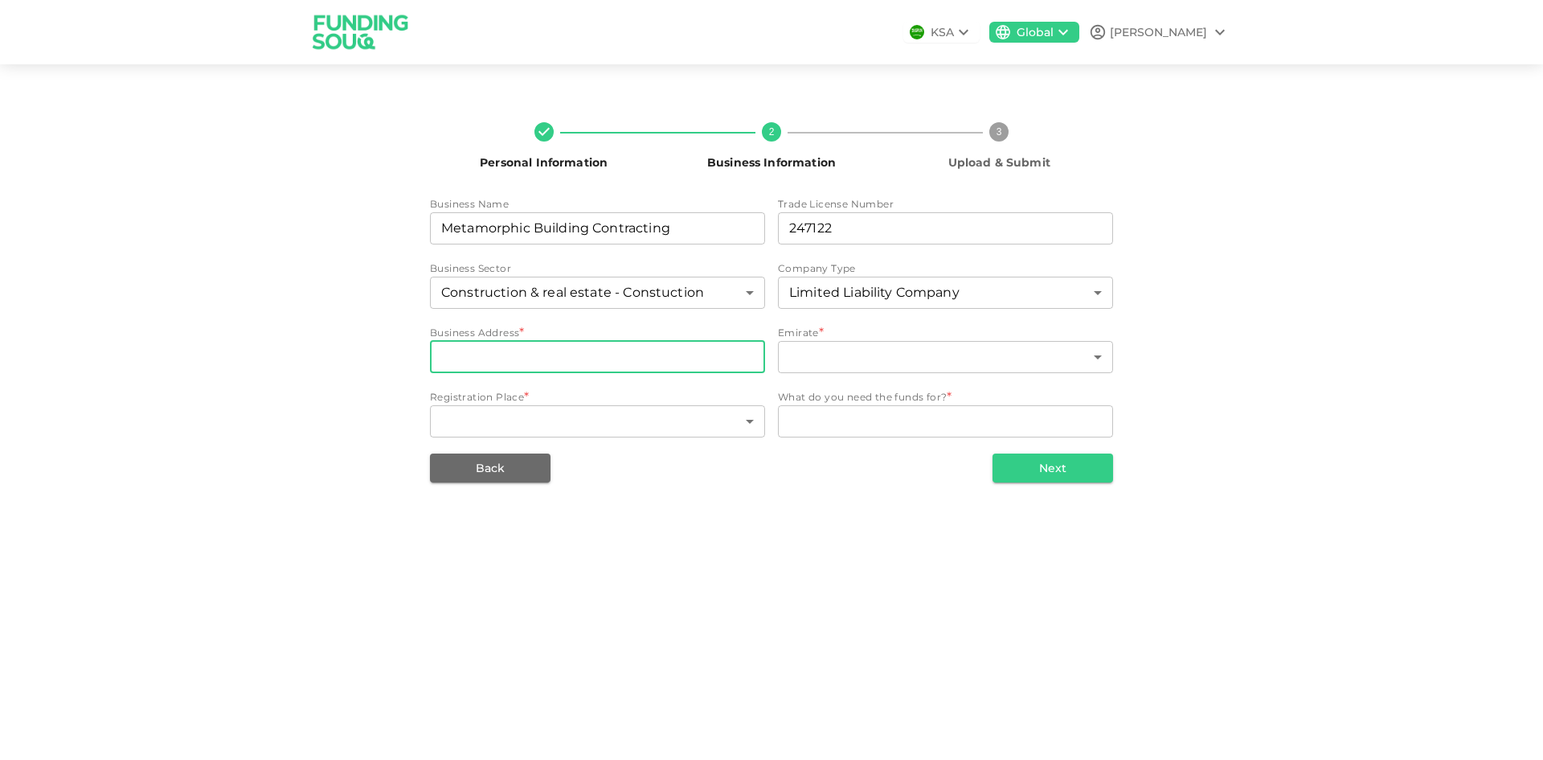
click at [608, 369] on input "businessAddress" at bounding box center [597, 357] width 335 height 32
type input "2"
type input "Al Barsha"
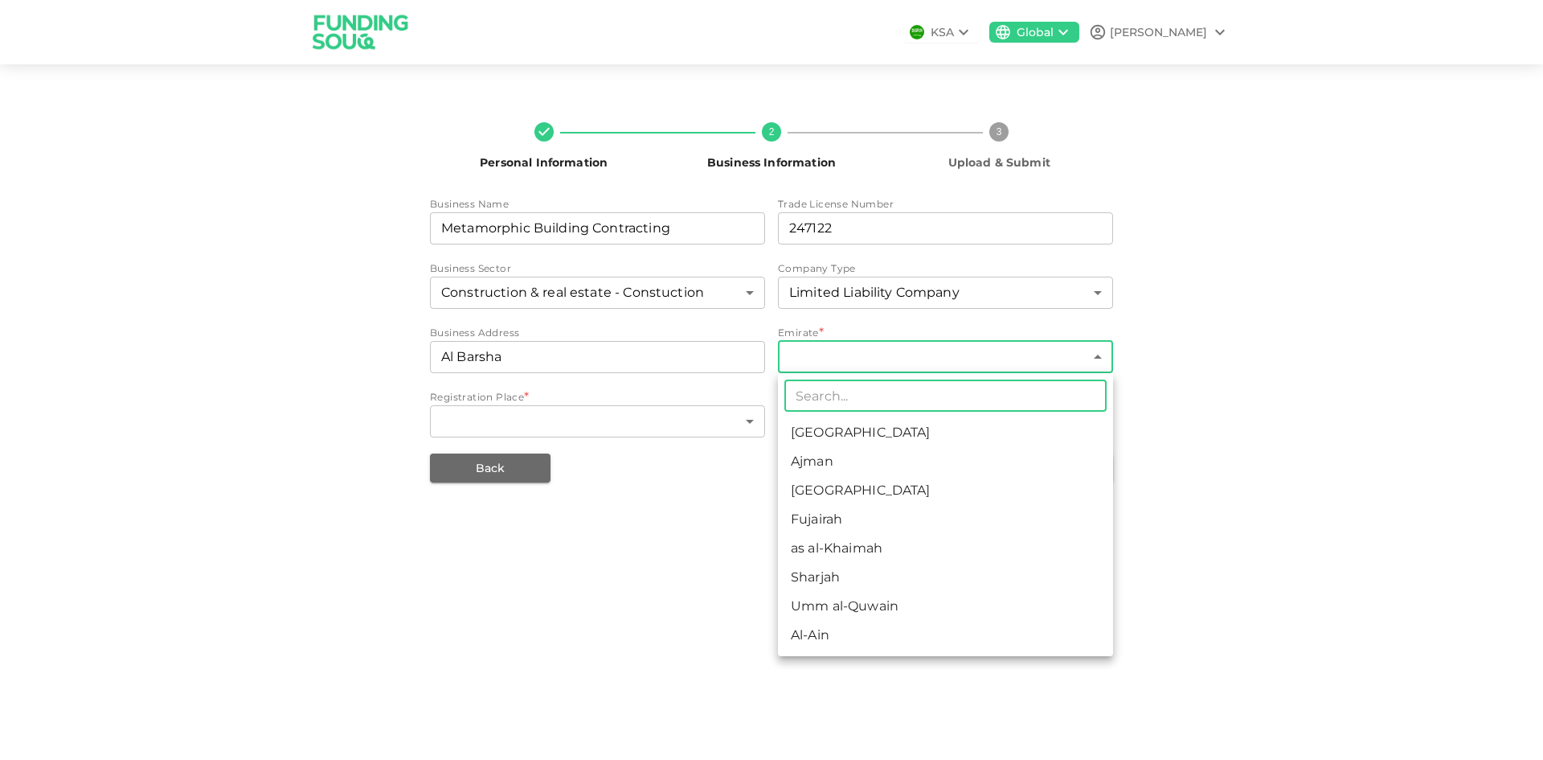
click at [992, 360] on body "KSA Global Mutahir Personal Information 2 Business Information 3 Upload & Submi…" at bounding box center [771, 380] width 1543 height 760
click at [878, 493] on li "Dubai" at bounding box center [945, 490] width 335 height 29
type input "3"
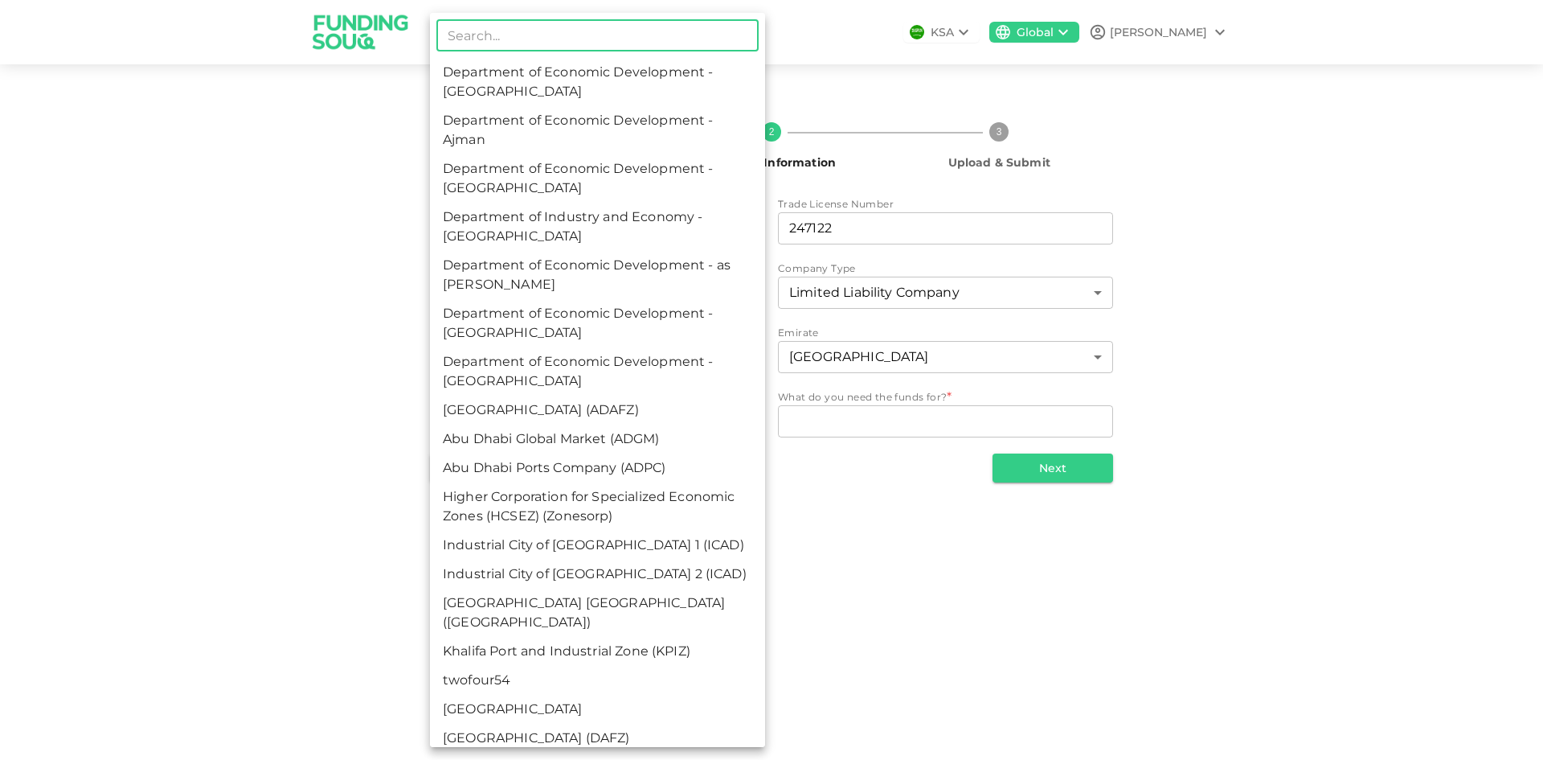
click at [629, 434] on body "KSA Global Mutahir Personal Information 2 Business Information 3 Upload & Submi…" at bounding box center [771, 380] width 1543 height 760
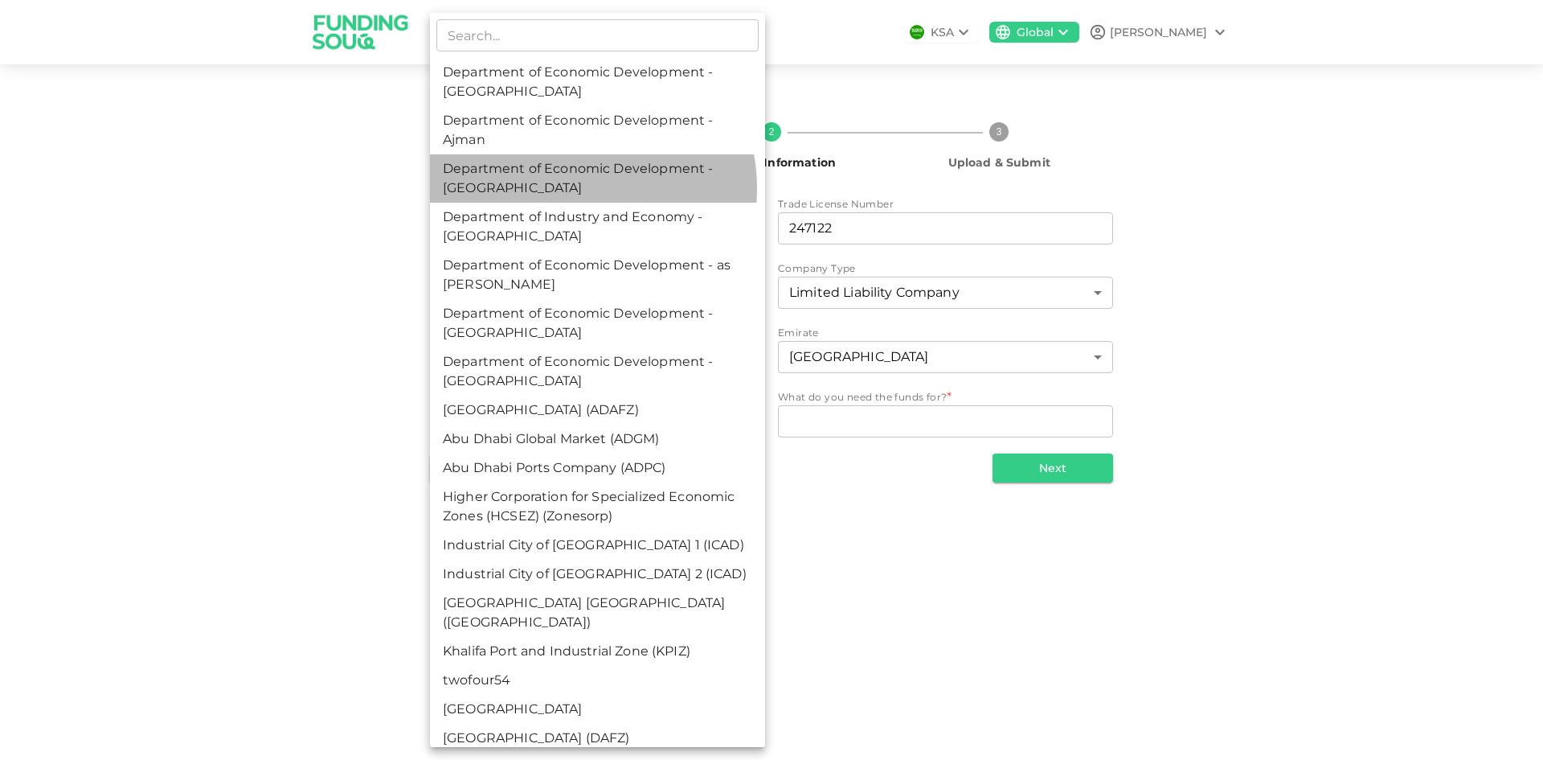
click at [569, 188] on li "Department of Economic Development - Dubai" at bounding box center [597, 178] width 335 height 48
type input "3"
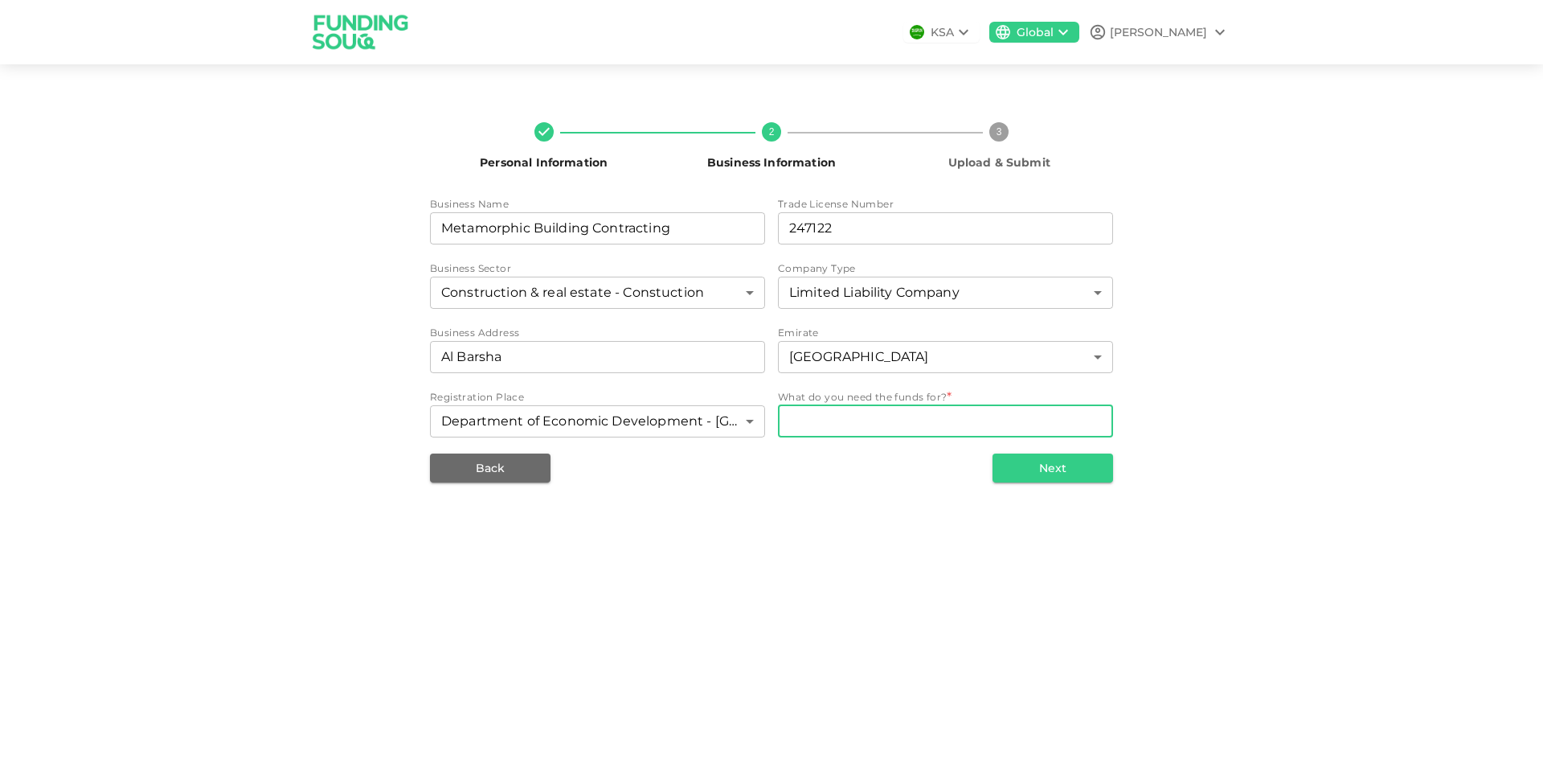
click at [936, 432] on div "x WhatDoYouNeedFundsFor" at bounding box center [945, 421] width 335 height 32
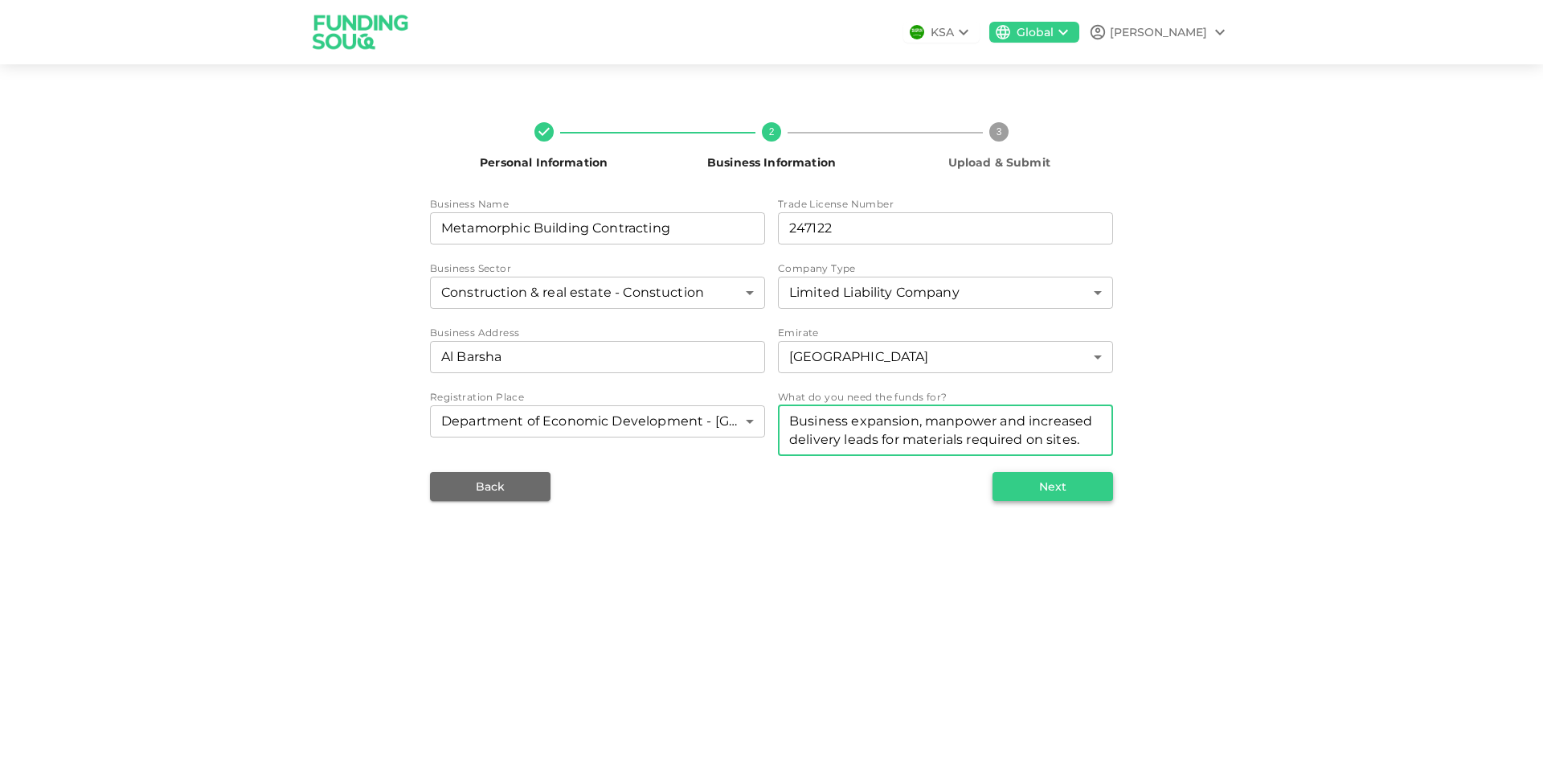
type textarea "Business expansion, manpower and increased delivery leads for materials require…"
click at [1061, 485] on button "Next" at bounding box center [1053, 486] width 121 height 29
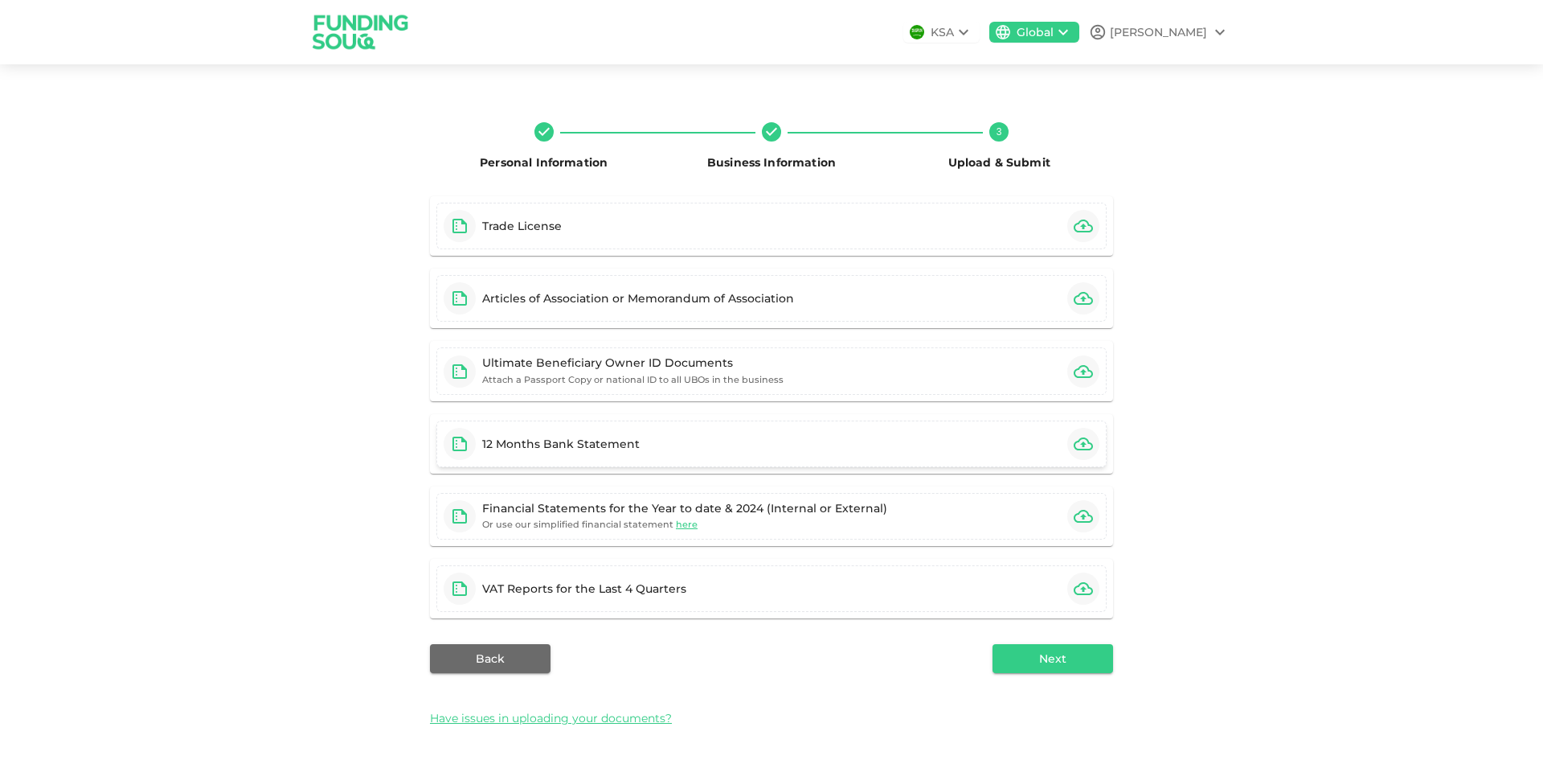
scroll to position [3, 0]
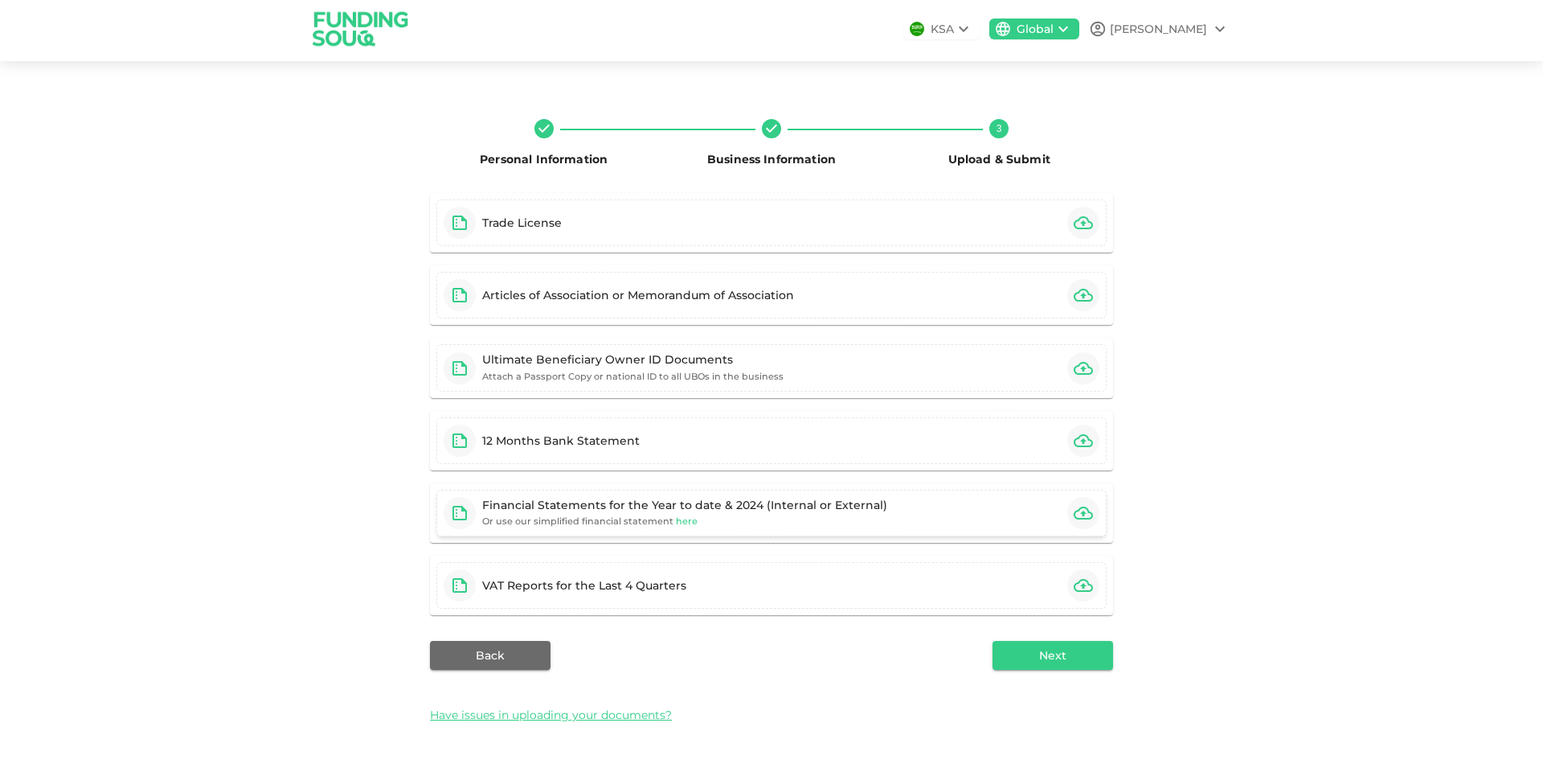
click at [678, 525] on span "here" at bounding box center [687, 520] width 22 height 11
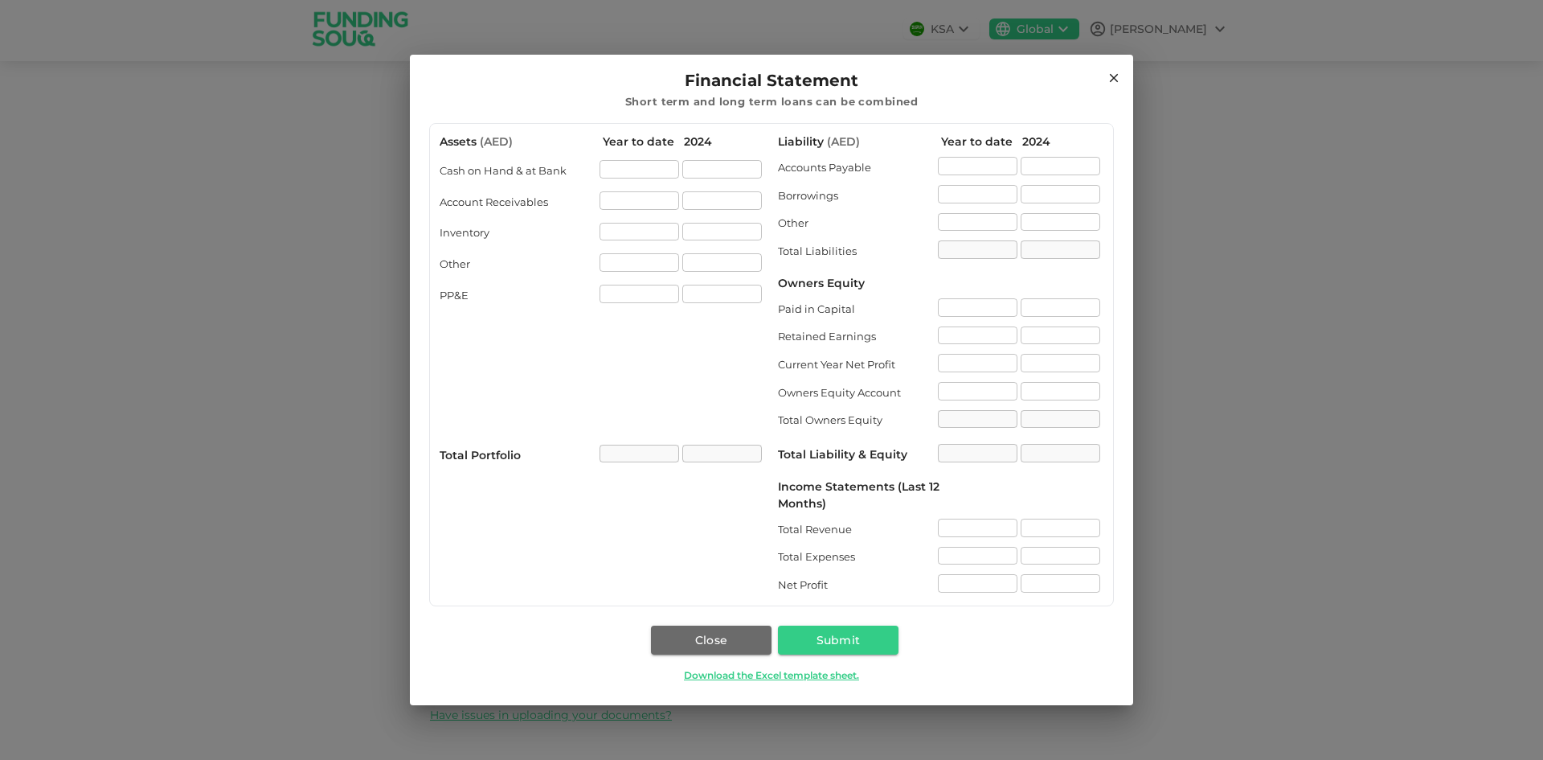
click at [1267, 606] on div "Financial Statement Short term and long term loans can be combined Assets ( AED…" at bounding box center [771, 380] width 1543 height 760
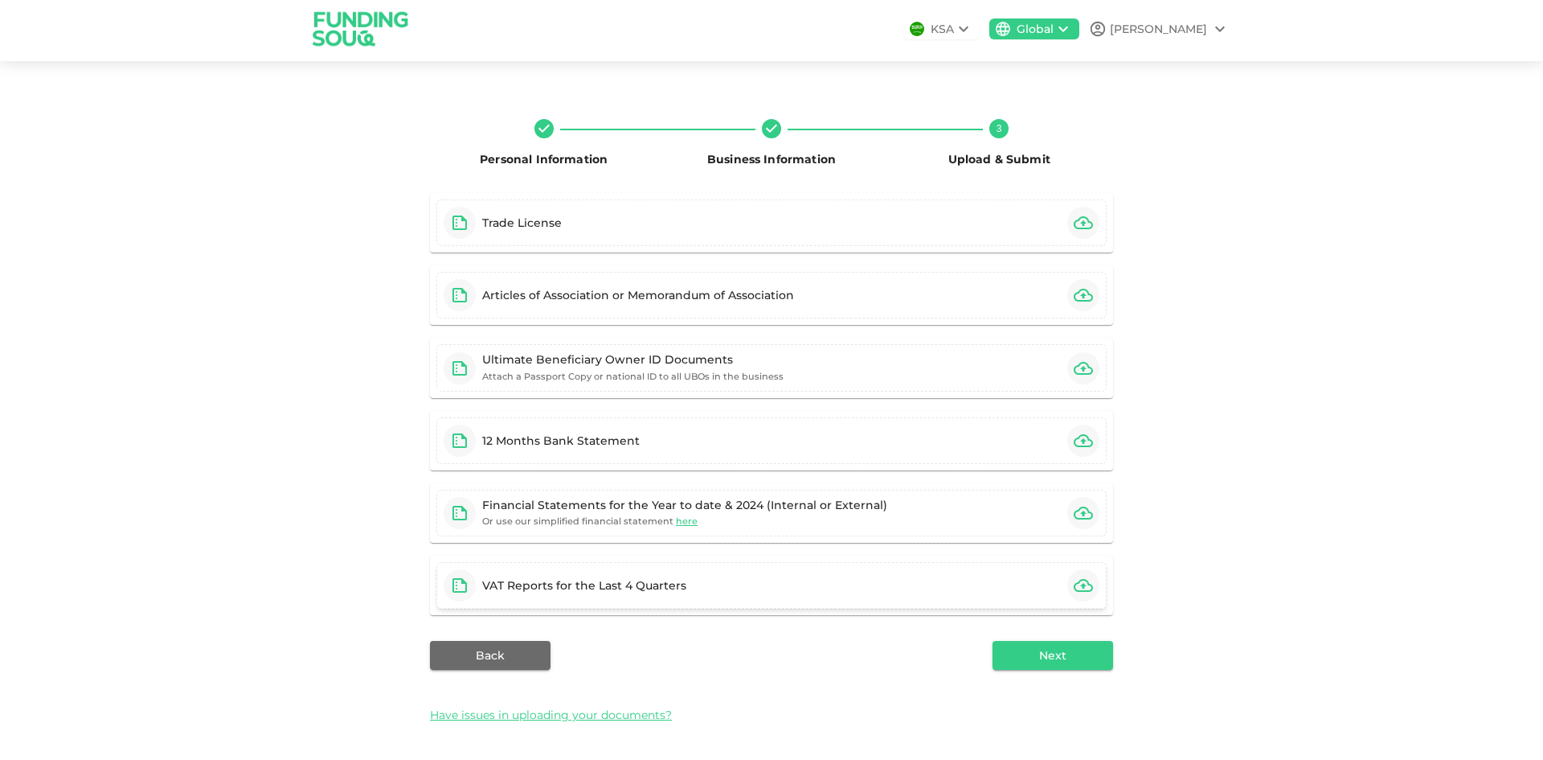
click at [700, 594] on div "VAT Reports for the Last 4 Quarters" at bounding box center [771, 585] width 670 height 47
click at [596, 227] on div "Trade License" at bounding box center [771, 222] width 670 height 47
click at [677, 518] on span "here" at bounding box center [687, 520] width 22 height 11
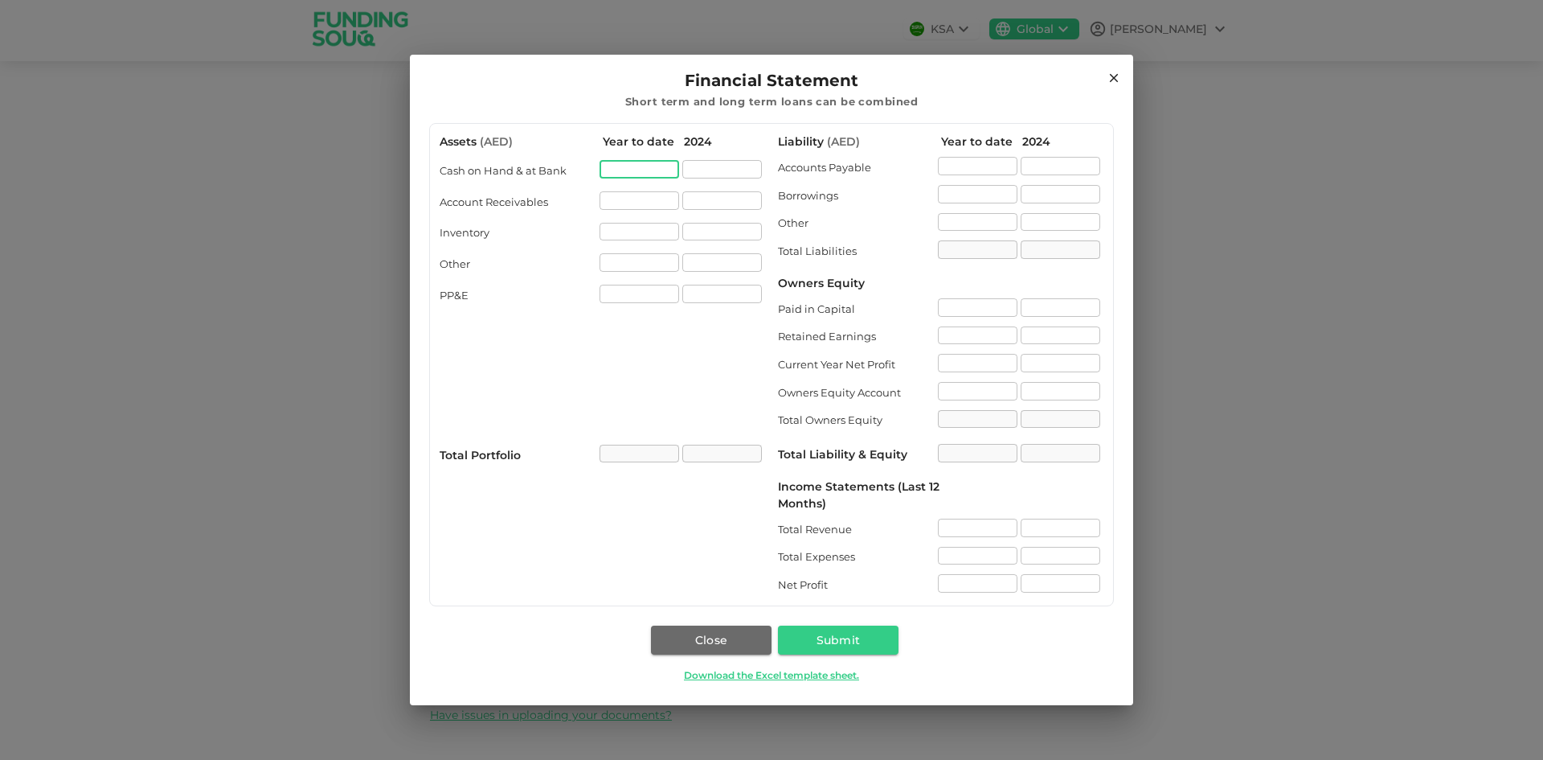
click at [618, 168] on input "assets.cashOnHandAtBank[0].value" at bounding box center [640, 169] width 80 height 18
click at [690, 174] on input "assets.cashOnHandAtBank[1].value" at bounding box center [722, 169] width 80 height 18
click at [718, 239] on input "assets.inventory[1].value" at bounding box center [722, 232] width 80 height 18
type input "0"
click at [654, 236] on input "assets.inventory[0].value" at bounding box center [640, 232] width 80 height 18
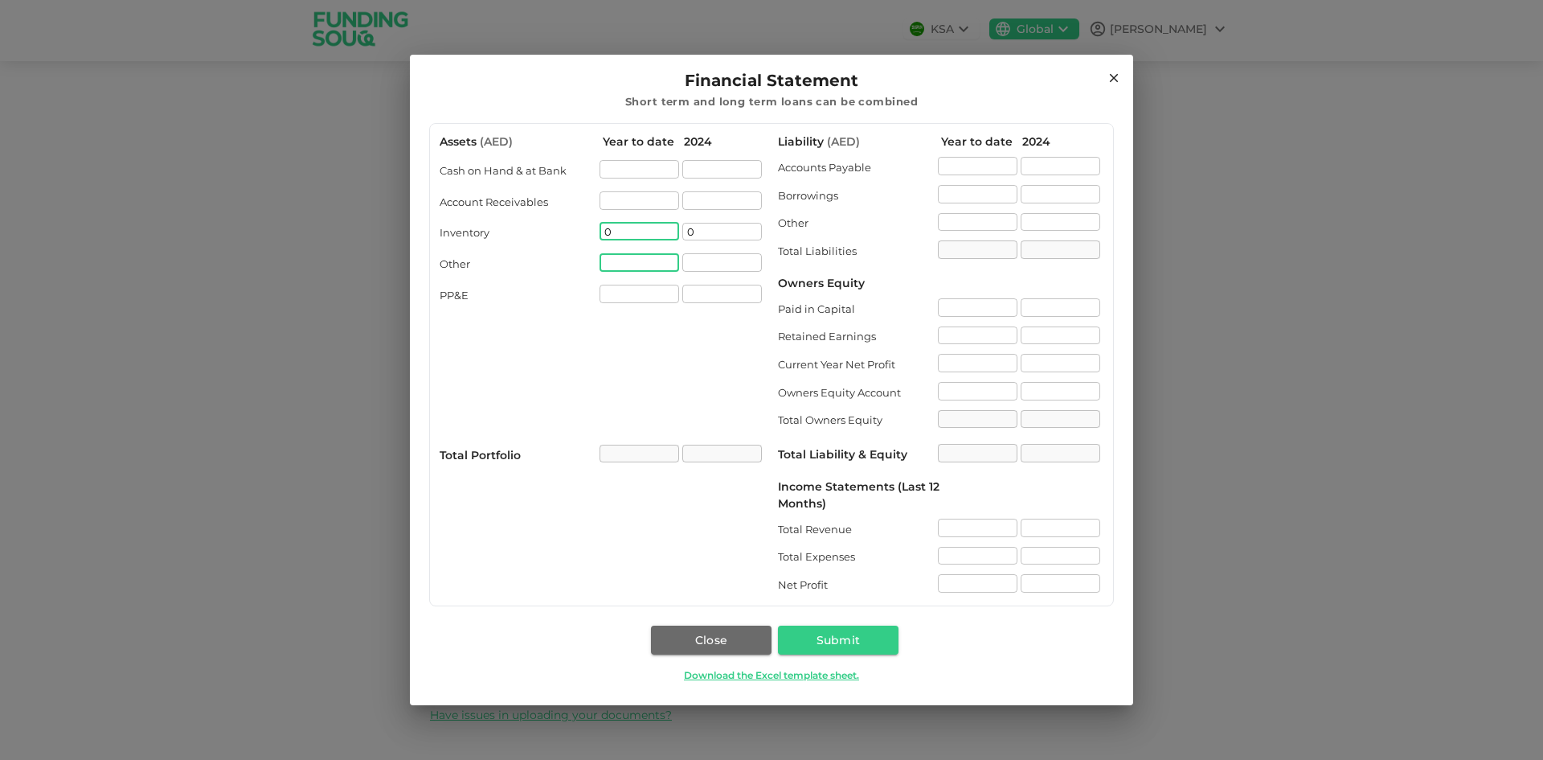
type input "0"
click at [631, 257] on input "assets.other[0].value" at bounding box center [640, 262] width 80 height 18
click at [1113, 76] on icon at bounding box center [1114, 77] width 9 height 9
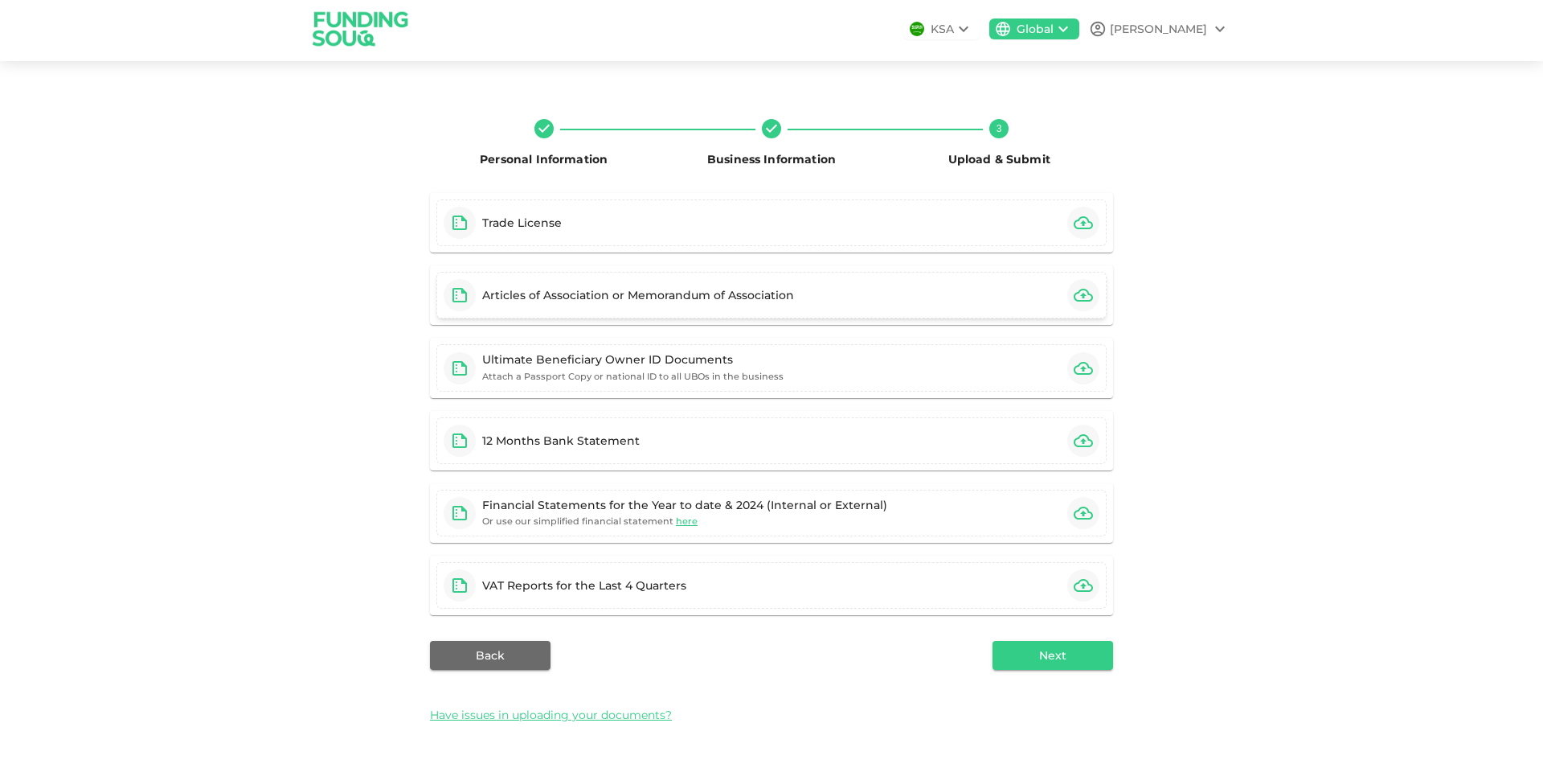
click at [929, 293] on div "Articles of Association or Memorandum of Association" at bounding box center [771, 295] width 670 height 47
click at [1074, 301] on icon "button" at bounding box center [1083, 295] width 19 height 13
click at [816, 295] on div "Articles of Association or Memorandum of Association" at bounding box center [771, 295] width 670 height 47
click at [1391, 420] on div "Personal Information Business Information 3 Upload & Submit Trade License Artic…" at bounding box center [771, 419] width 1543 height 679
click at [1074, 582] on icon "button" at bounding box center [1083, 585] width 19 height 13
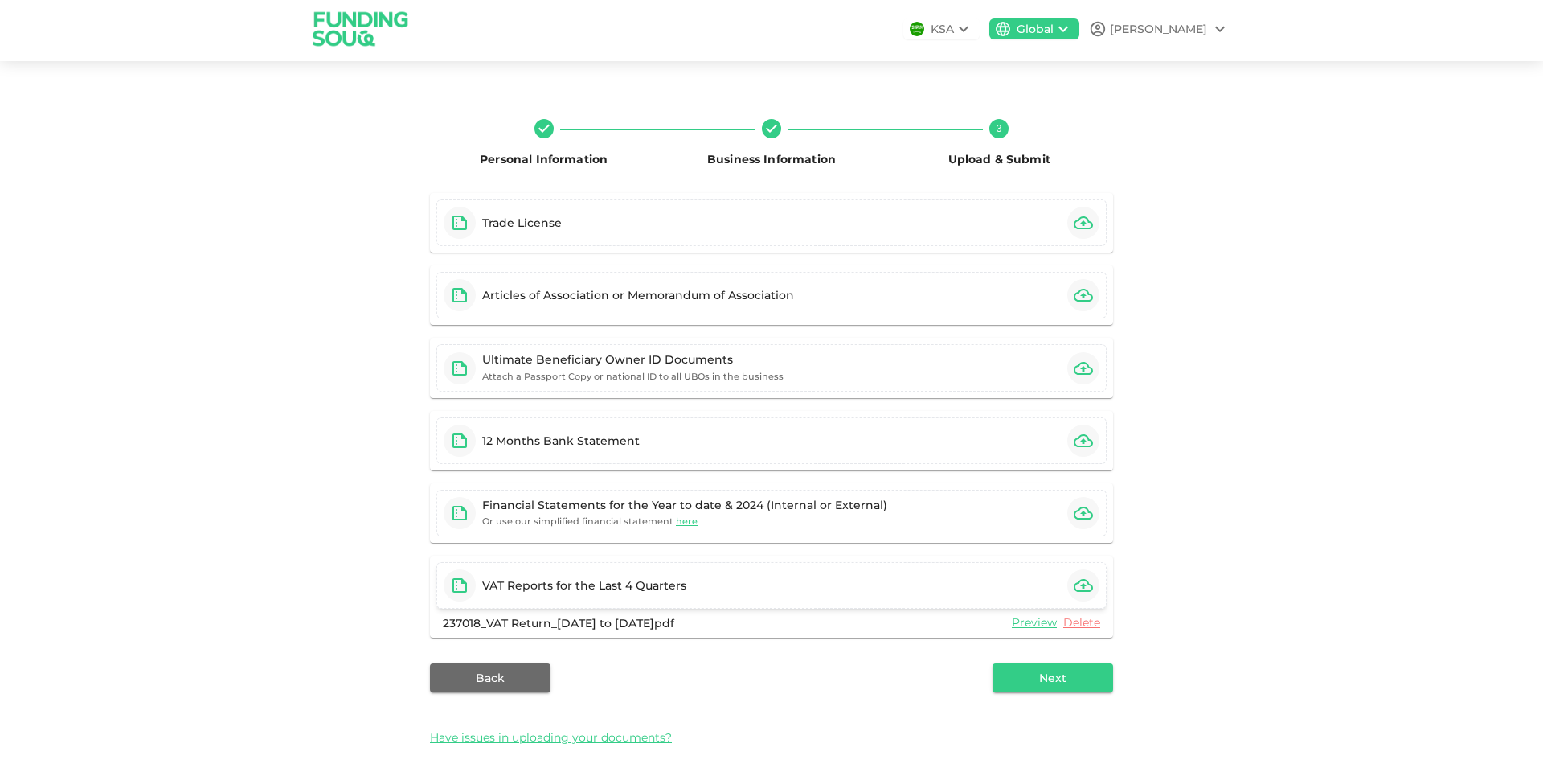
click at [1078, 588] on icon "button" at bounding box center [1083, 585] width 19 height 13
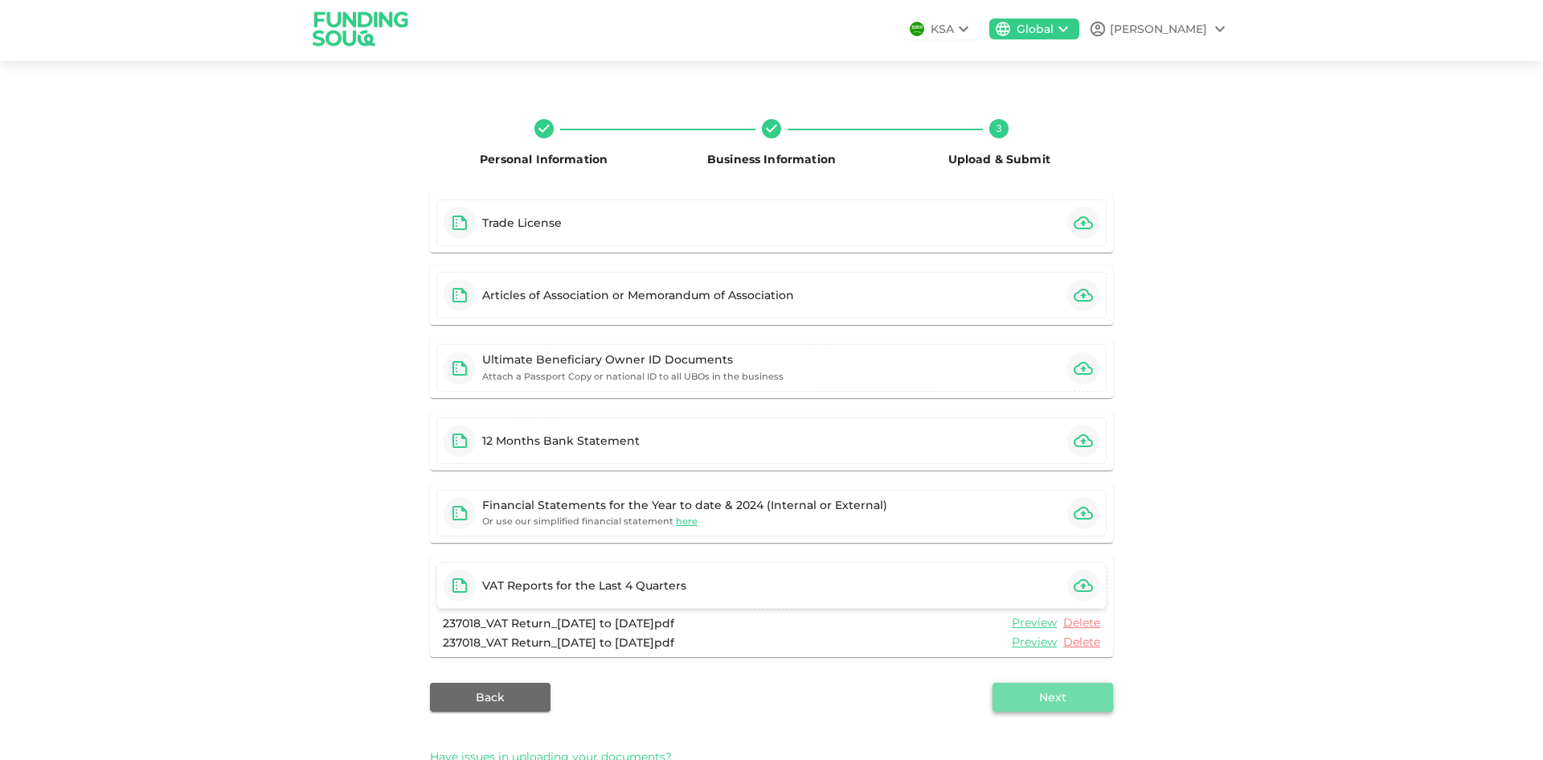
click at [1087, 693] on button "Next" at bounding box center [1053, 696] width 121 height 29
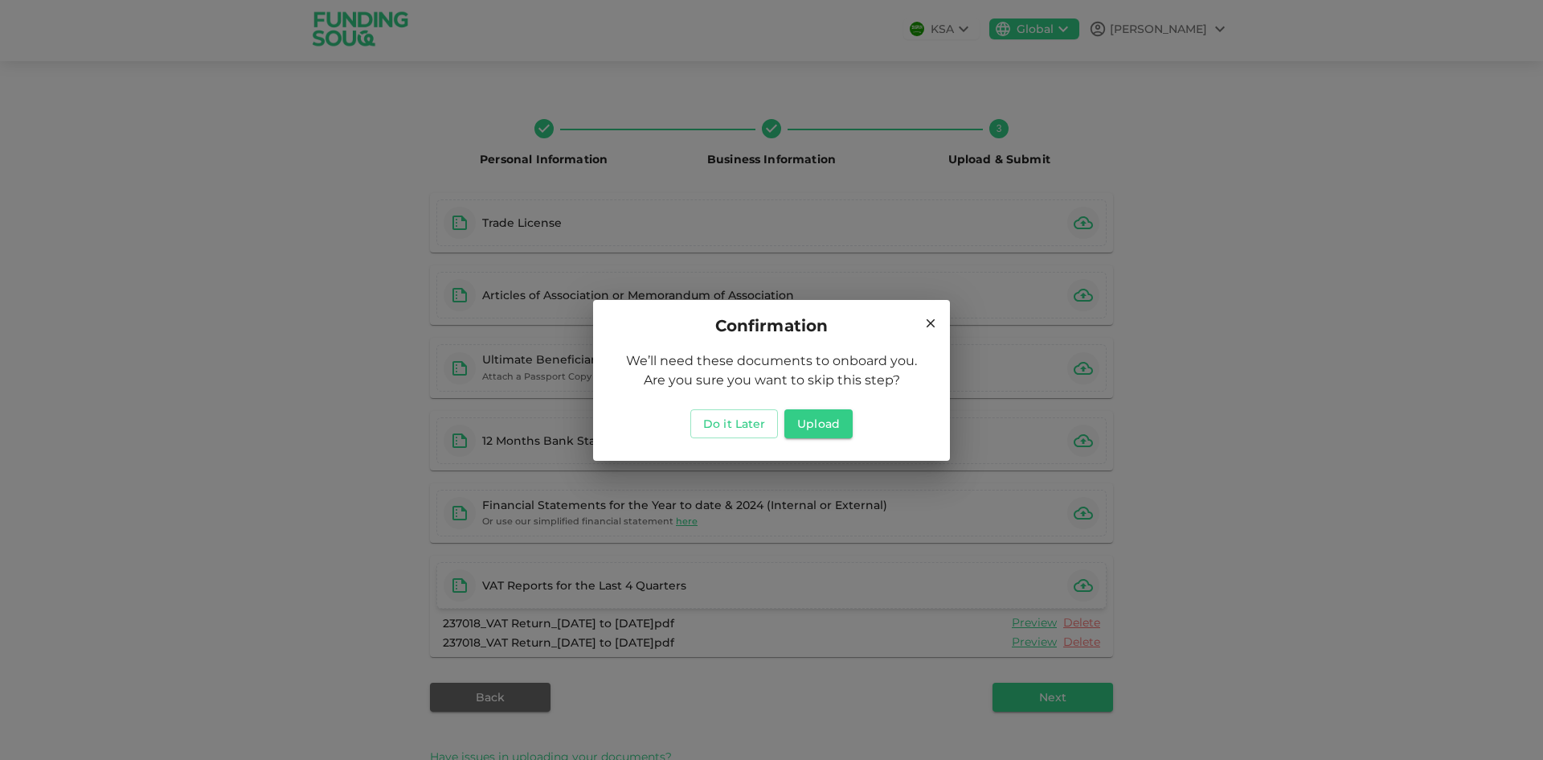
click at [928, 323] on icon at bounding box center [931, 323] width 14 height 14
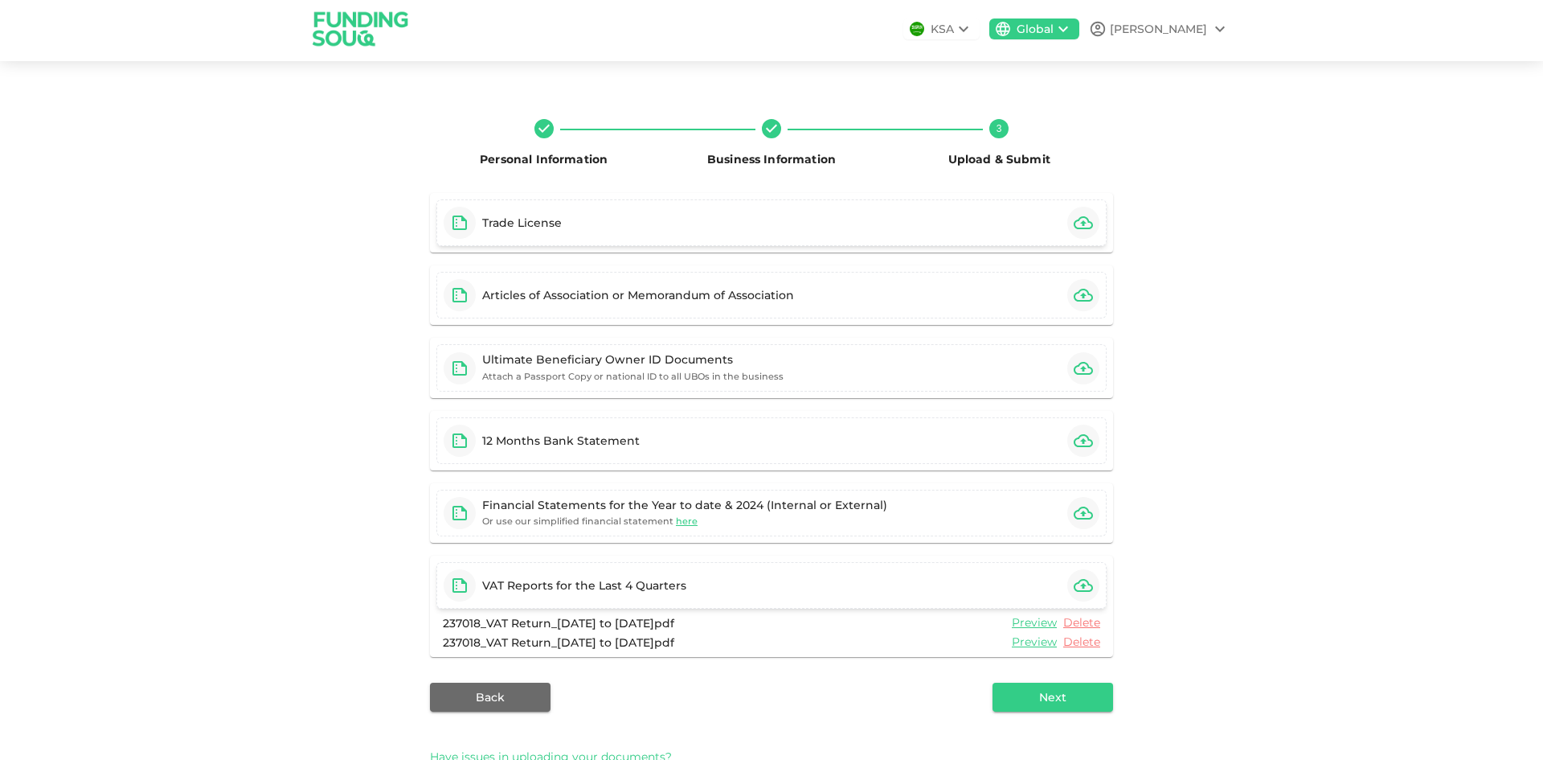
click at [1077, 234] on button "button" at bounding box center [1083, 223] width 32 height 32
click at [1080, 588] on icon "button" at bounding box center [1083, 585] width 19 height 19
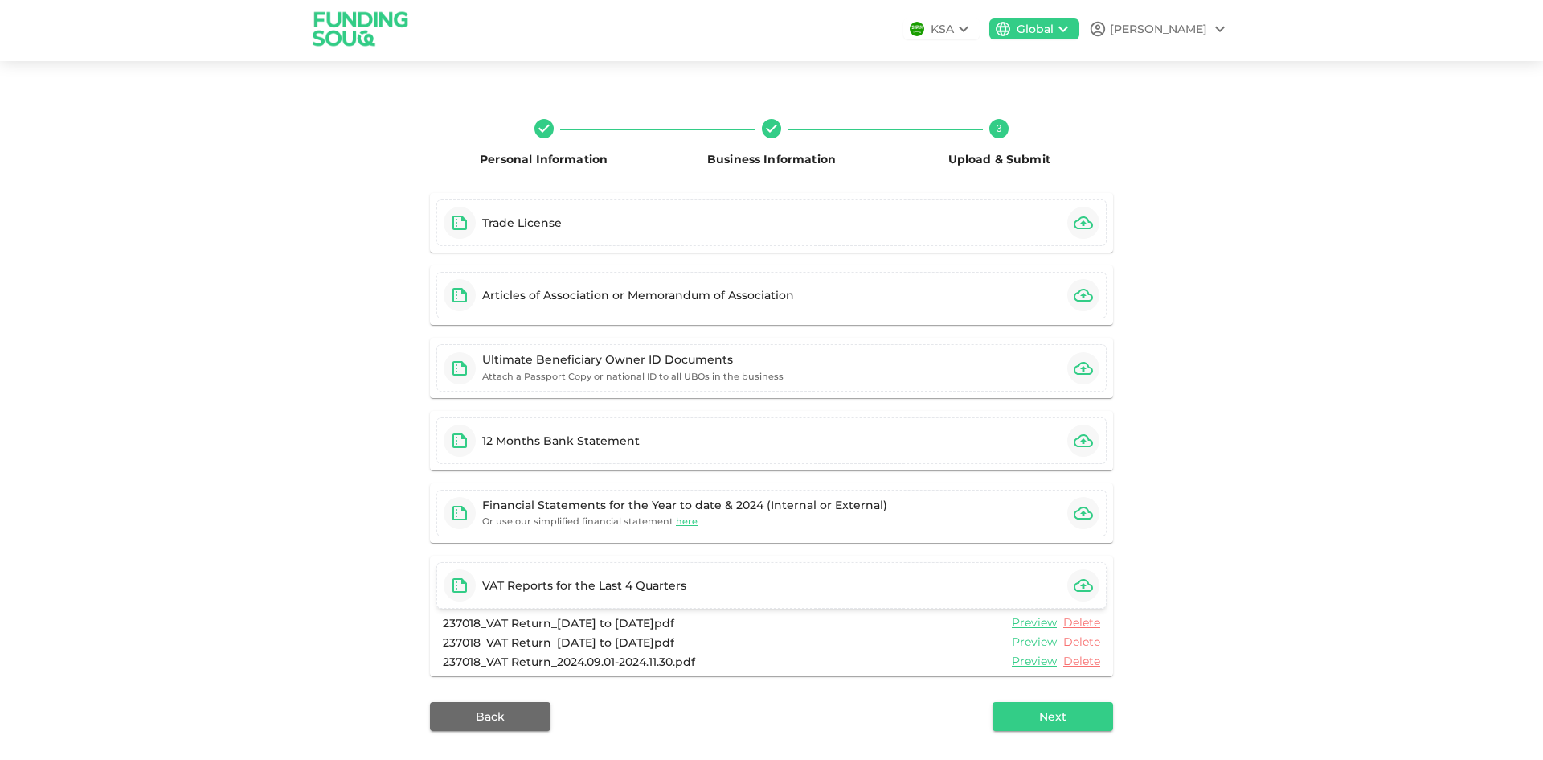
click at [1074, 581] on icon "button" at bounding box center [1083, 585] width 19 height 19
click at [1084, 580] on icon "button" at bounding box center [1083, 585] width 19 height 19
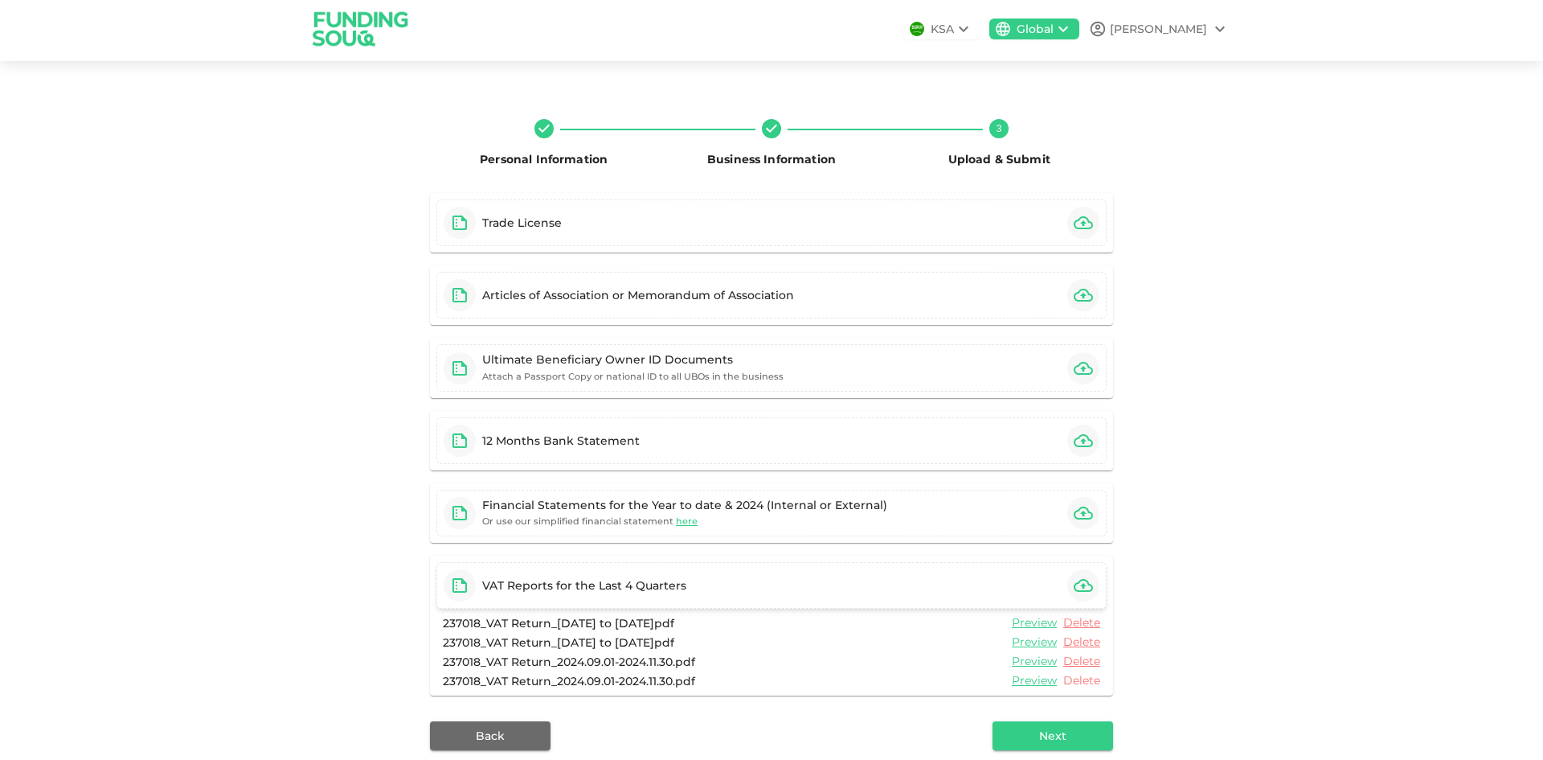
click at [1082, 682] on link "Delete" at bounding box center [1081, 680] width 37 height 15
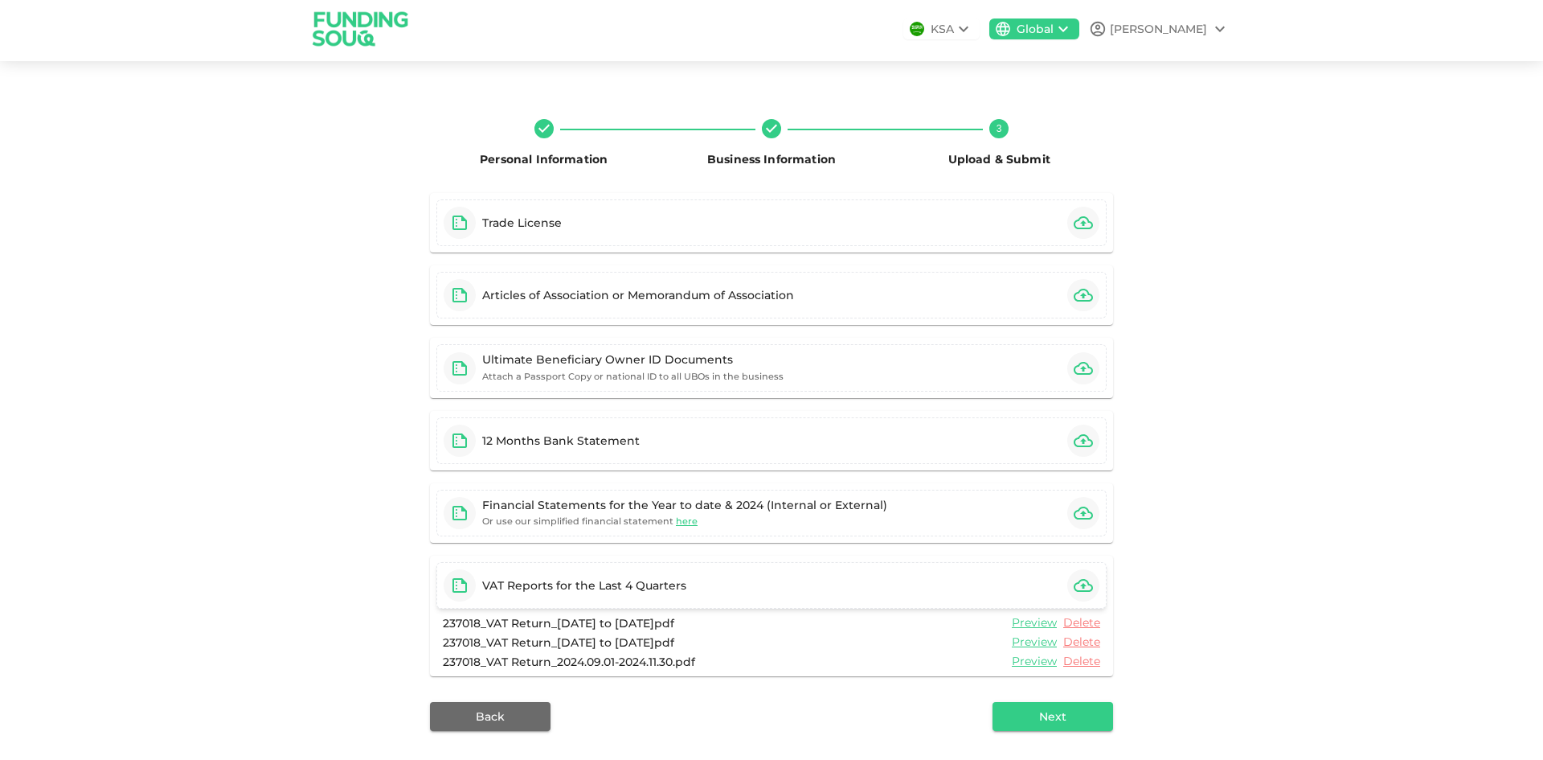
click at [1081, 584] on icon "button" at bounding box center [1083, 585] width 19 height 19
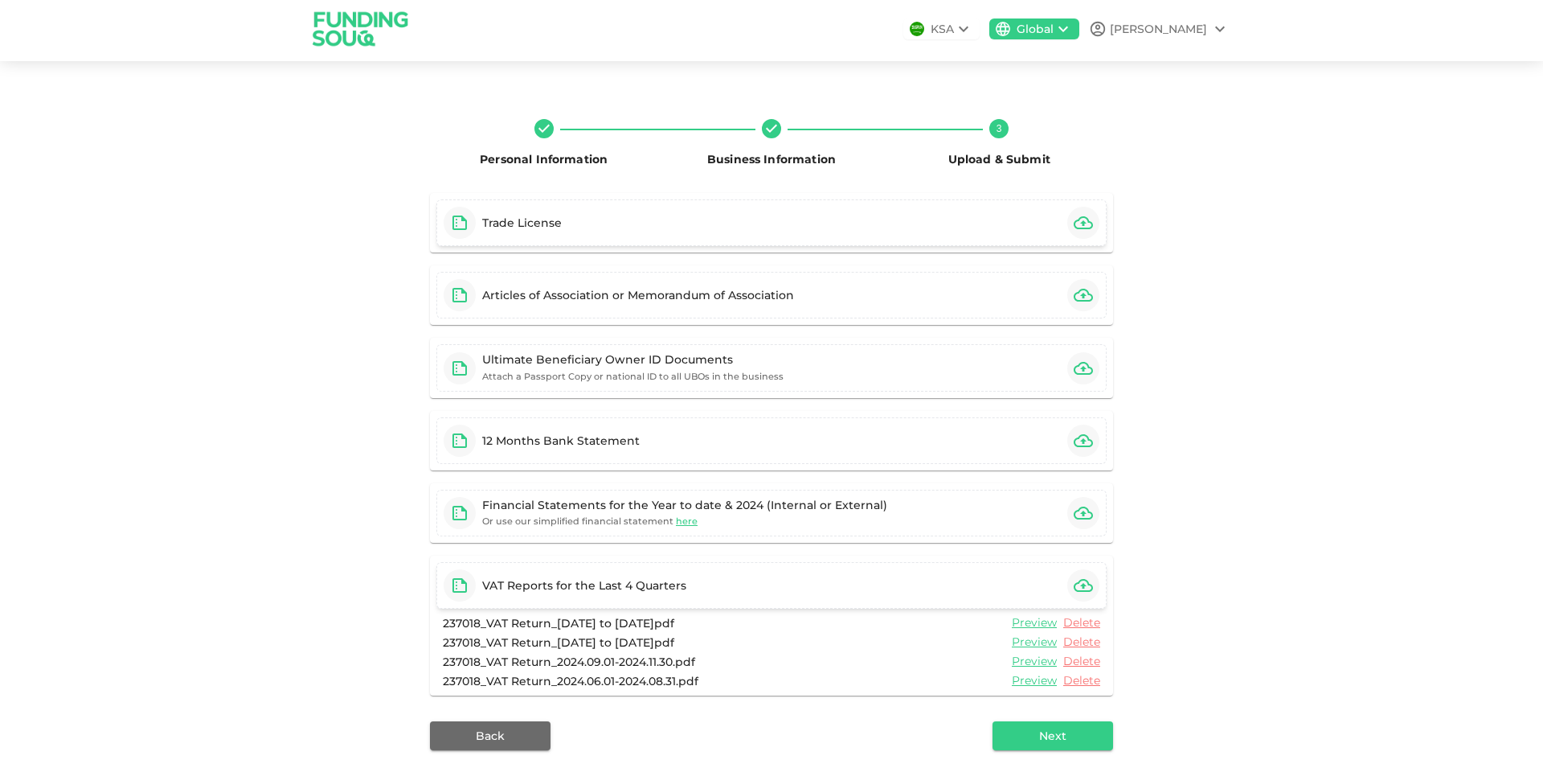
click at [1079, 214] on icon "button" at bounding box center [1083, 222] width 19 height 19
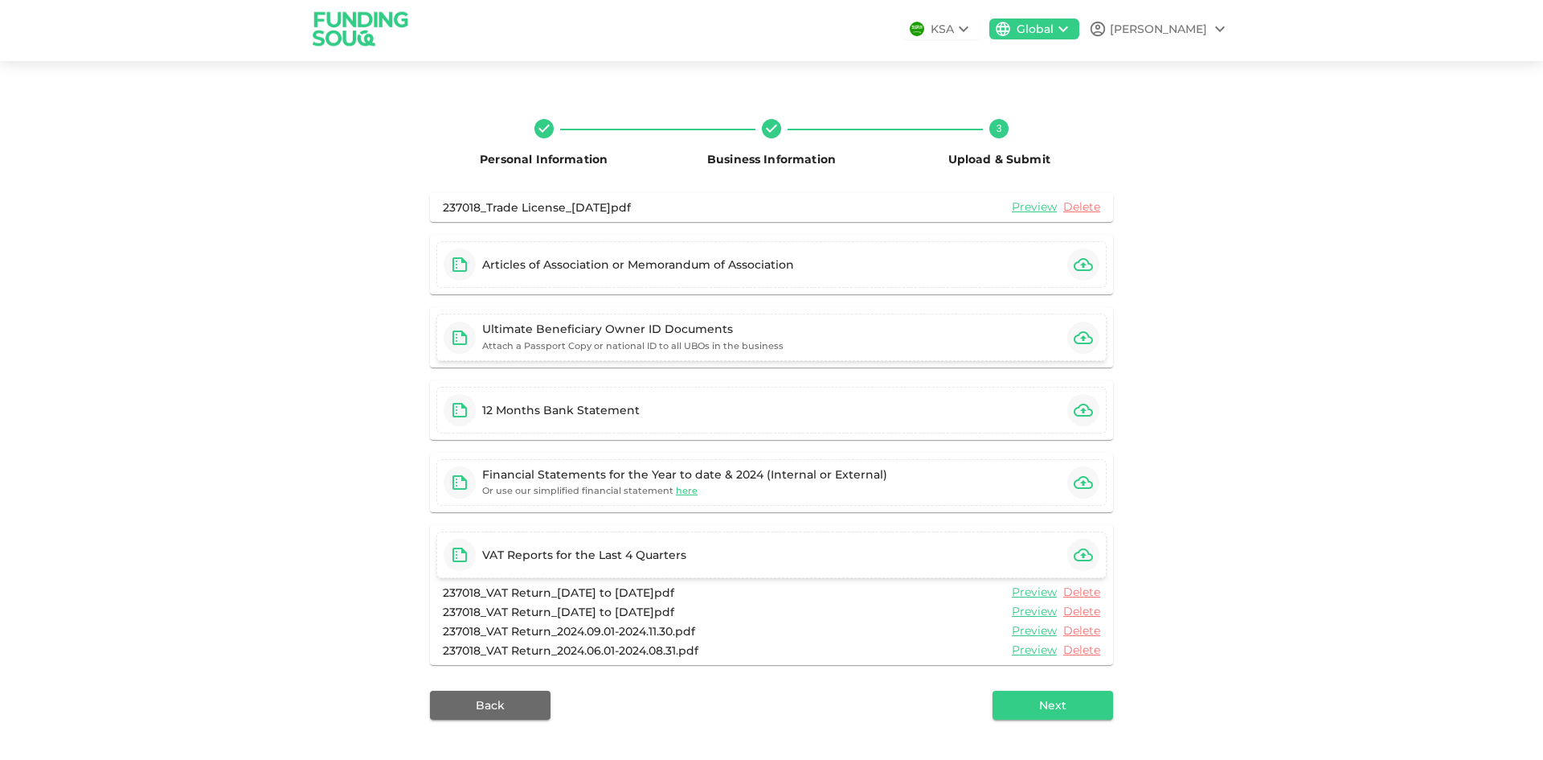
click at [1084, 342] on icon "button" at bounding box center [1083, 337] width 19 height 19
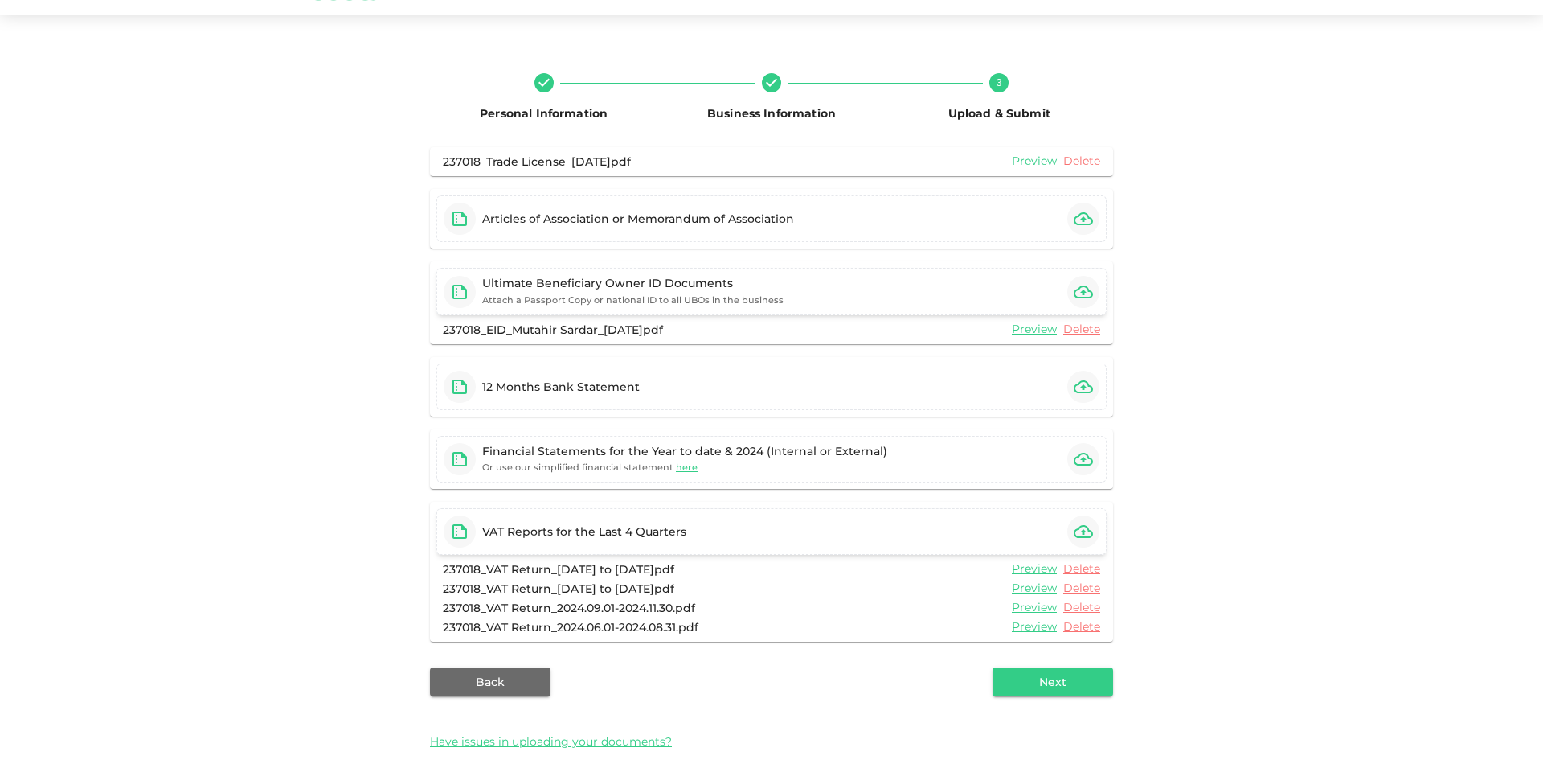
scroll to position [76, 0]
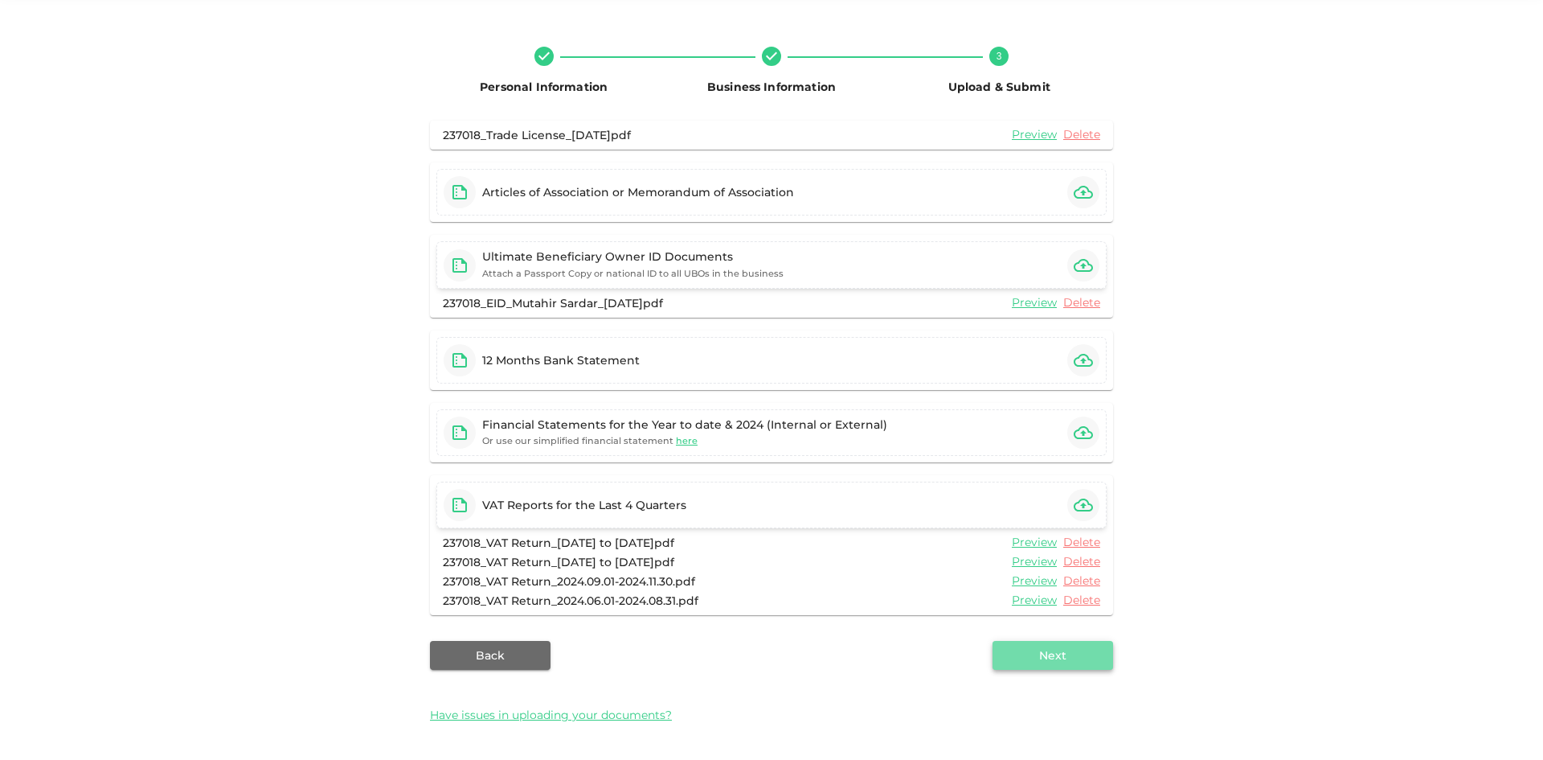
click at [1074, 648] on button "Next" at bounding box center [1053, 655] width 121 height 29
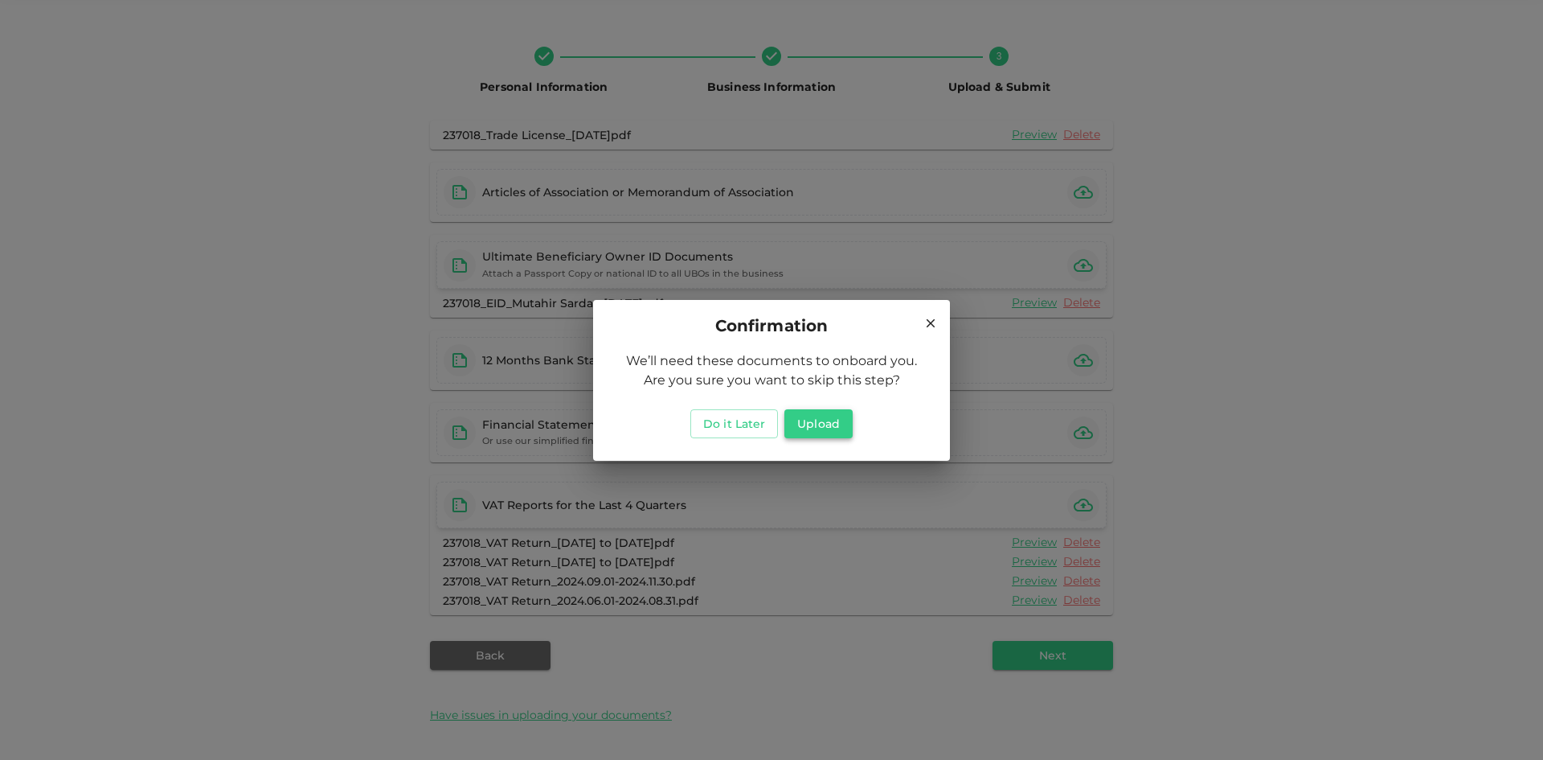
click at [818, 421] on button "Upload" at bounding box center [819, 423] width 68 height 29
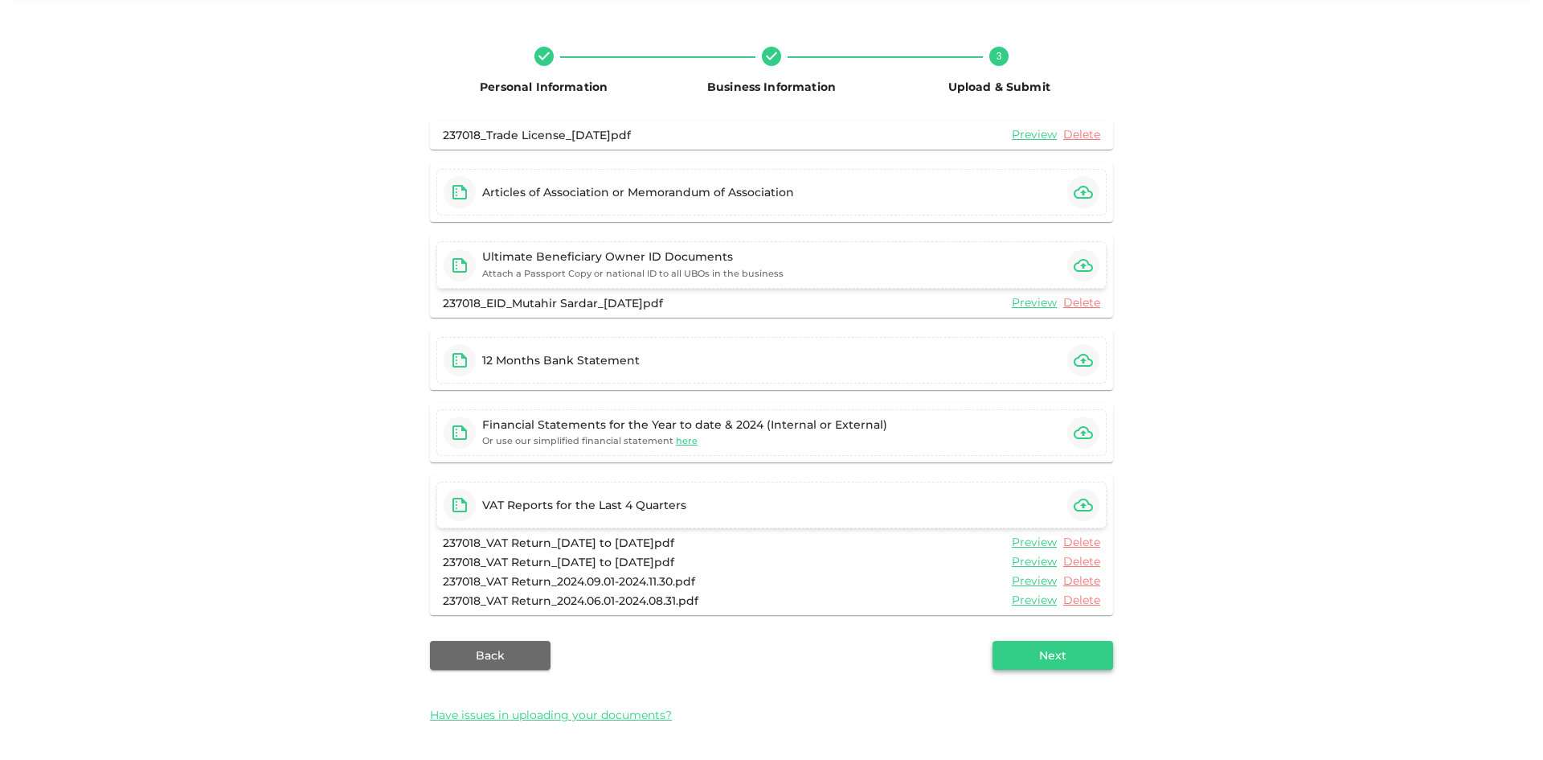
click at [1049, 668] on button "Next" at bounding box center [1053, 655] width 121 height 29
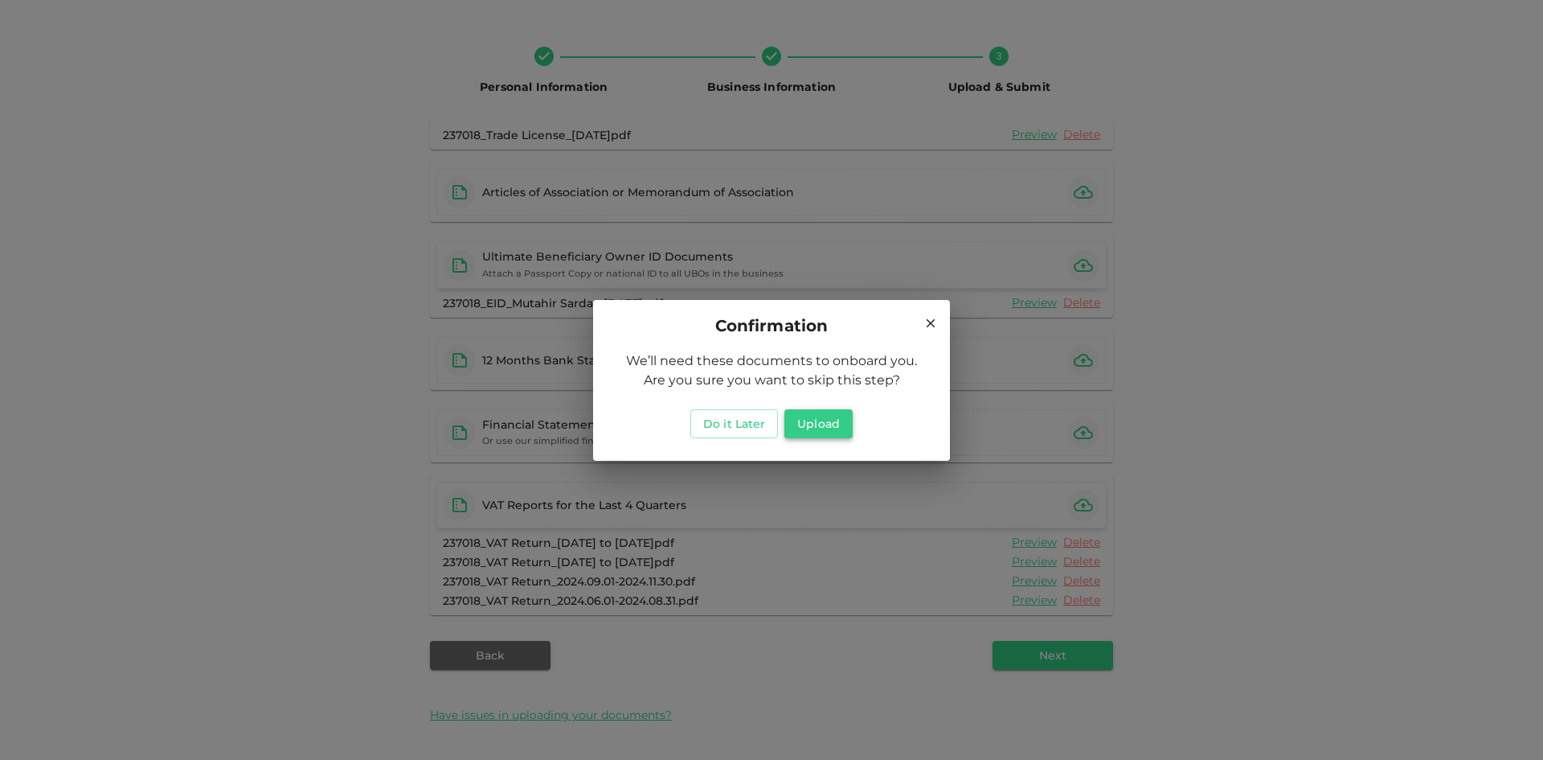
click at [822, 423] on button "Upload" at bounding box center [819, 423] width 68 height 29
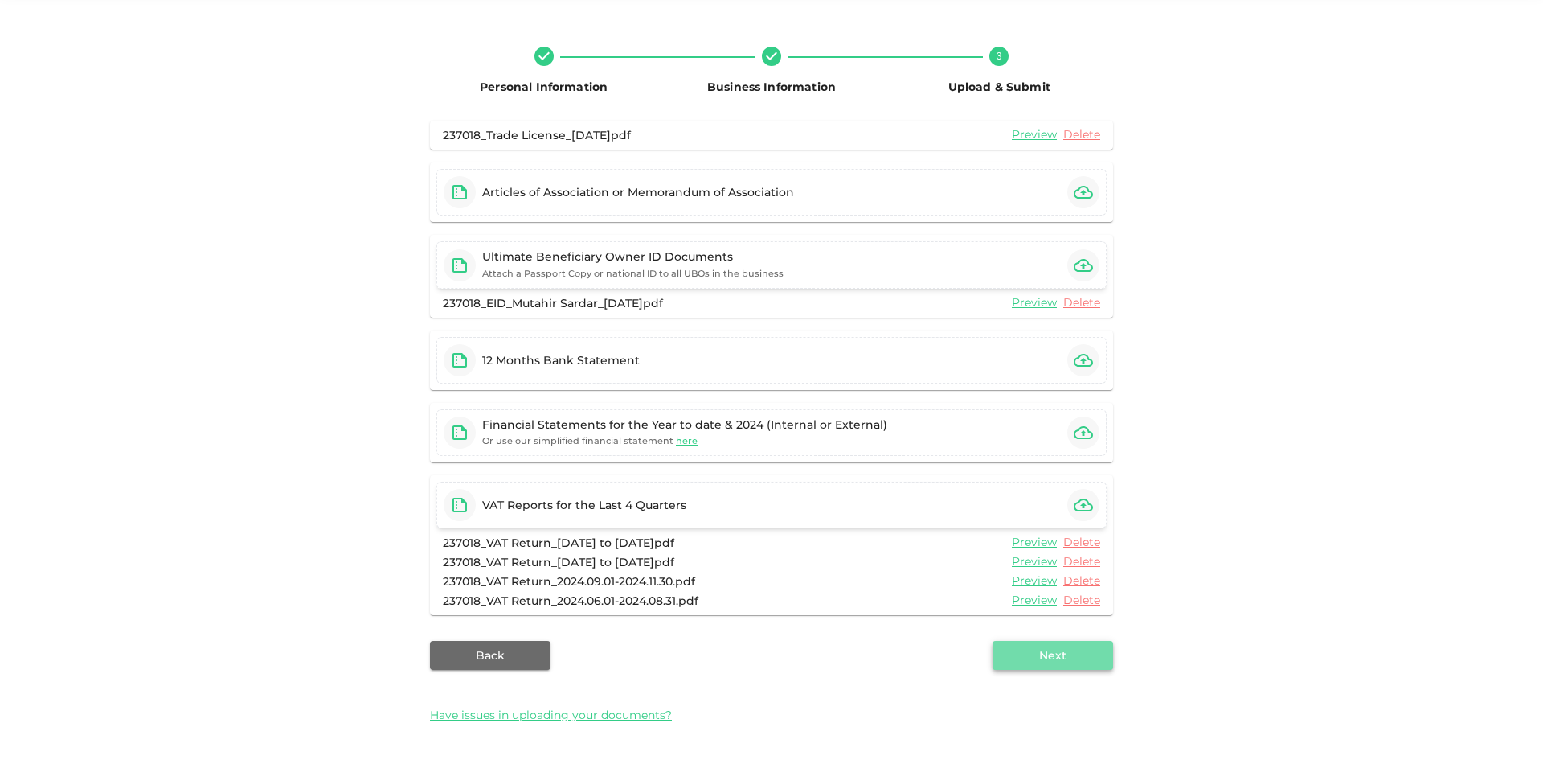
click at [1084, 660] on button "Next" at bounding box center [1053, 655] width 121 height 29
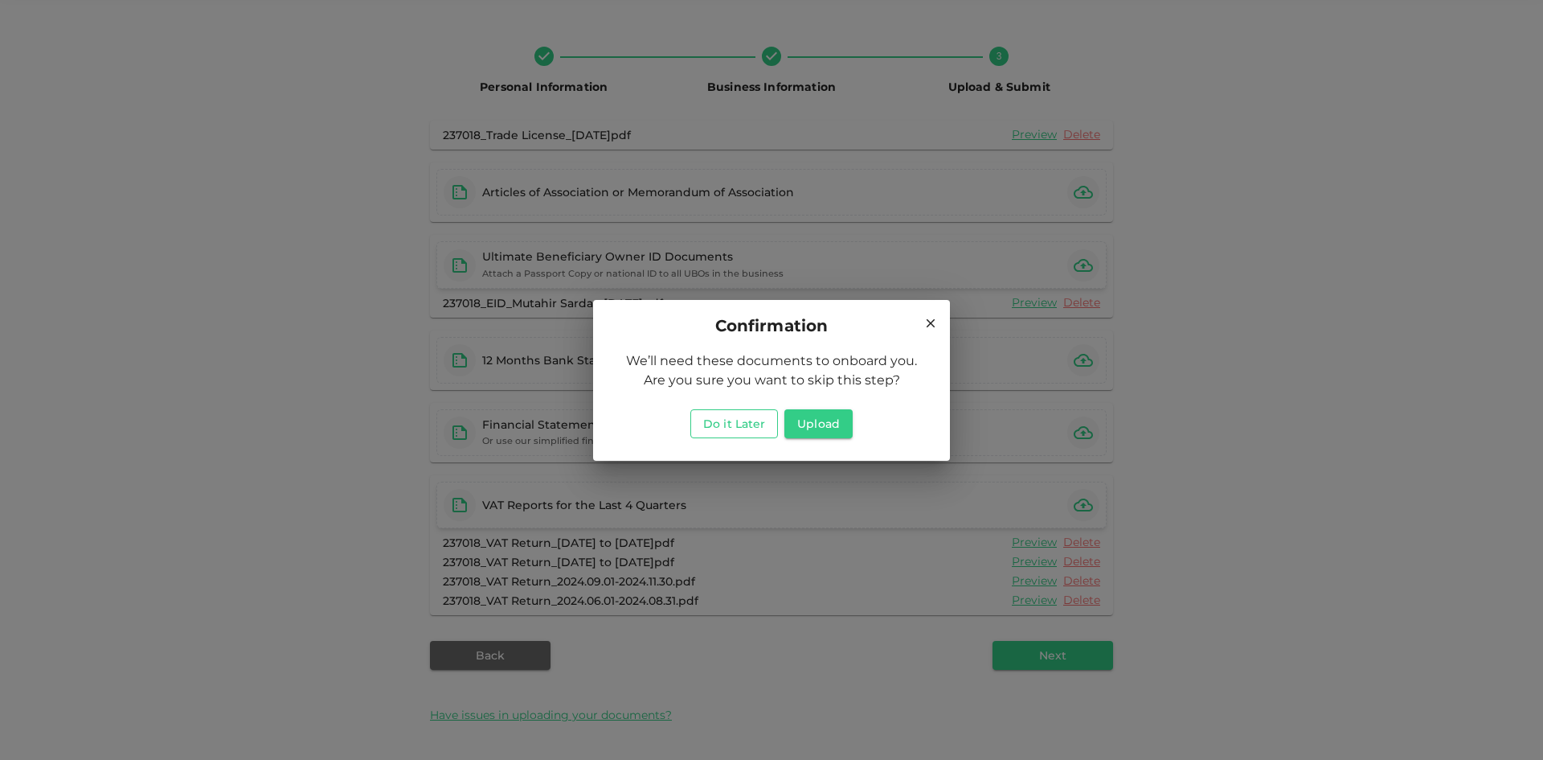
click at [748, 434] on button "Do it Later" at bounding box center [734, 423] width 88 height 29
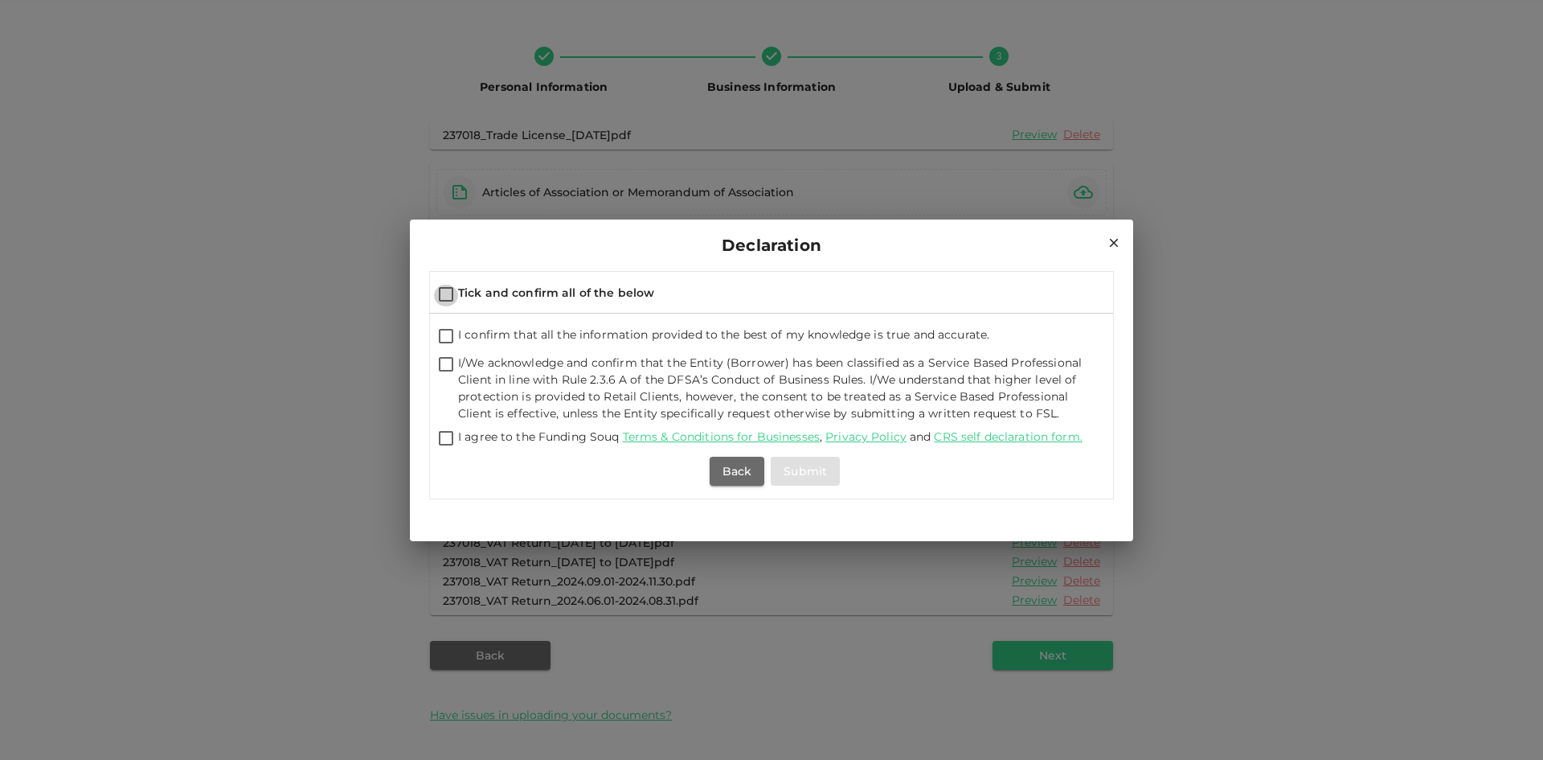
click at [446, 294] on input "Tick and confirm all of the below" at bounding box center [446, 296] width 24 height 22
checkbox input "true"
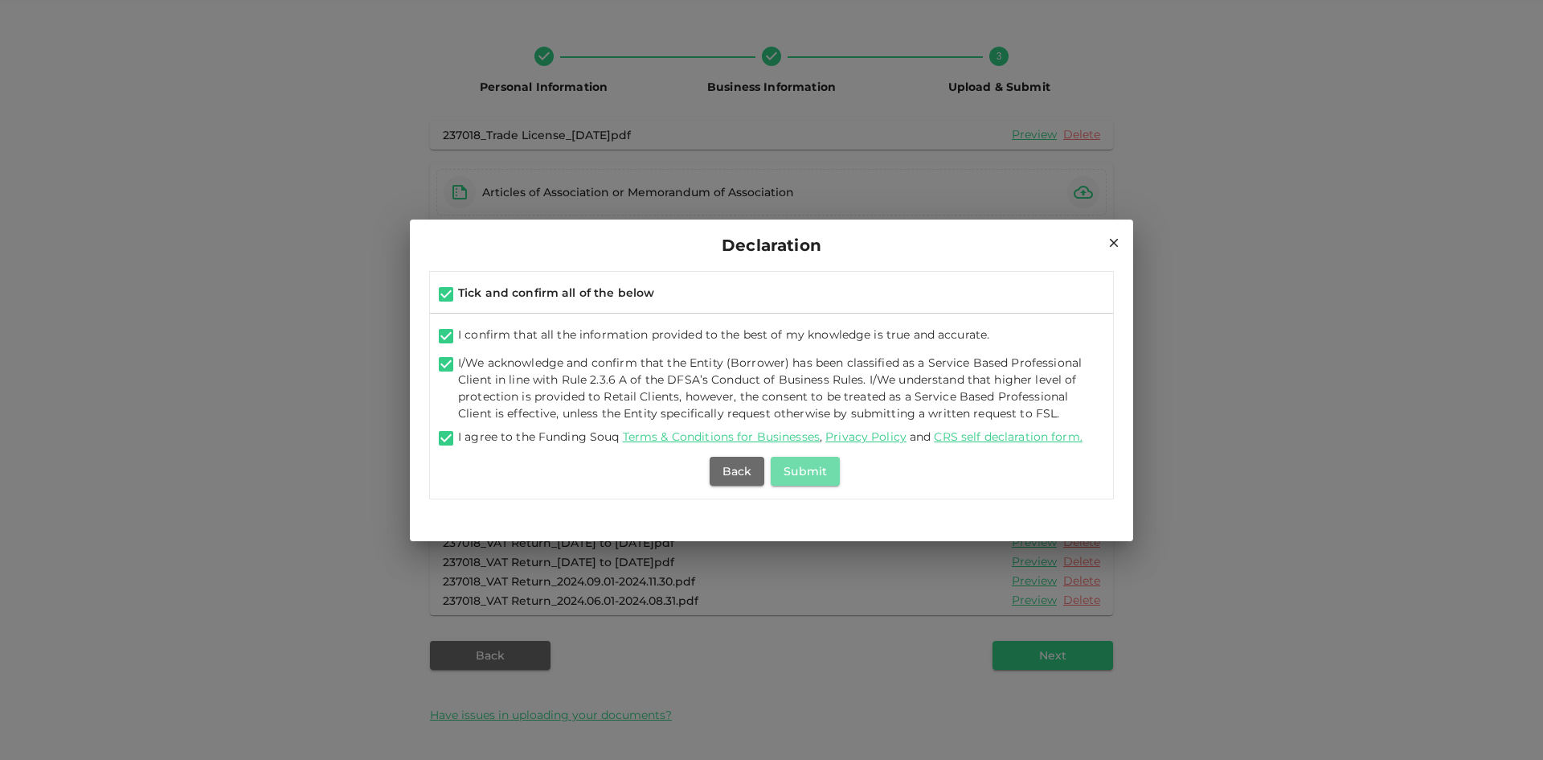
drag, startPoint x: 822, startPoint y: 475, endPoint x: 886, endPoint y: 533, distance: 85.9
click at [822, 475] on button "Submit" at bounding box center [805, 471] width 69 height 29
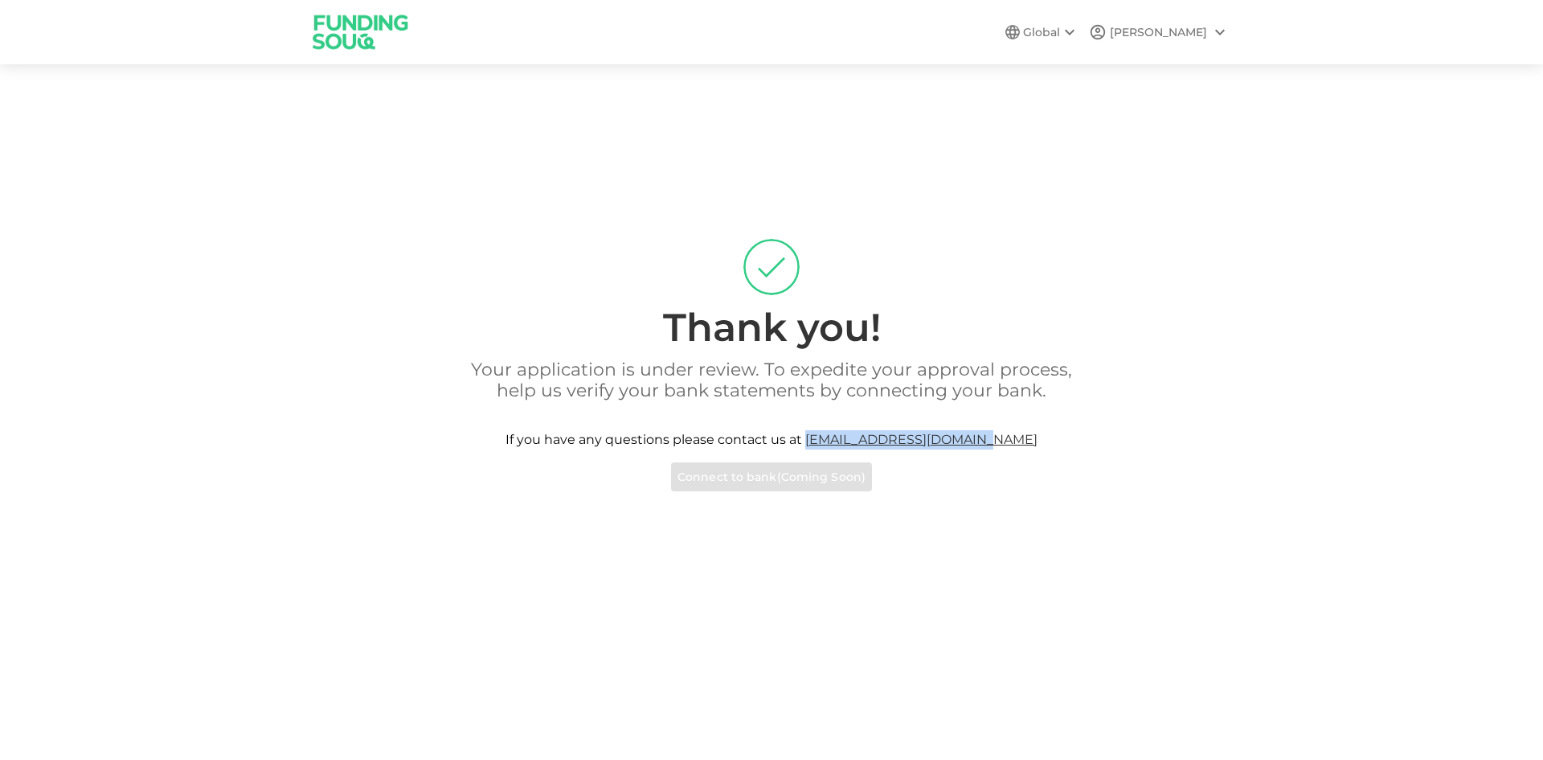
drag, startPoint x: 1019, startPoint y: 442, endPoint x: 832, endPoint y: 448, distance: 187.4
click at [832, 448] on div "Your application is under review. To expedite your approval process, help us ve…" at bounding box center [771, 425] width 916 height 132
copy link "[EMAIL_ADDRESS][DOMAIN_NAME]"
click at [1220, 34] on icon at bounding box center [1220, 33] width 10 height 6
click at [1132, 71] on div "Sign Out" at bounding box center [1128, 72] width 51 height 16
